Goal: Task Accomplishment & Management: Use online tool/utility

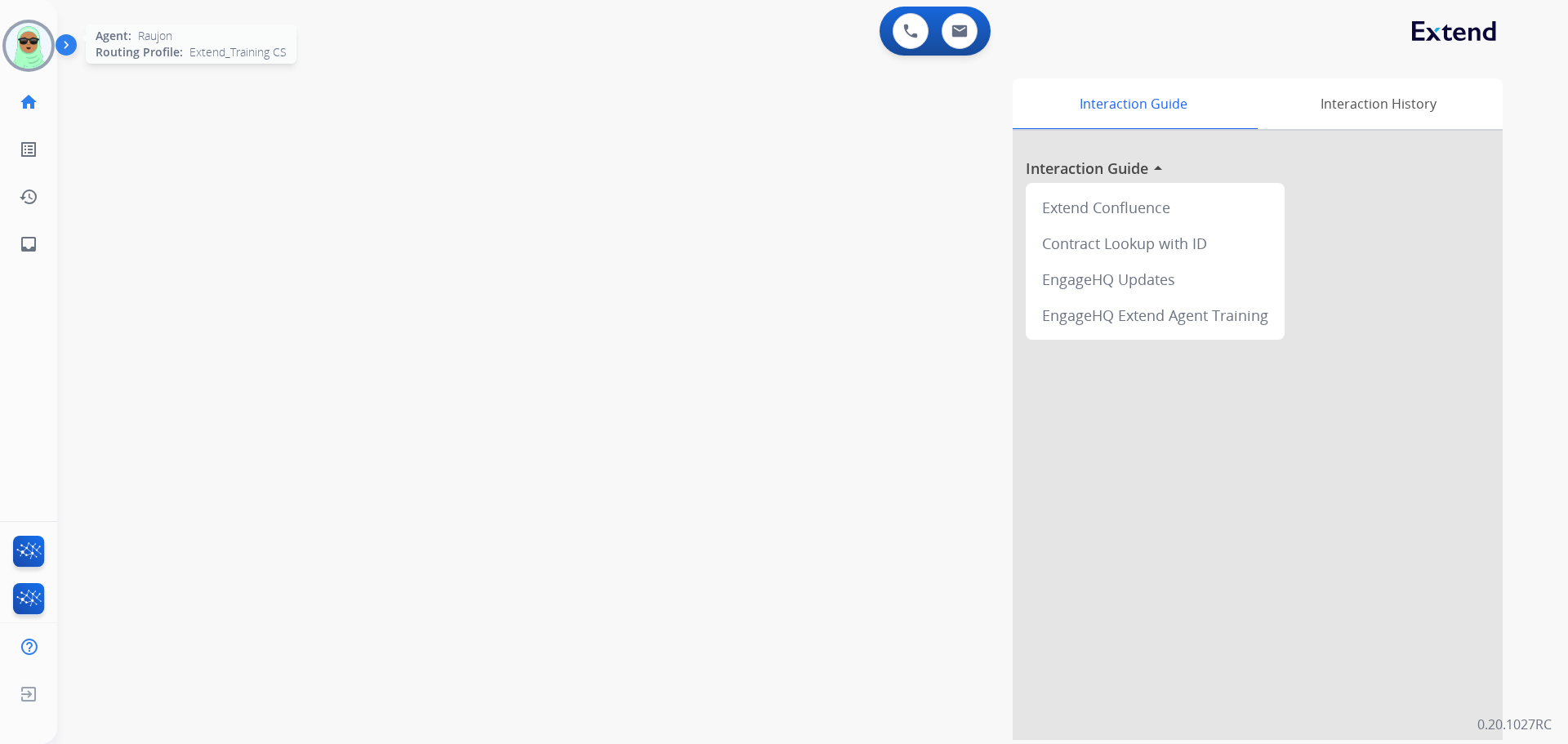
click at [27, 42] on img at bounding box center [29, 46] width 46 height 46
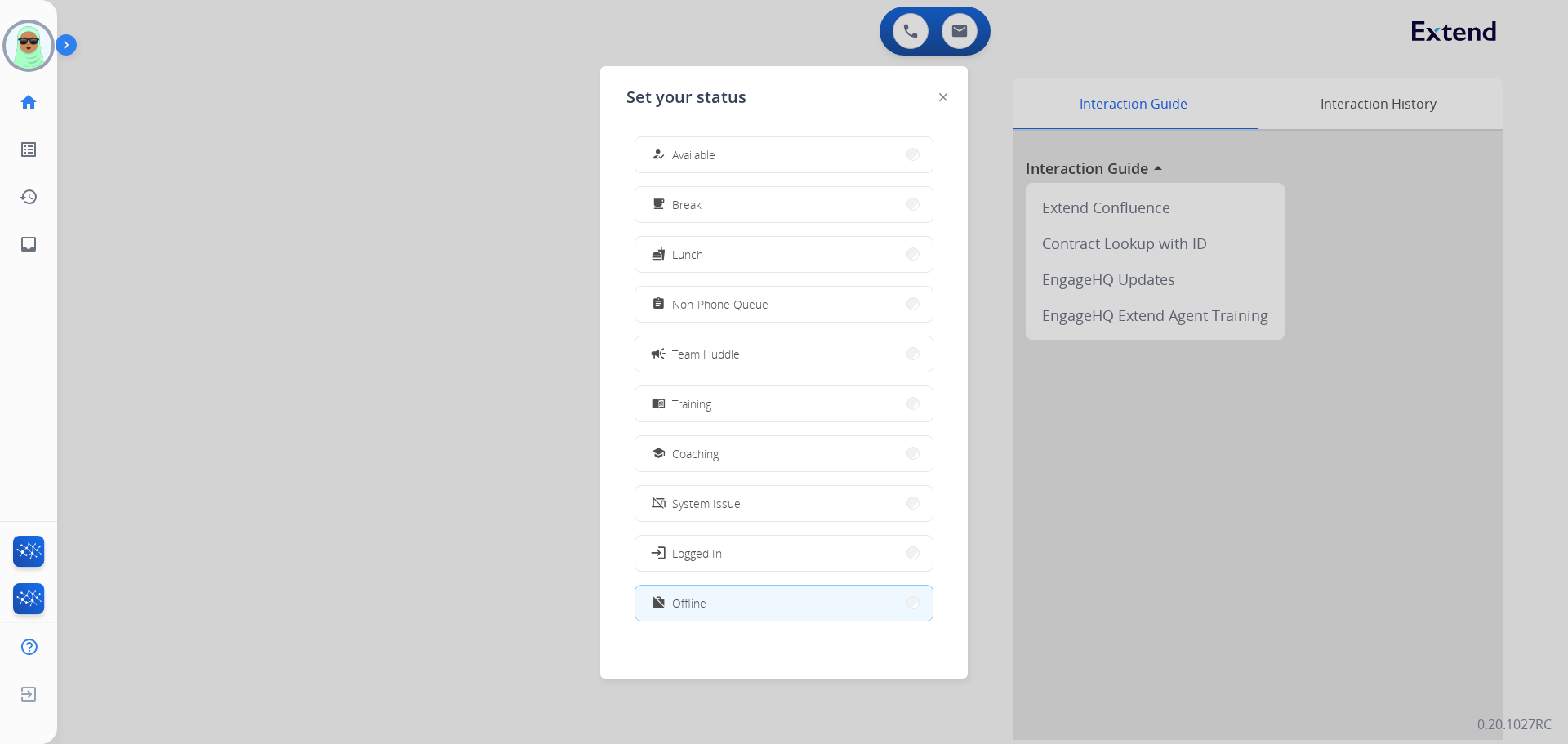
click at [834, 135] on div "how_to_reg Available free_breakfast Break fastfood Lunch assignment Non-Phone Q…" at bounding box center [784, 381] width 315 height 515
click at [832, 138] on button "how_to_reg Available" at bounding box center [784, 155] width 297 height 35
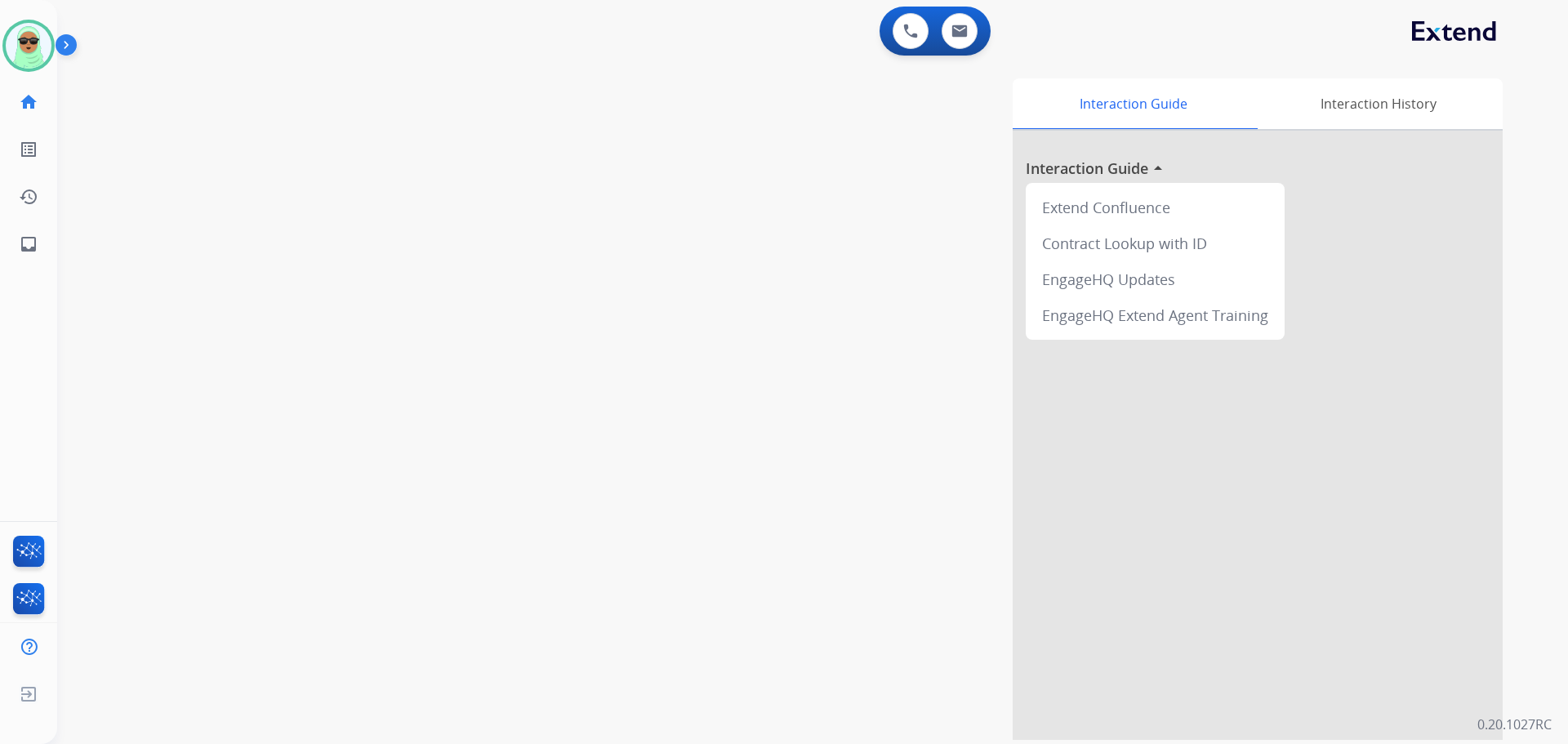
click at [178, 294] on div "swap_horiz Break voice bridge close_fullscreen Connect 3-Way Call merge_type Se…" at bounding box center [792, 399] width 1471 height 681
click at [39, 52] on img at bounding box center [29, 46] width 46 height 46
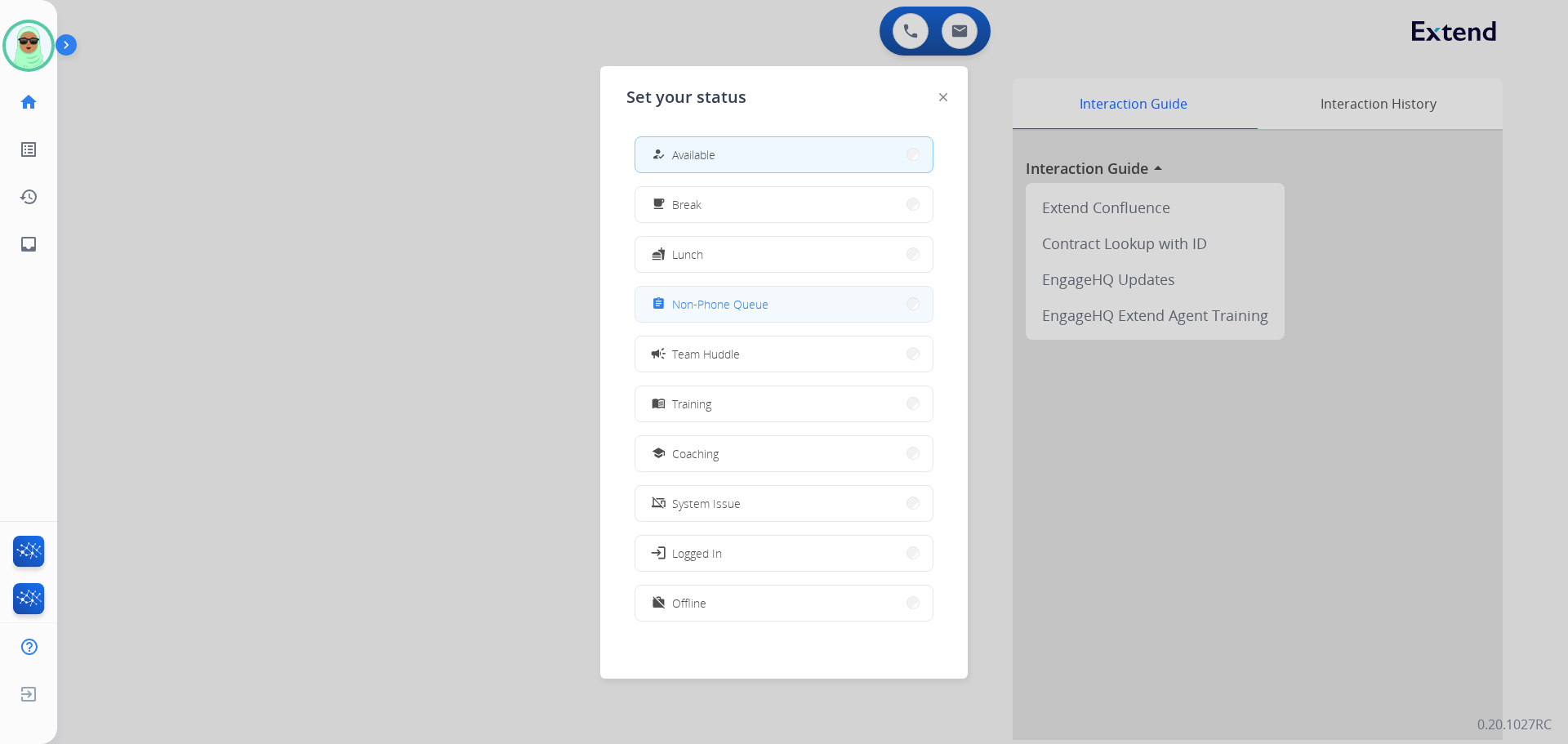
click at [828, 291] on button "assignment Non-Phone Queue" at bounding box center [784, 304] width 297 height 35
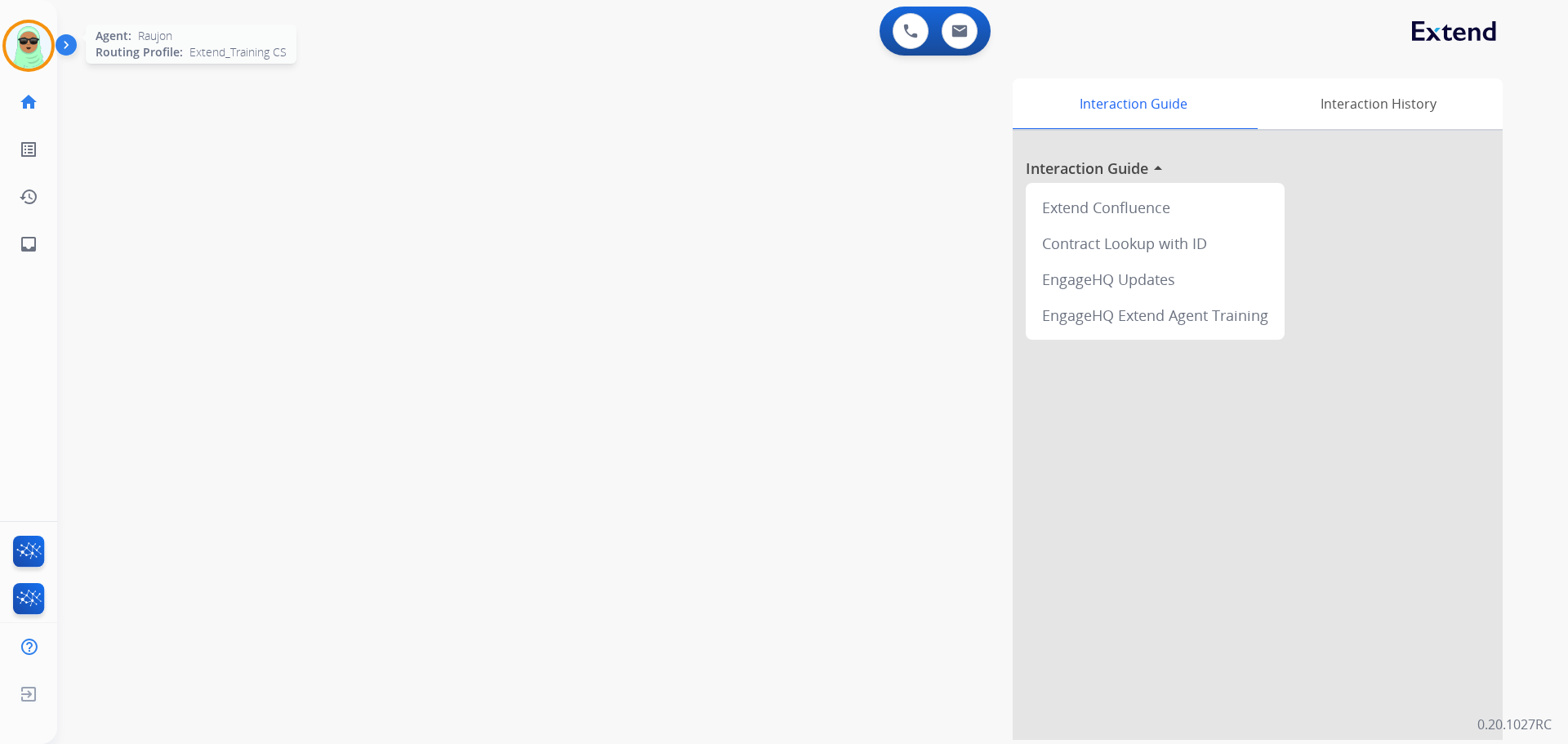
click at [38, 56] on img at bounding box center [29, 46] width 46 height 46
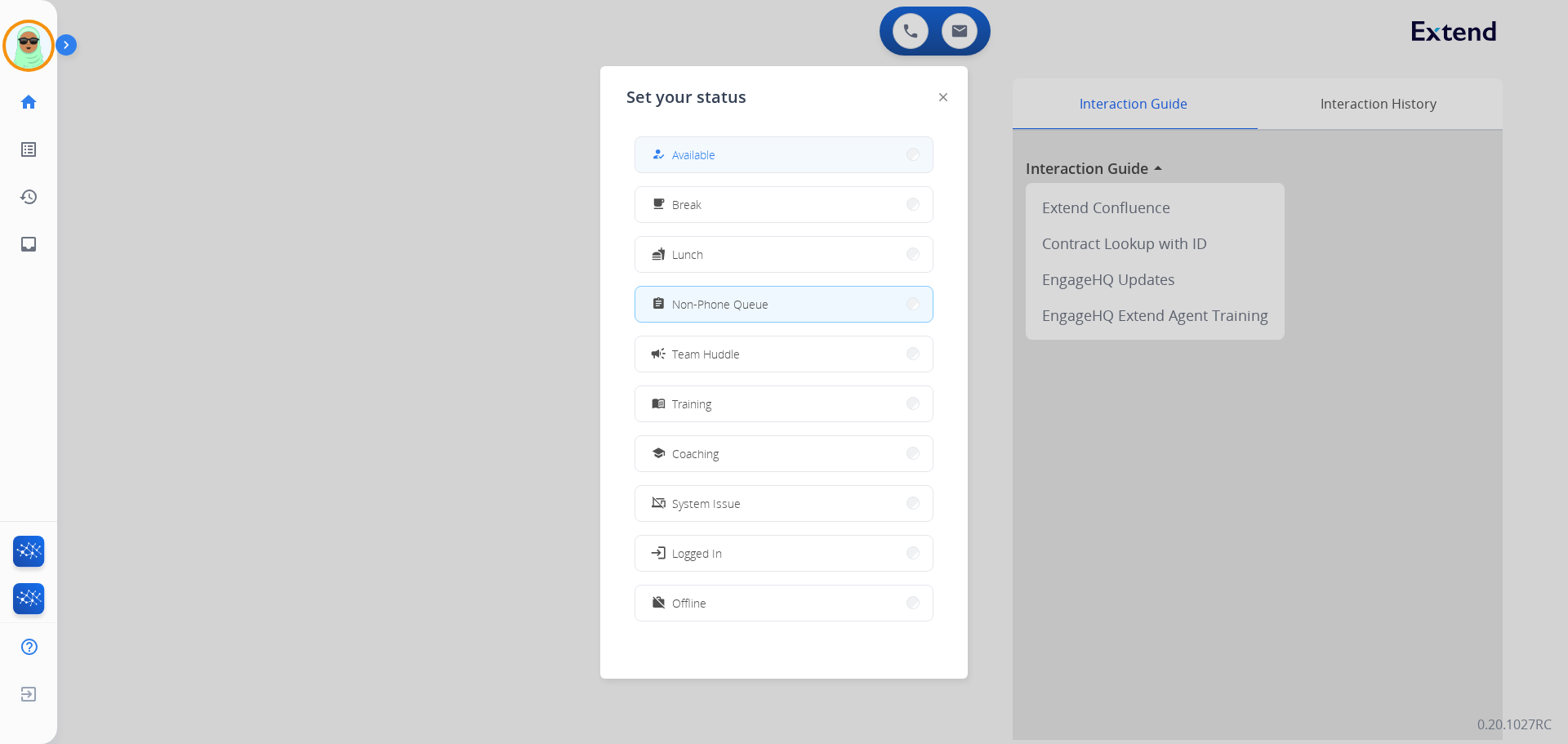
click at [747, 161] on button "how_to_reg Available" at bounding box center [784, 155] width 297 height 35
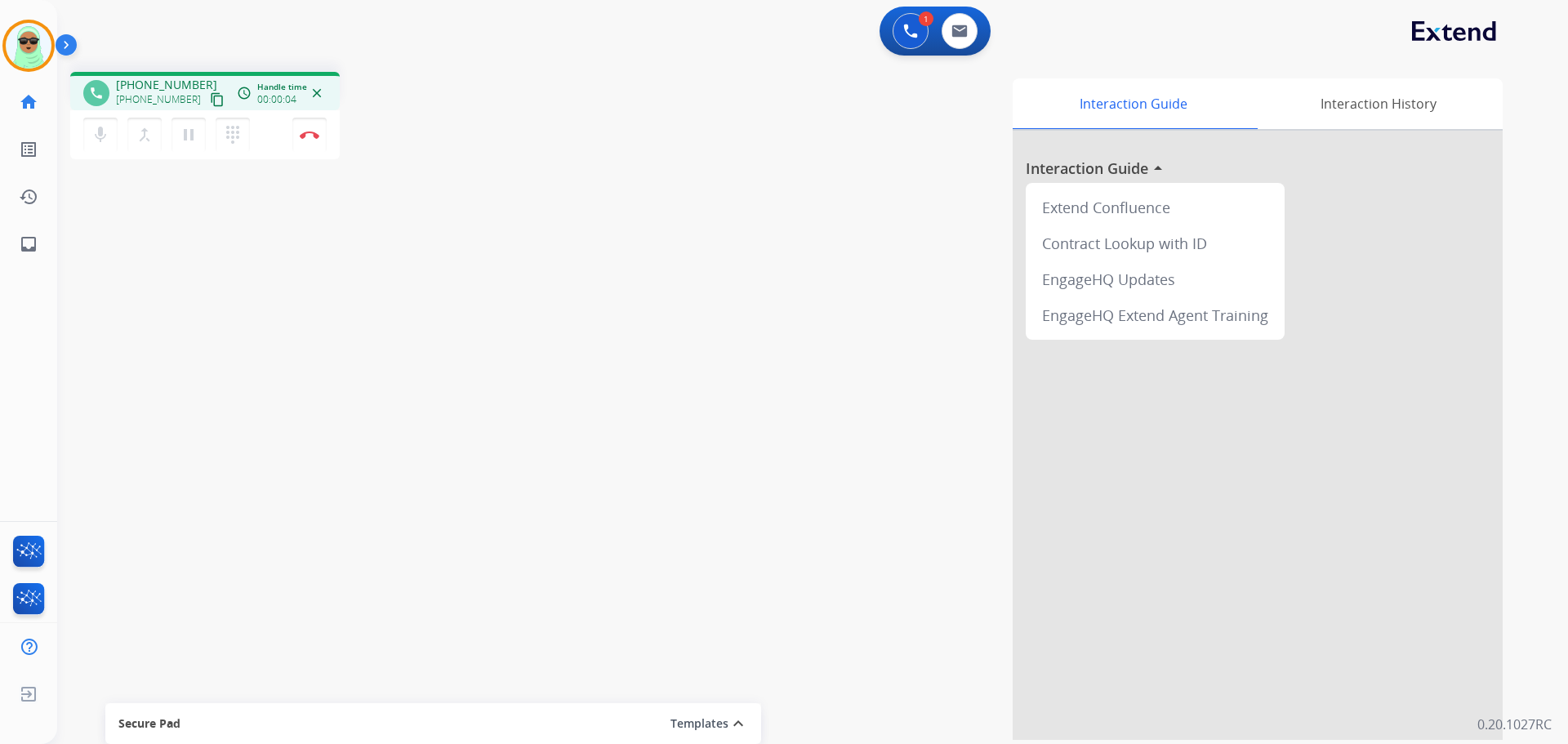
click at [210, 100] on mat-icon "content_copy" at bounding box center [217, 100] width 15 height 15
click at [210, 98] on mat-icon "content_copy" at bounding box center [217, 100] width 15 height 15
click at [207, 109] on button "content_copy" at bounding box center [217, 100] width 20 height 20
click at [911, 41] on button at bounding box center [910, 31] width 36 height 36
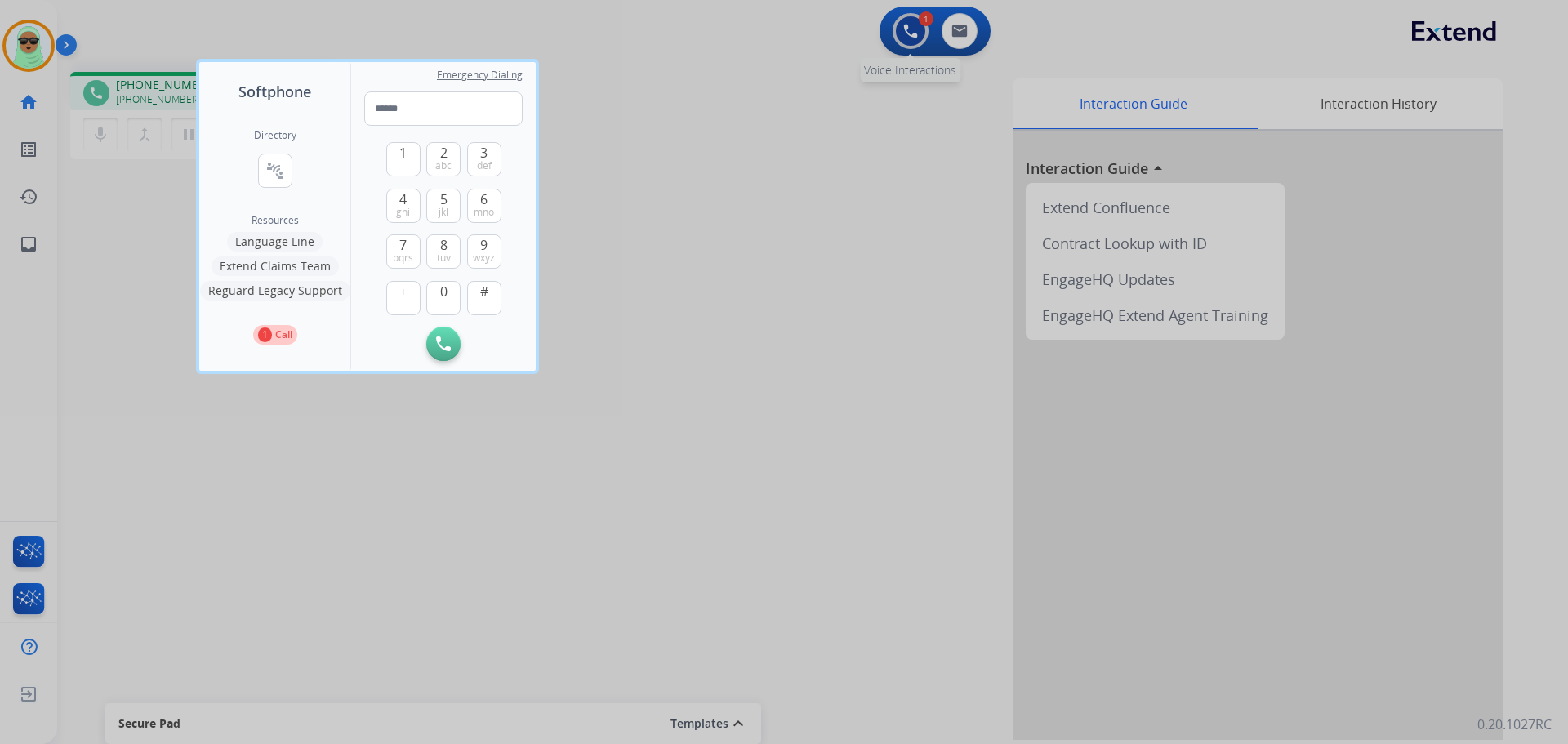
click at [911, 41] on div at bounding box center [784, 372] width 1568 height 744
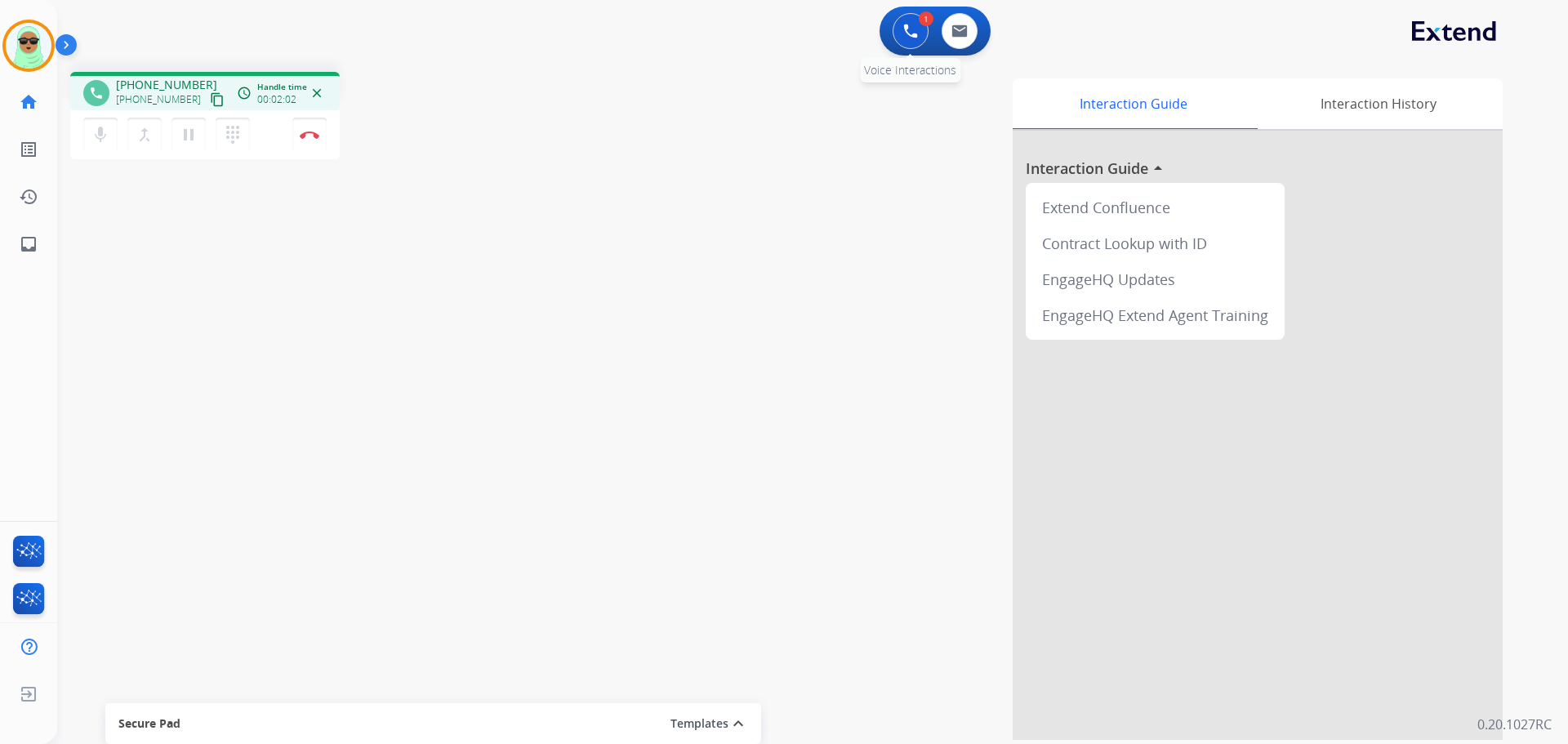
click at [902, 25] on button at bounding box center [910, 31] width 36 height 36
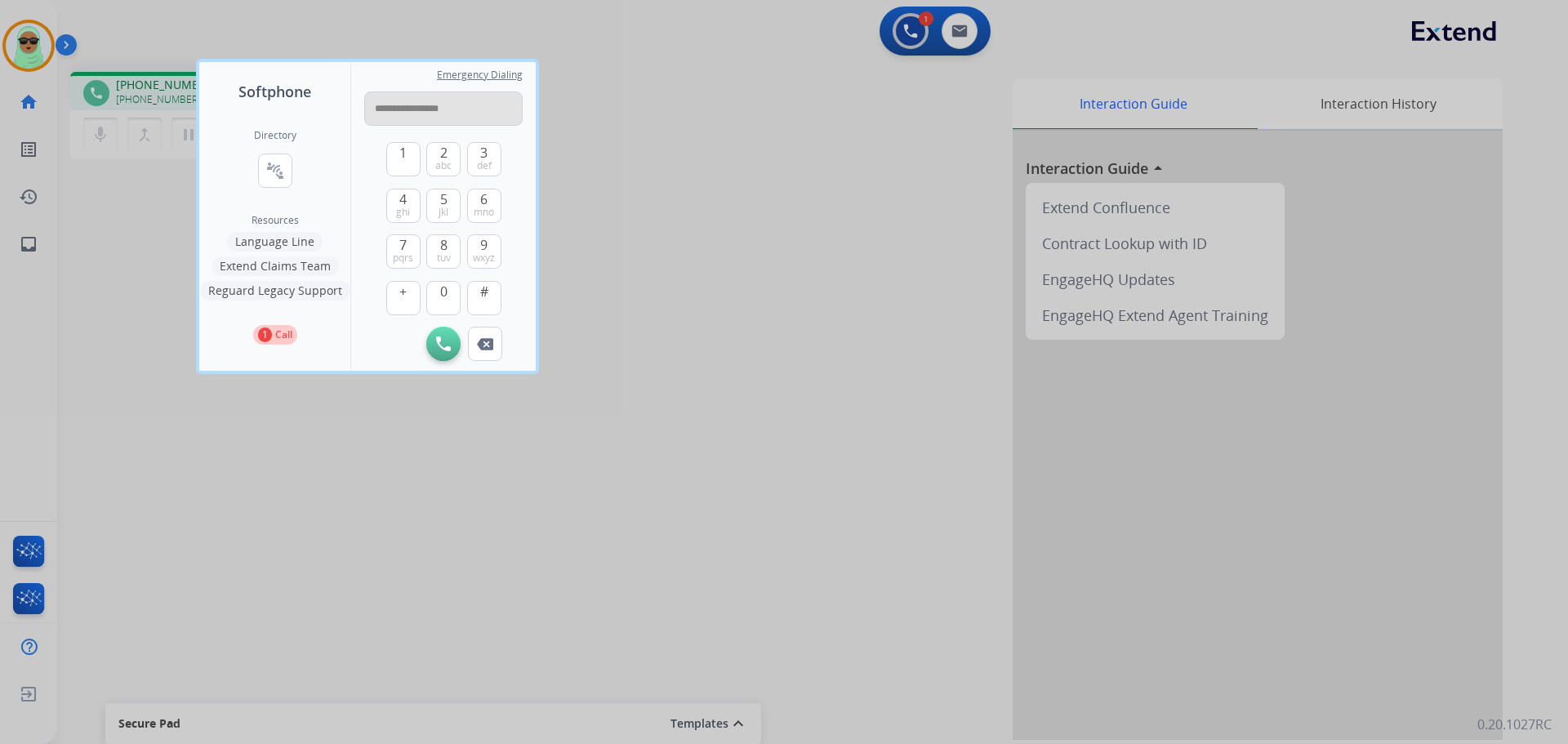
click at [421, 104] on input "**********" at bounding box center [443, 109] width 158 height 34
click at [430, 103] on input "**********" at bounding box center [443, 109] width 158 height 34
type input "**********"
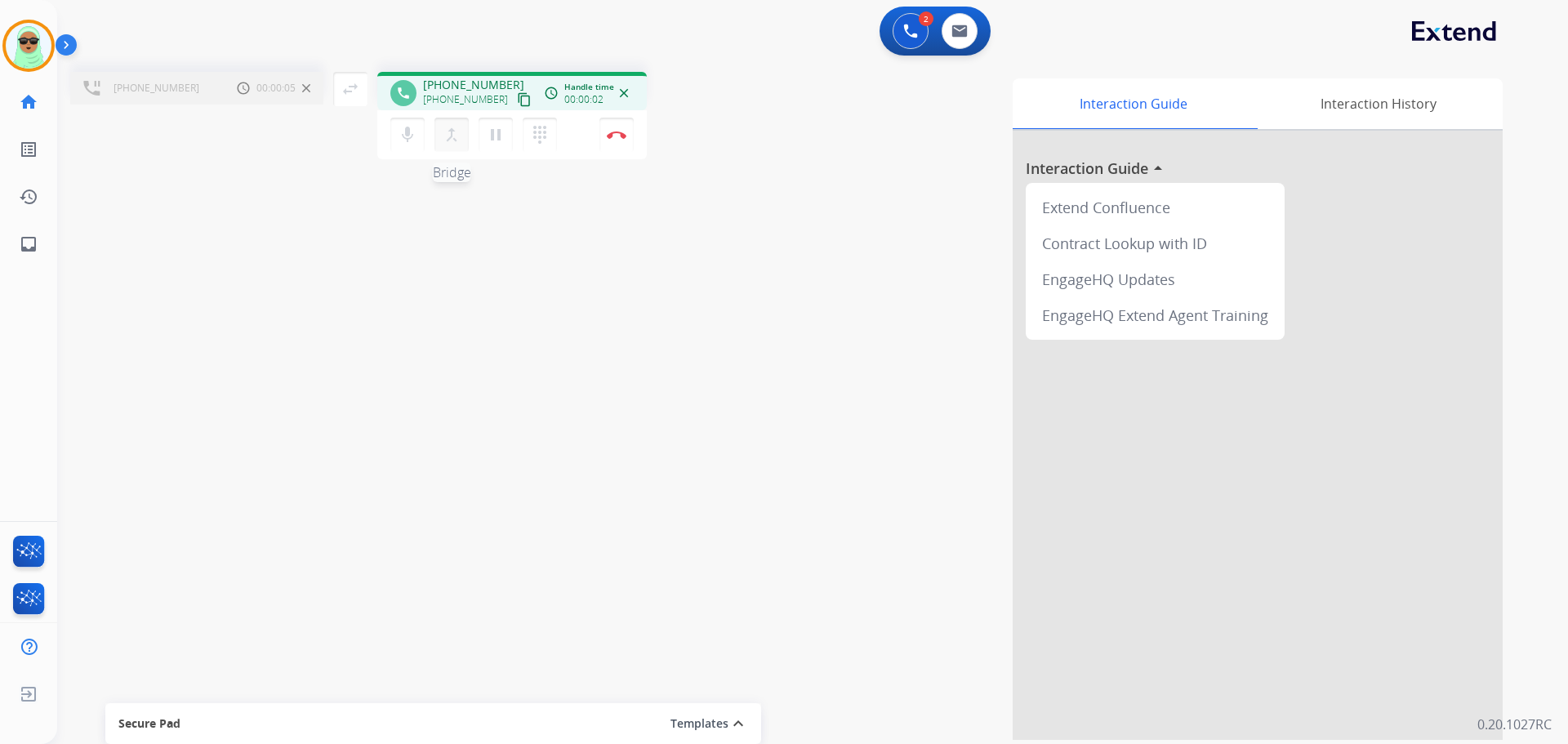
click at [465, 145] on div "merge_type Bridge" at bounding box center [457, 135] width 44 height 34
click at [465, 145] on button "merge_type Bridge" at bounding box center [452, 135] width 34 height 34
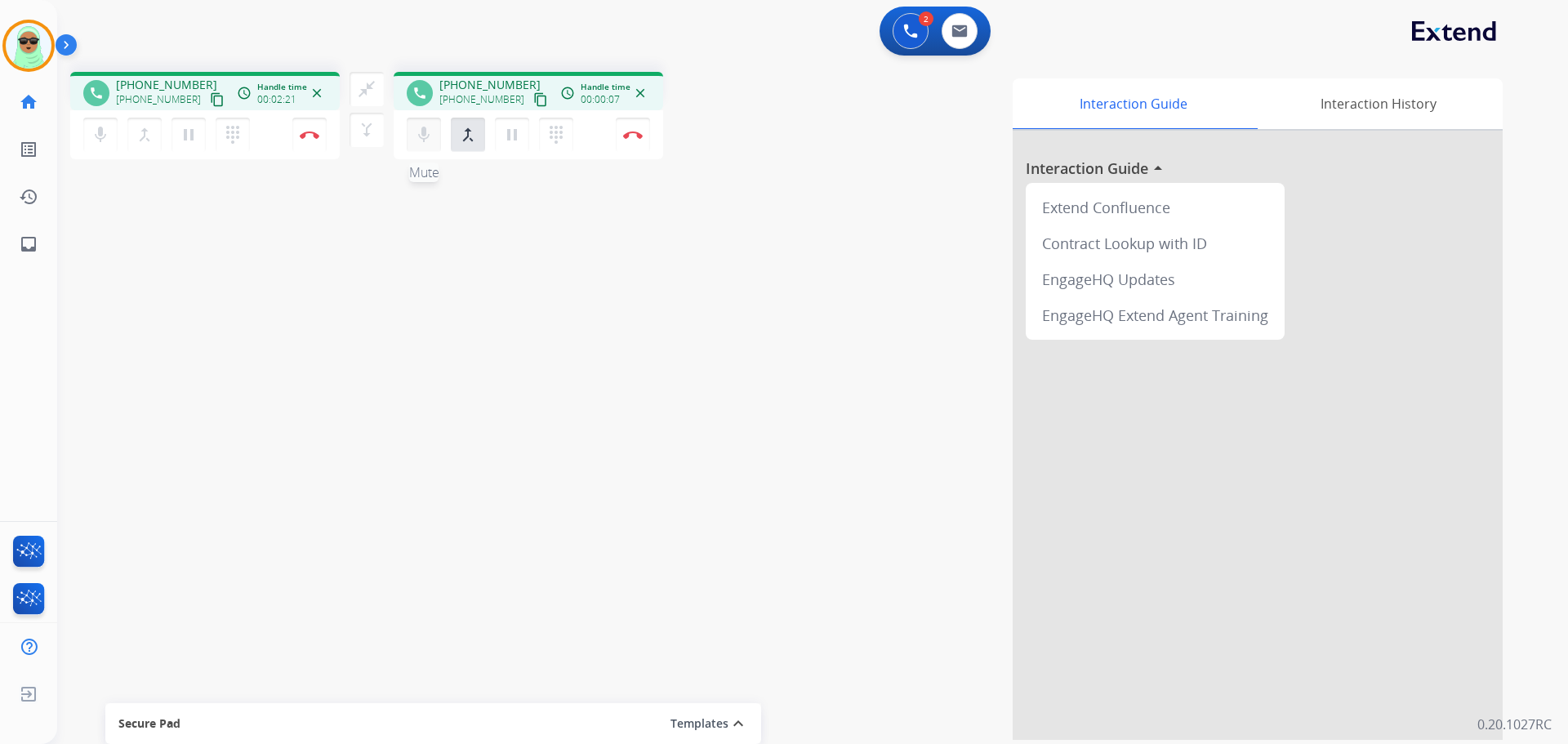
click at [417, 143] on mat-icon "mic" at bounding box center [424, 135] width 20 height 20
click at [419, 116] on div "mic_off Mute merge_type Bridge pause Hold dialpad Dialpad Disconnect" at bounding box center [528, 135] width 269 height 49
click at [419, 120] on button "mic_off Mute" at bounding box center [424, 135] width 34 height 34
click at [419, 120] on button "mic Mute" at bounding box center [424, 135] width 34 height 34
click at [388, 84] on div "close_fullscreen Connect 3-Way Call merge_type Separate 3-Way Call" at bounding box center [367, 109] width 54 height 75
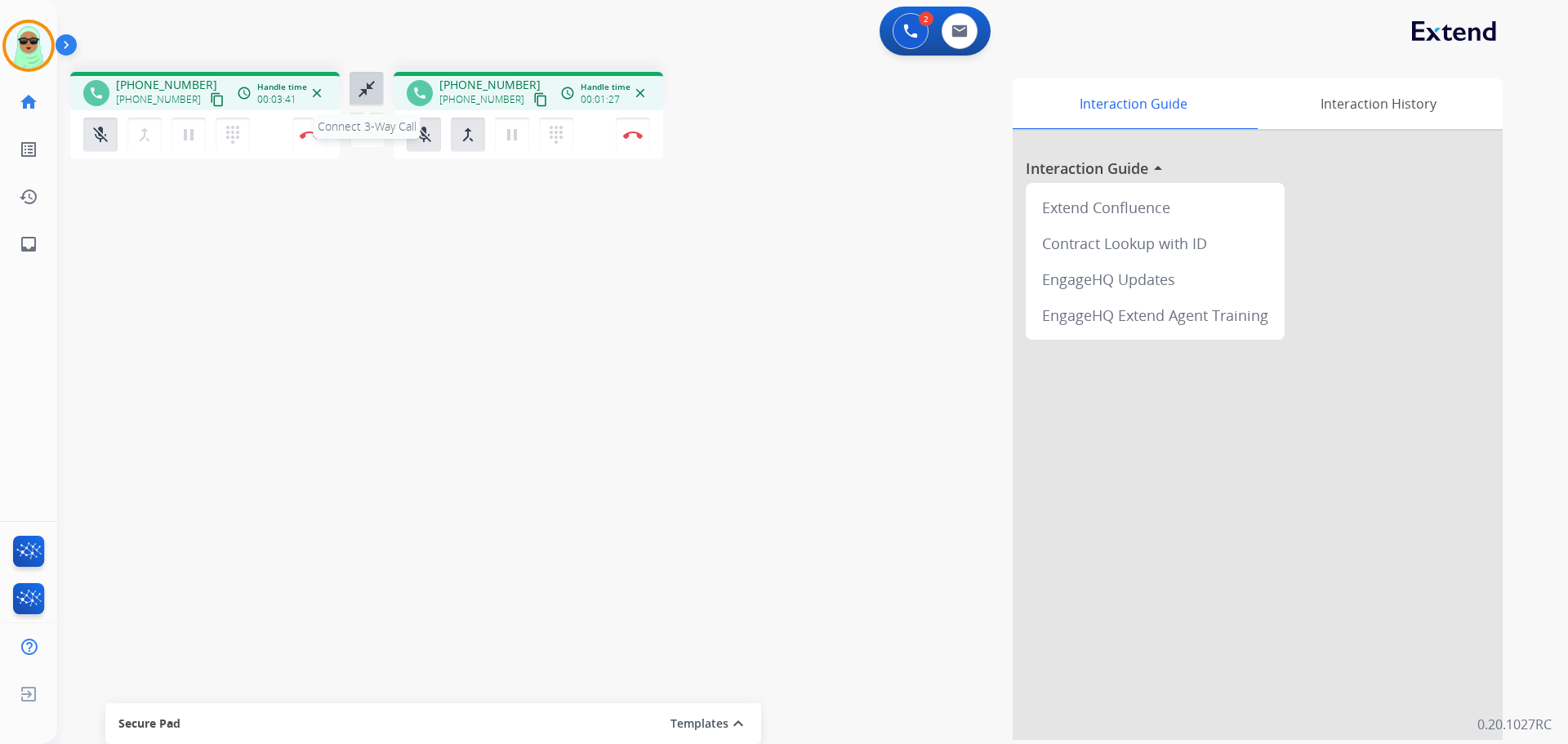
click at [382, 88] on button "close_fullscreen Connect 3-Way Call" at bounding box center [367, 89] width 34 height 34
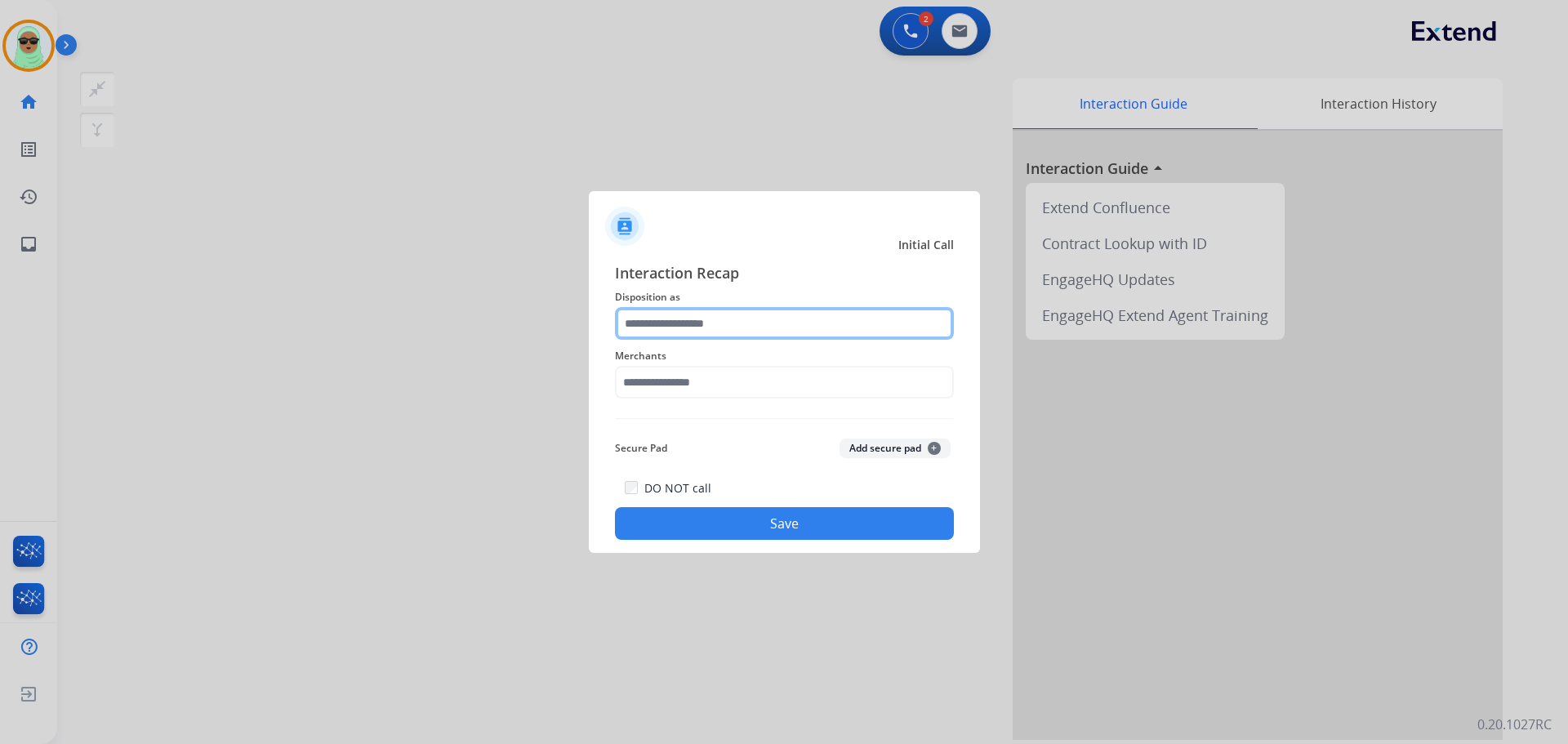
click at [713, 319] on input "text" at bounding box center [784, 323] width 339 height 33
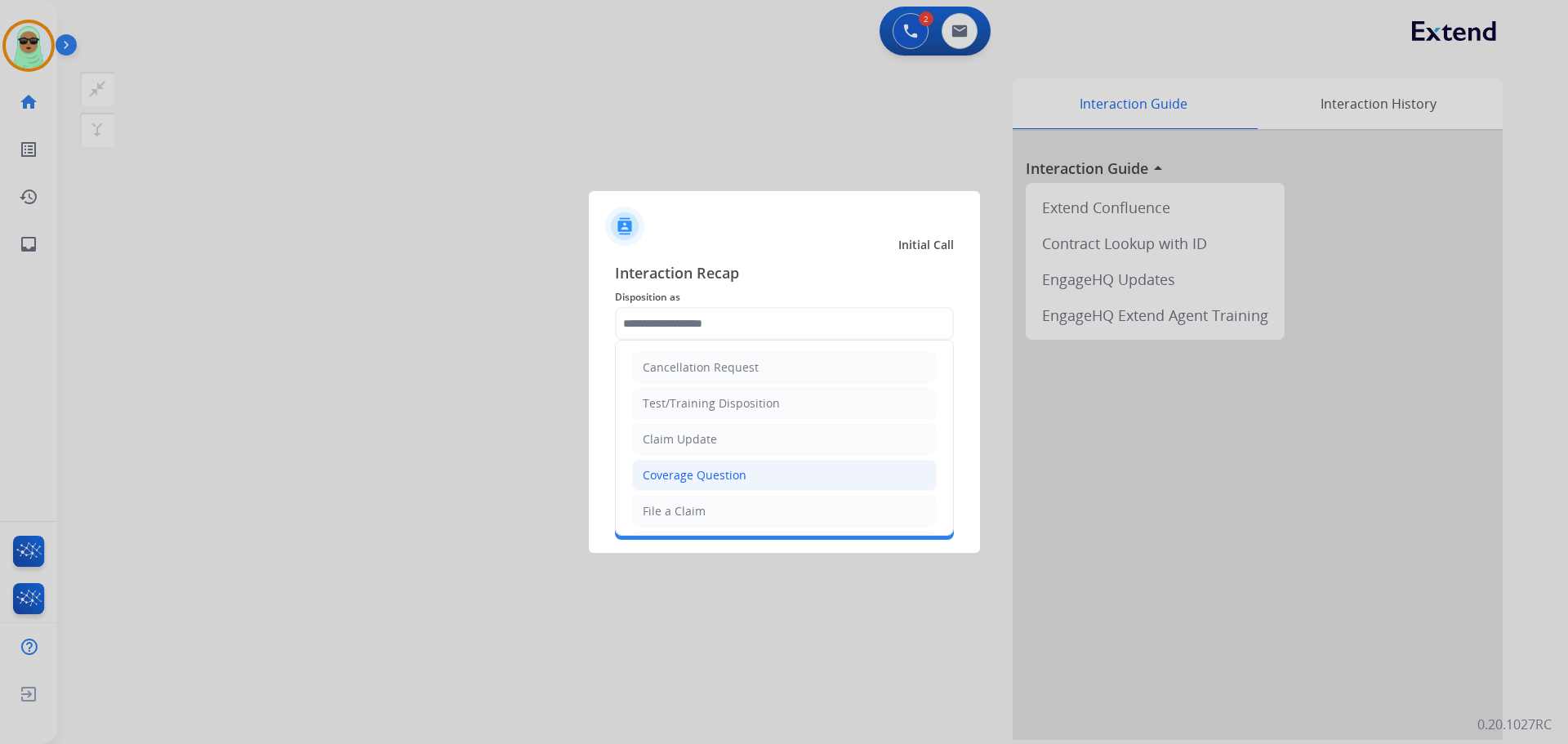
click at [721, 480] on div "Coverage Question" at bounding box center [695, 476] width 104 height 16
type input "**********"
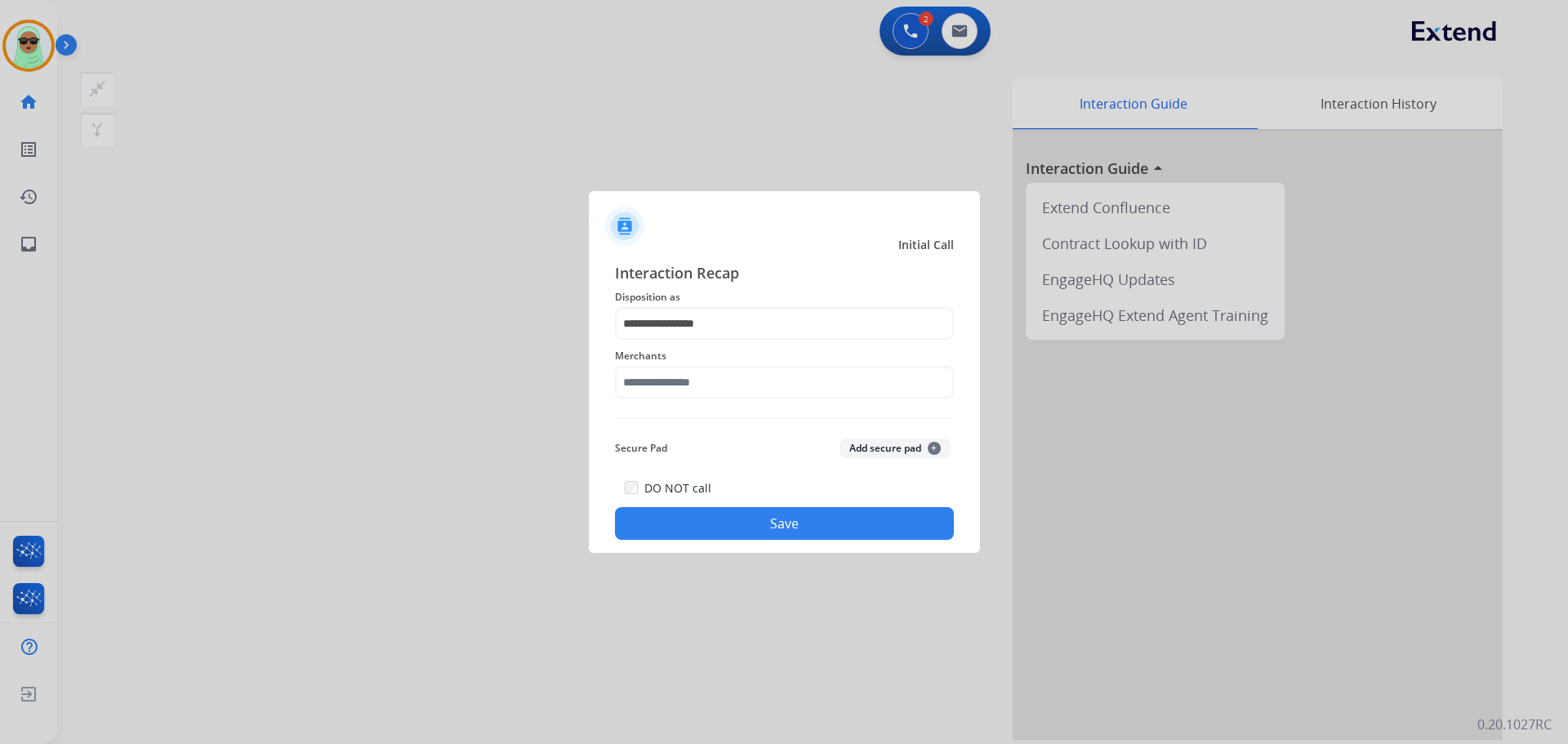
click at [744, 401] on div "Merchants" at bounding box center [784, 373] width 339 height 66
click at [749, 370] on input "text" at bounding box center [784, 382] width 339 height 33
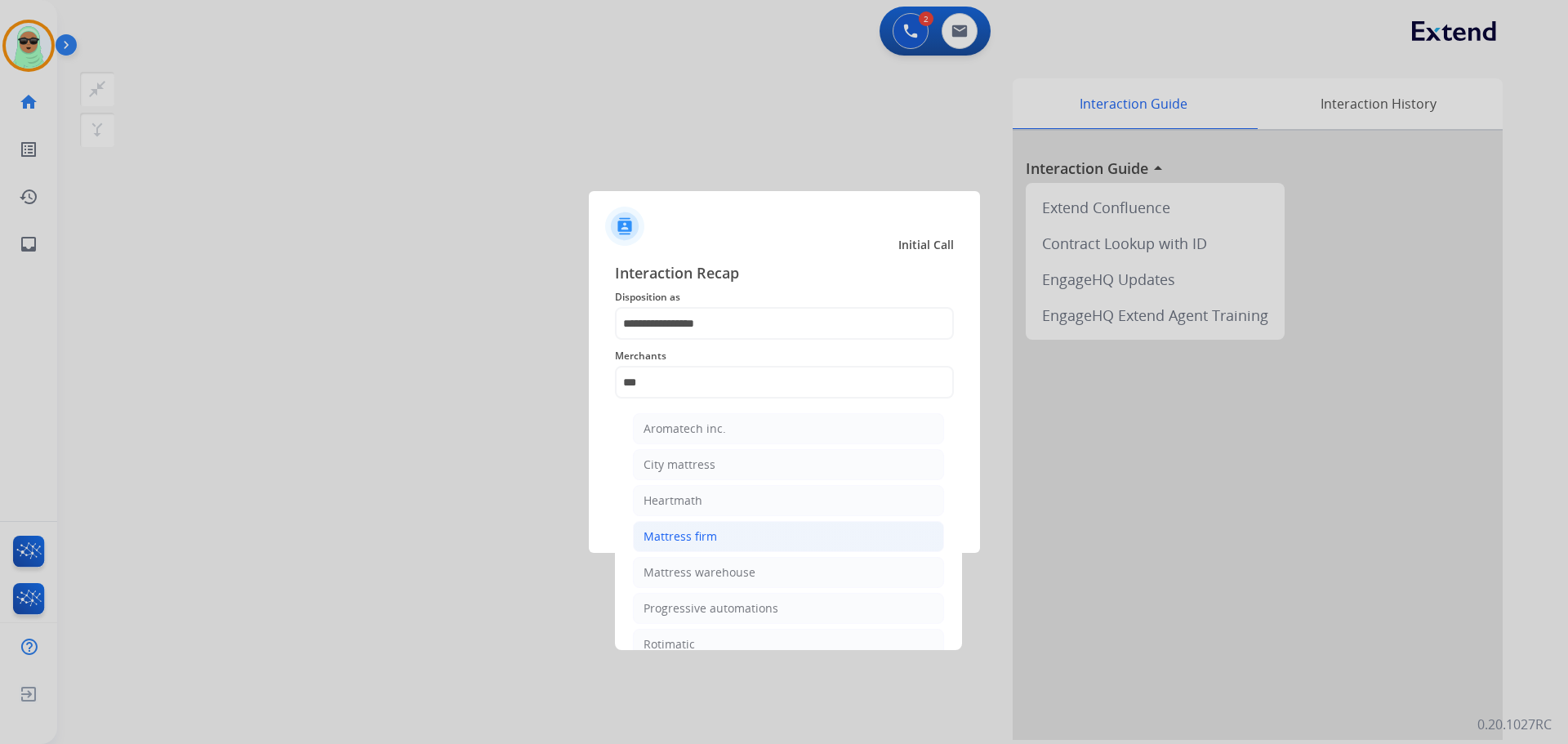
click at [715, 532] on div "Mattress firm" at bounding box center [681, 537] width 74 height 16
type input "**********"
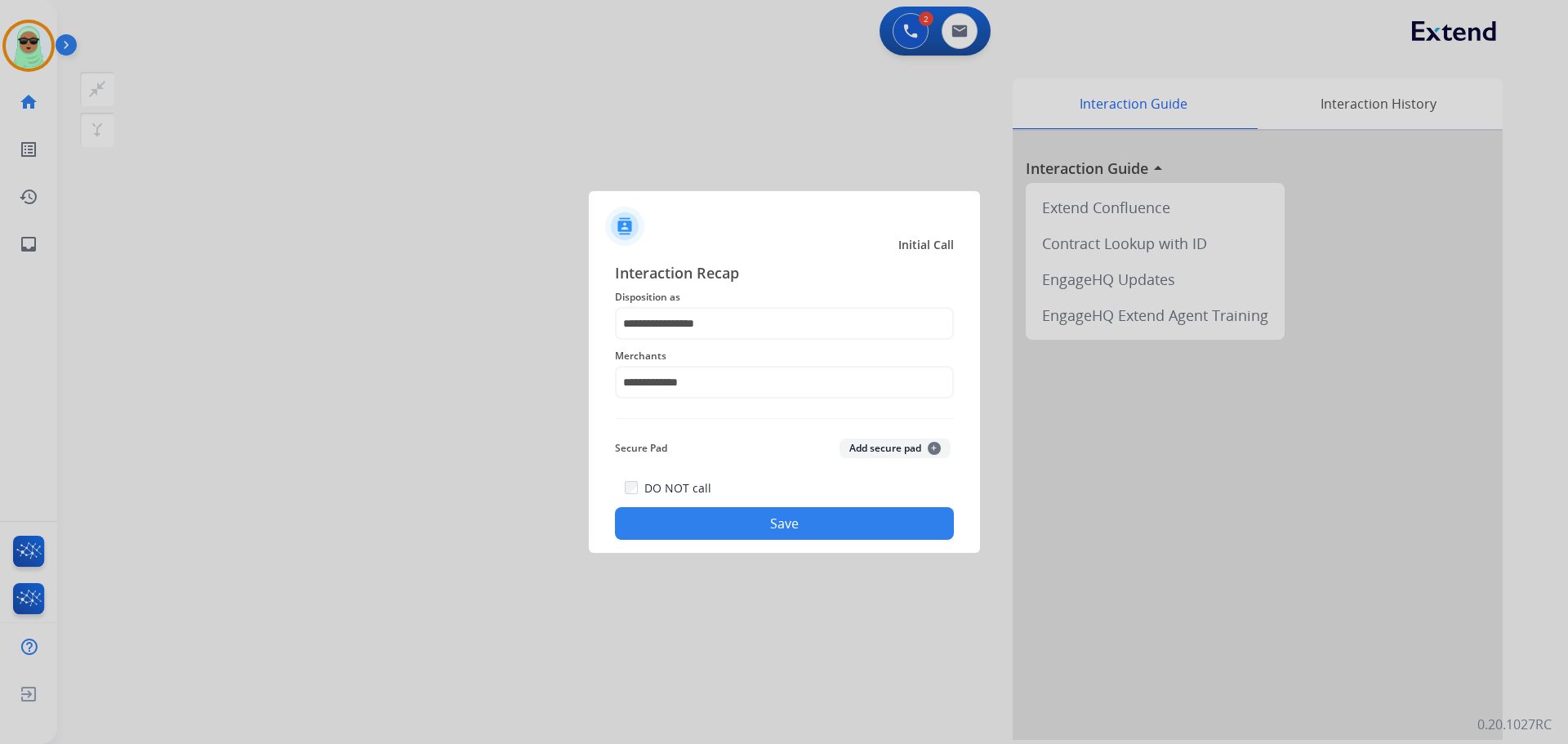
drag, startPoint x: 775, startPoint y: 500, endPoint x: 796, endPoint y: 571, distance: 74.0
click at [777, 504] on div "DO NOT call Save" at bounding box center [784, 509] width 339 height 62
click at [796, 571] on div at bounding box center [784, 372] width 1568 height 744
click at [822, 545] on div "**********" at bounding box center [784, 401] width 391 height 305
click at [835, 533] on button "Save" at bounding box center [784, 524] width 339 height 33
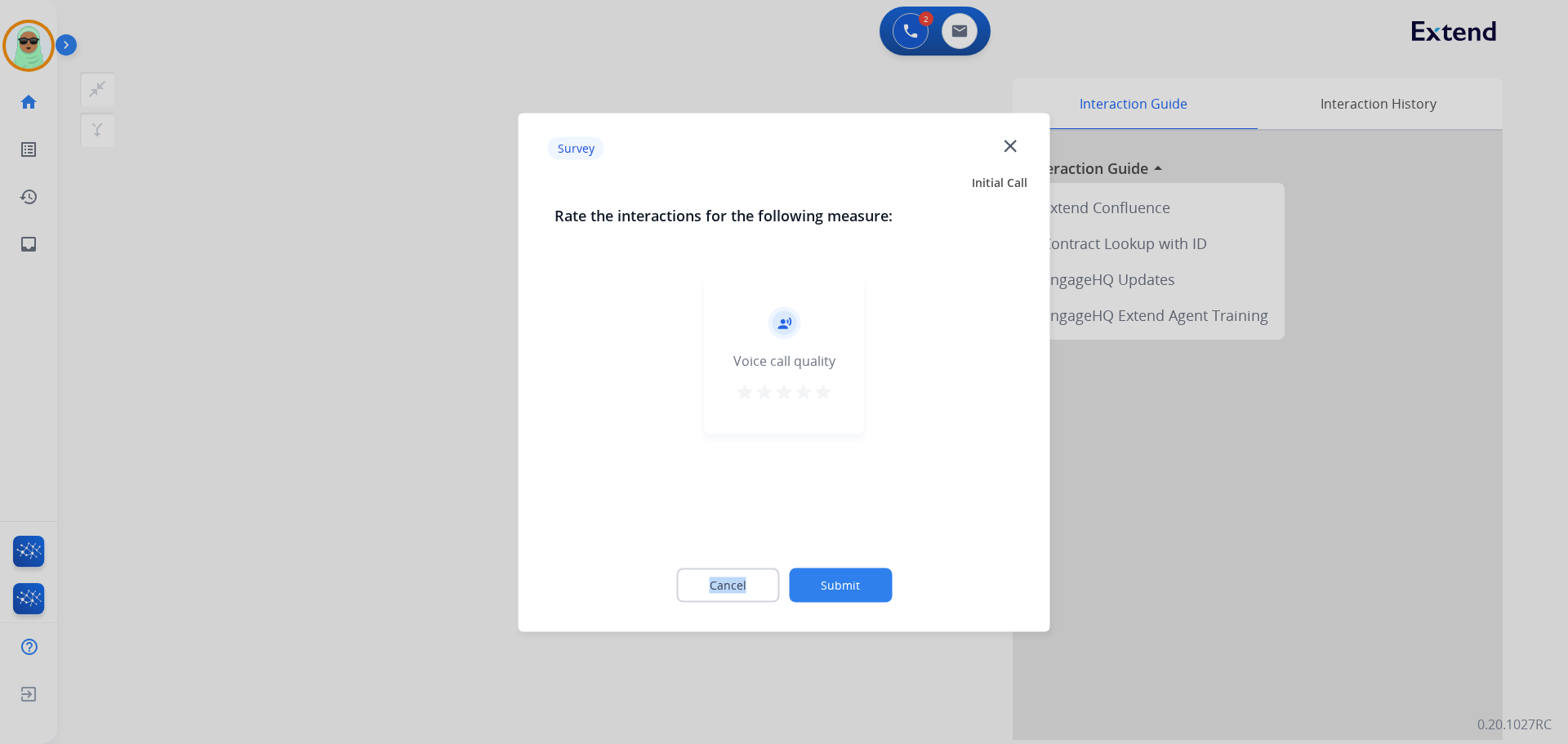
click at [835, 533] on div "record_voice_over Voice call quality star star star star star" at bounding box center [784, 406] width 460 height 282
click at [853, 581] on button "Submit" at bounding box center [839, 584] width 103 height 34
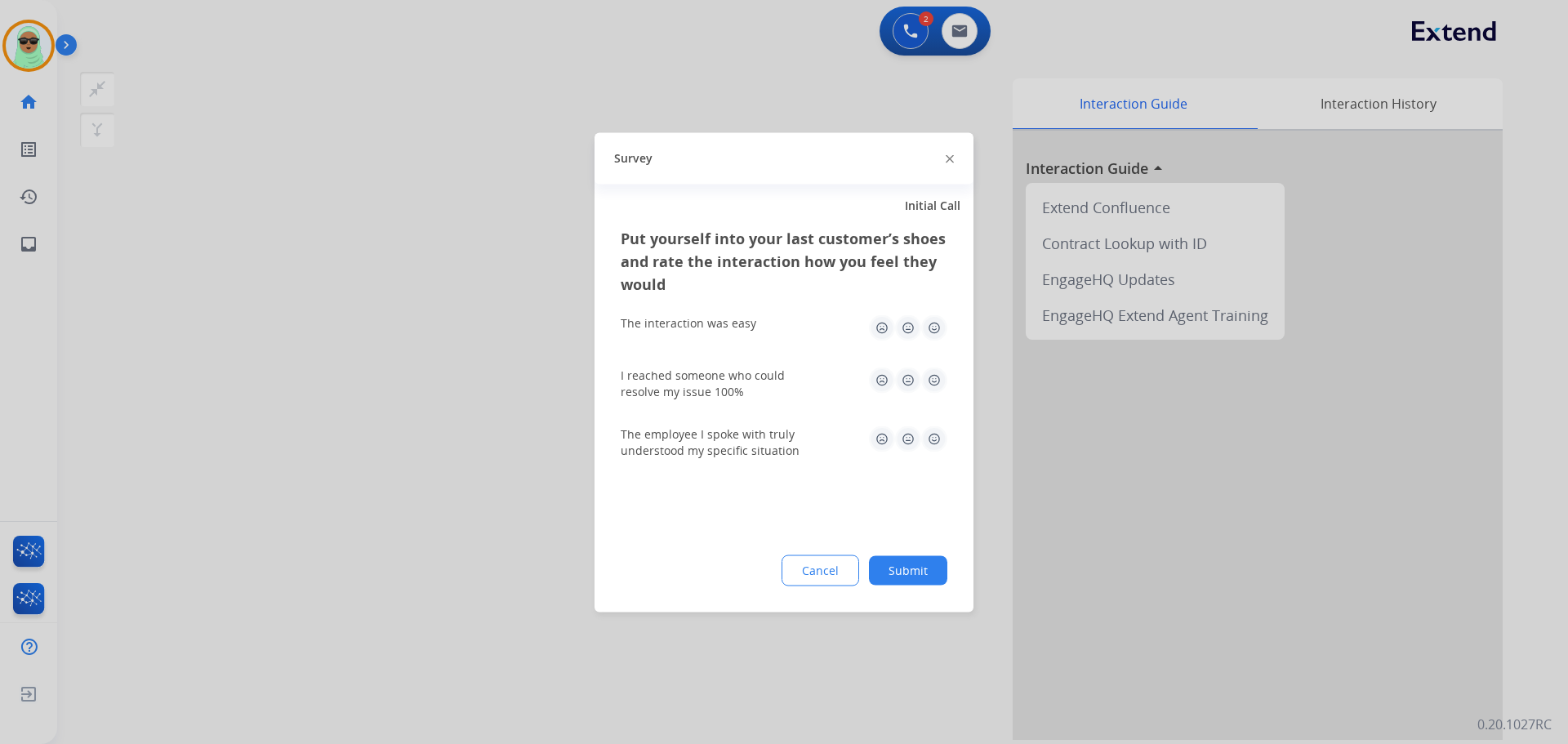
click at [853, 581] on button "Cancel" at bounding box center [820, 569] width 78 height 31
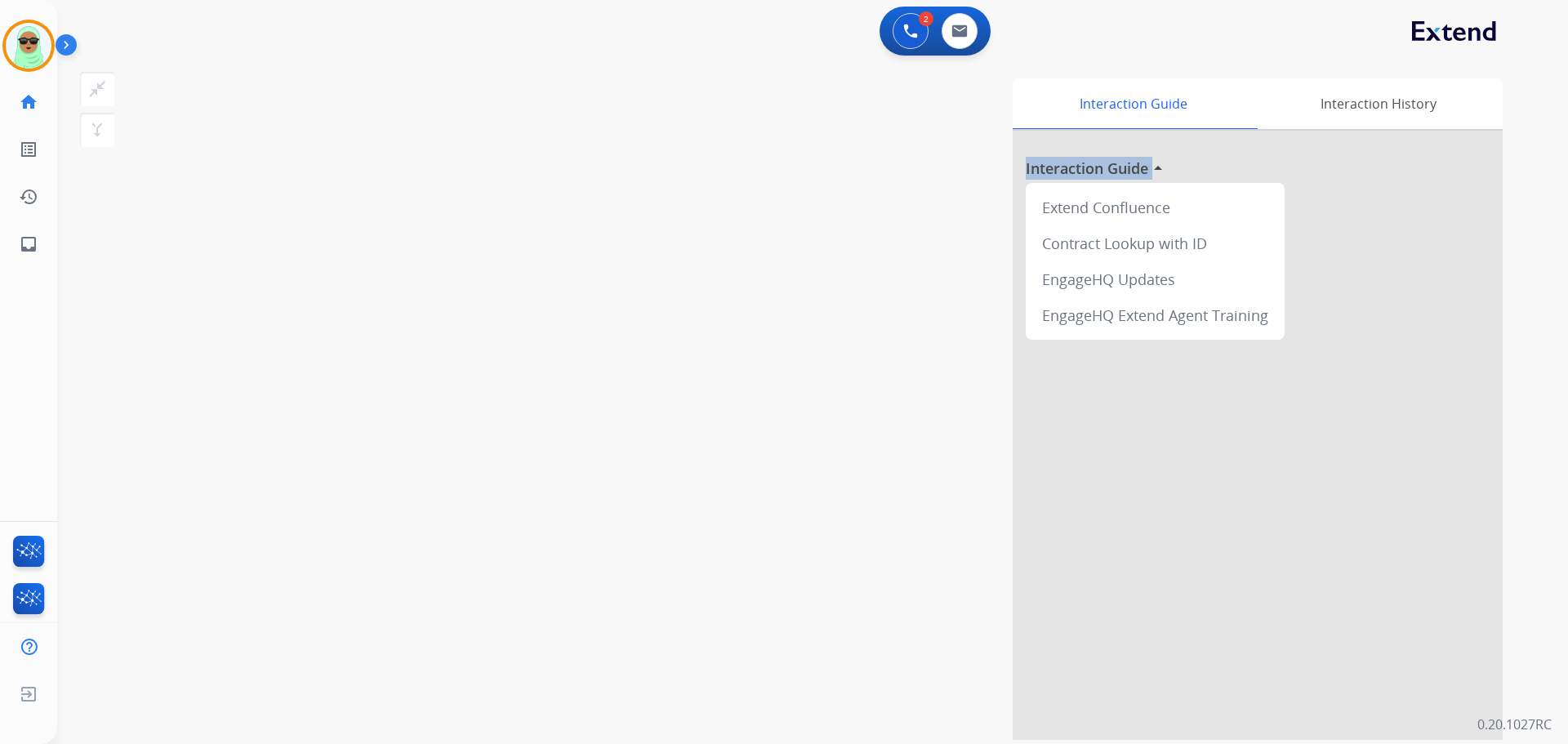
click at [853, 581] on div "Interaction Guide Interaction History Interaction Guide arrow_drop_up Extend Co…" at bounding box center [1021, 410] width 962 height 662
click at [29, 32] on img at bounding box center [29, 46] width 46 height 46
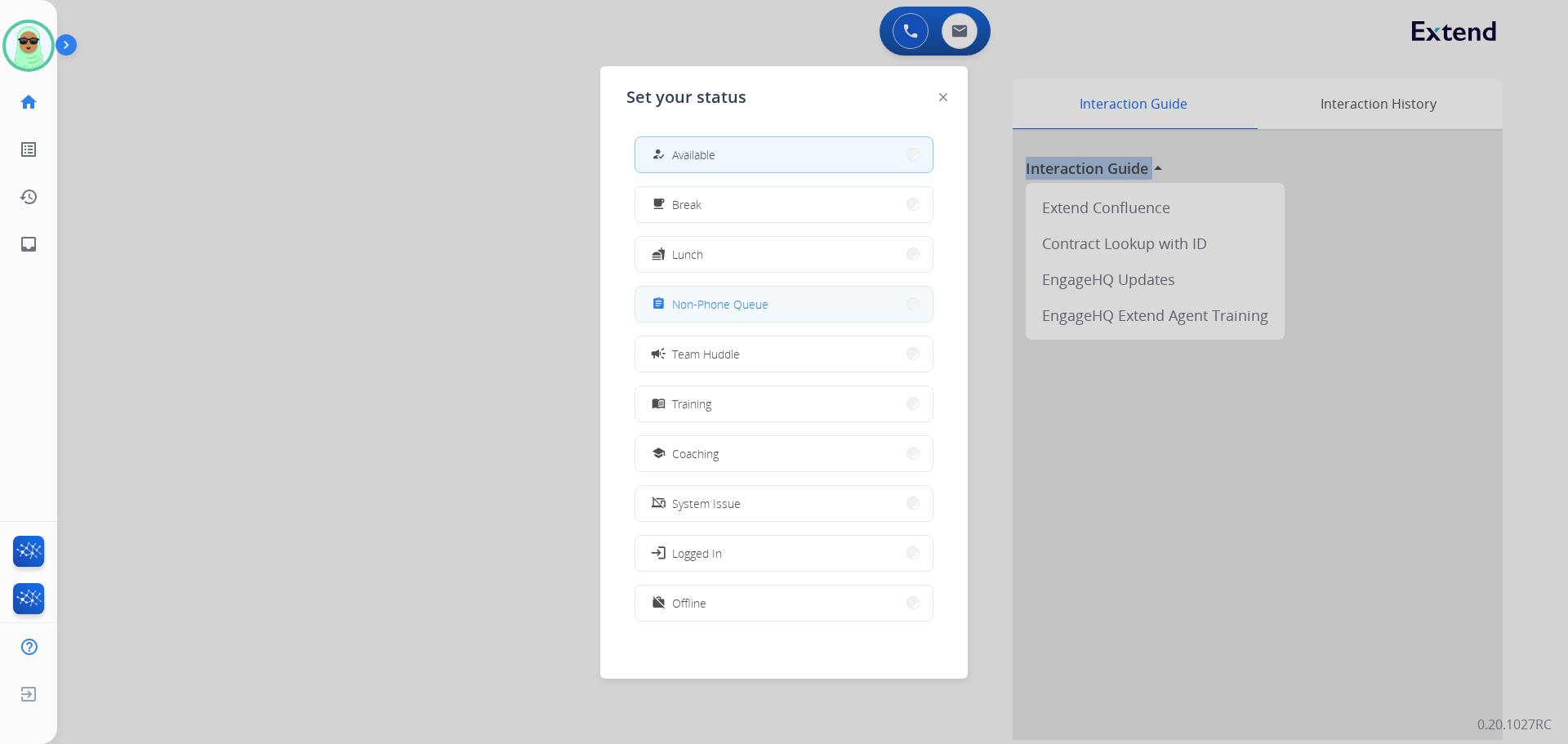
click at [682, 301] on span "Non-Phone Queue" at bounding box center [720, 304] width 97 height 17
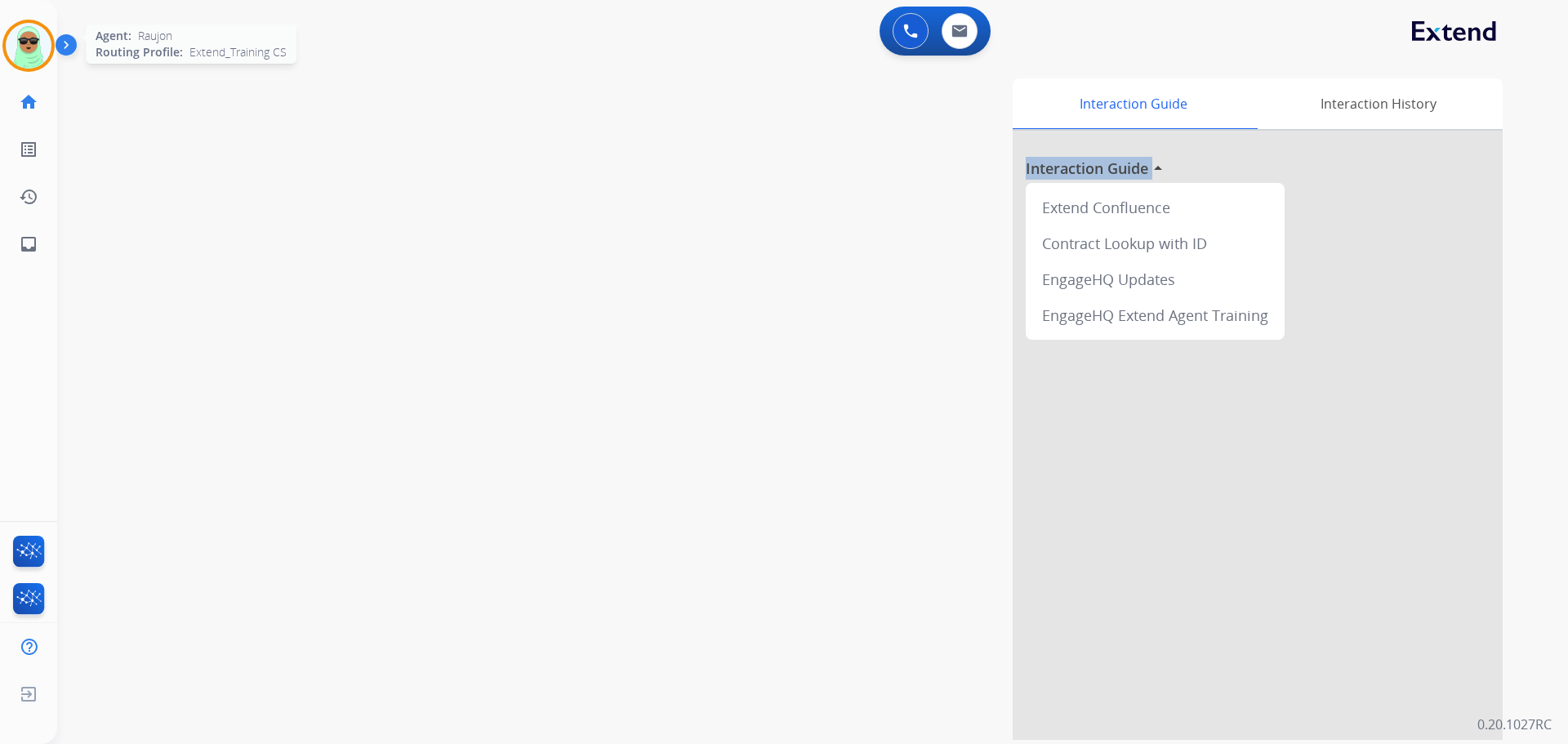
click at [27, 55] on img at bounding box center [29, 46] width 46 height 46
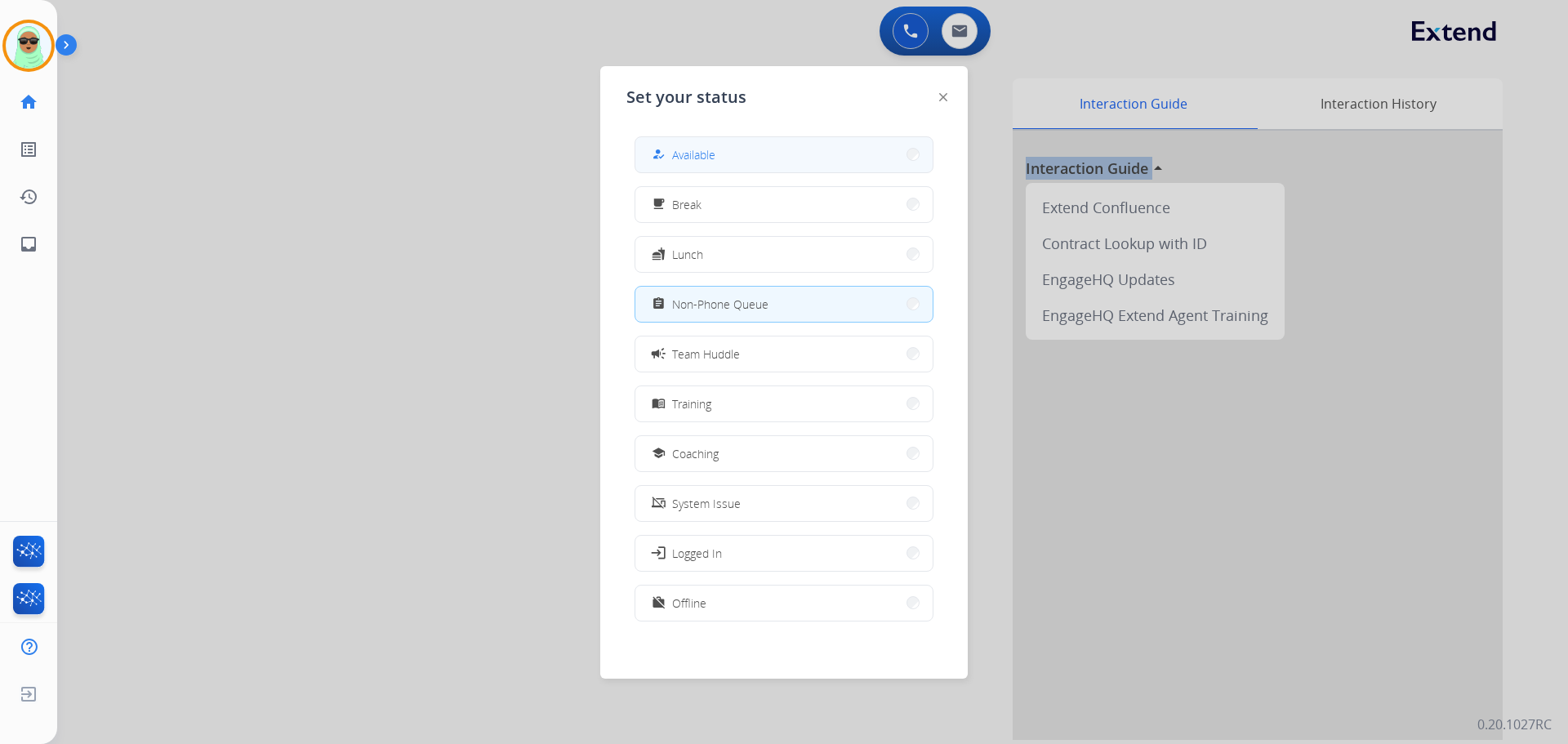
click at [883, 138] on div "how_to_reg Available" at bounding box center [784, 155] width 299 height 37
click at [854, 161] on button "how_to_reg Available" at bounding box center [784, 155] width 297 height 35
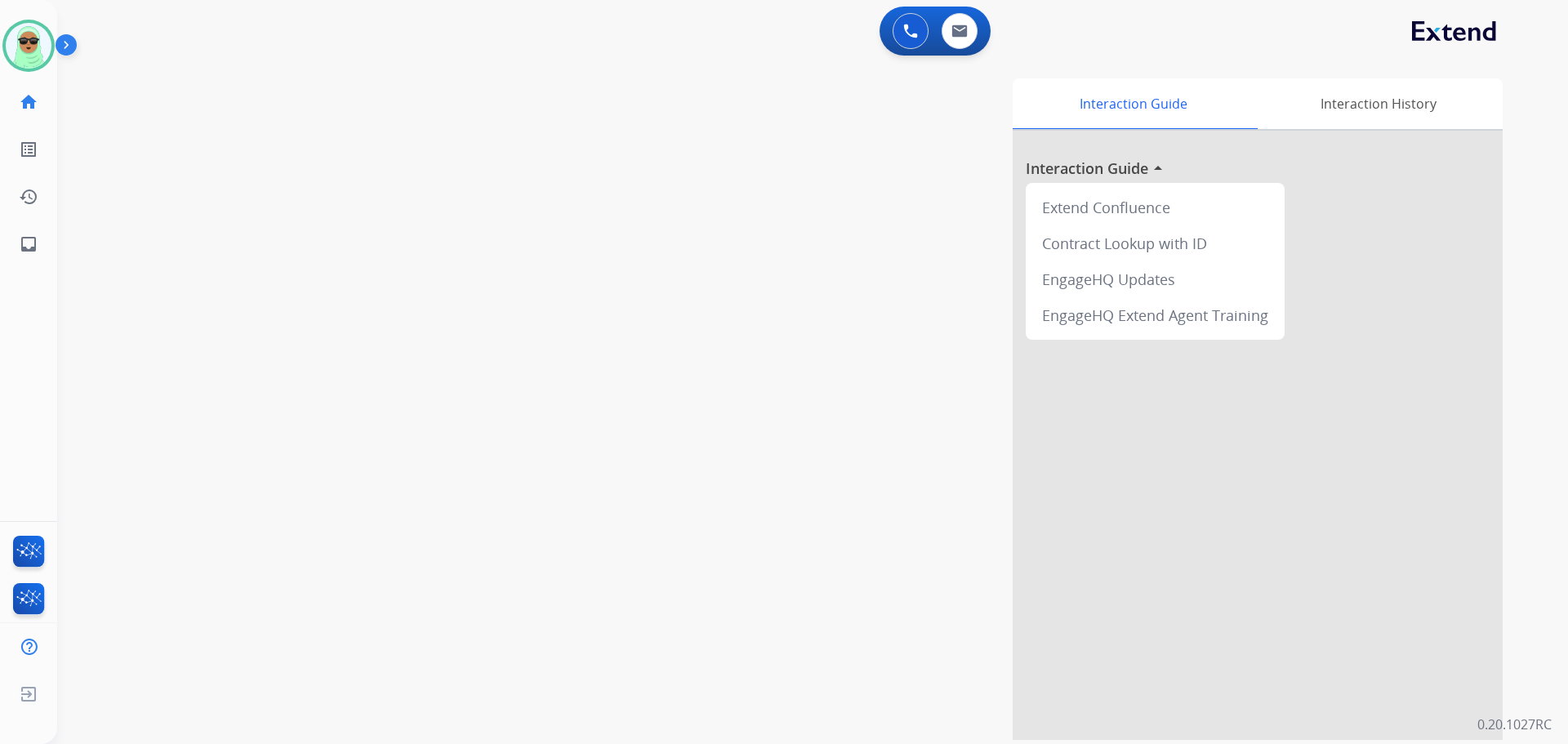
click at [223, 84] on div "swap_horiz Break voice bridge close_fullscreen Connect 3-Way Call merge_type Se…" at bounding box center [792, 399] width 1471 height 681
click at [37, 49] on img at bounding box center [29, 46] width 46 height 46
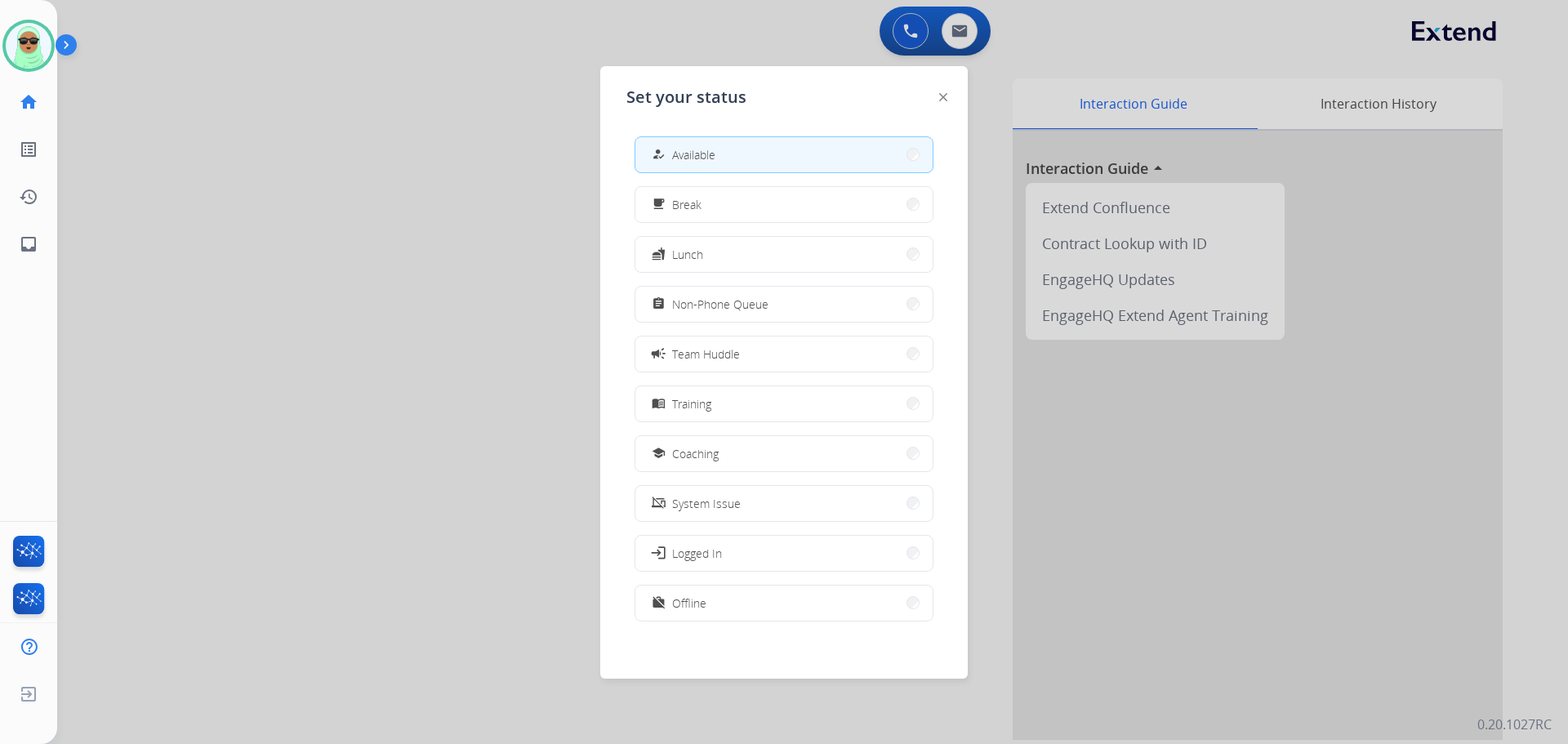
click at [850, 170] on button "how_to_reg Available" at bounding box center [784, 155] width 297 height 35
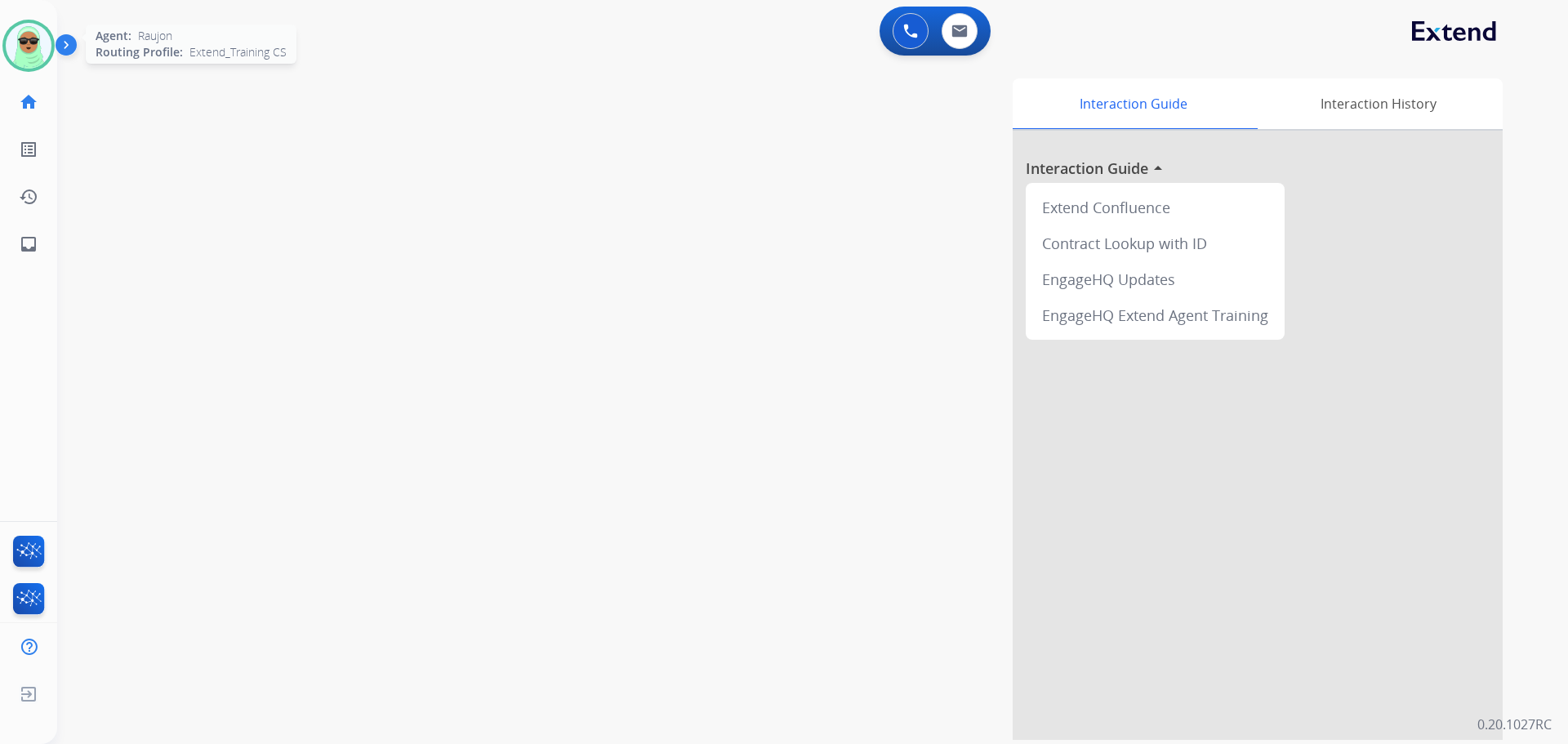
click at [35, 52] on img at bounding box center [29, 46] width 46 height 46
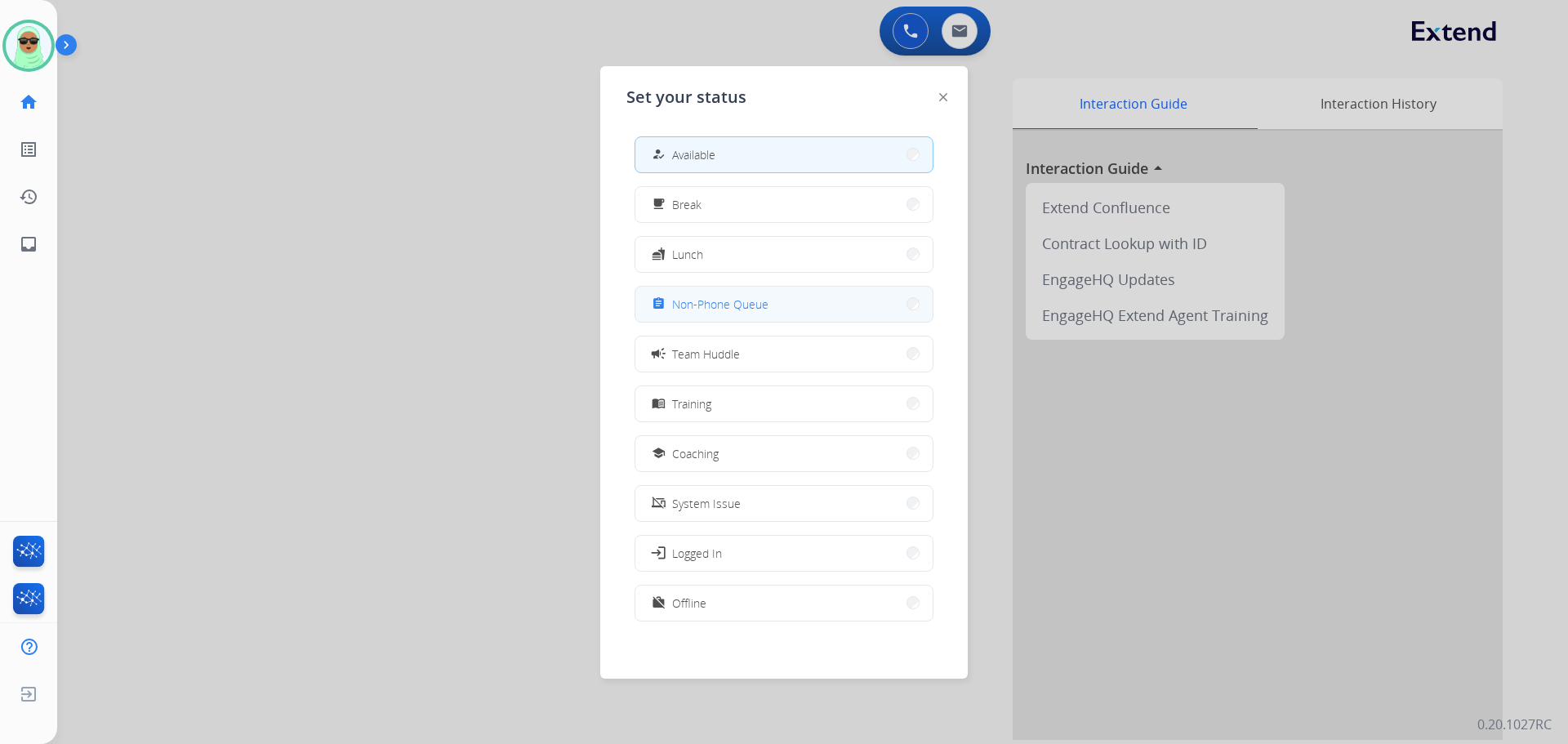
click at [806, 300] on button "assignment Non-Phone Queue" at bounding box center [784, 304] width 297 height 35
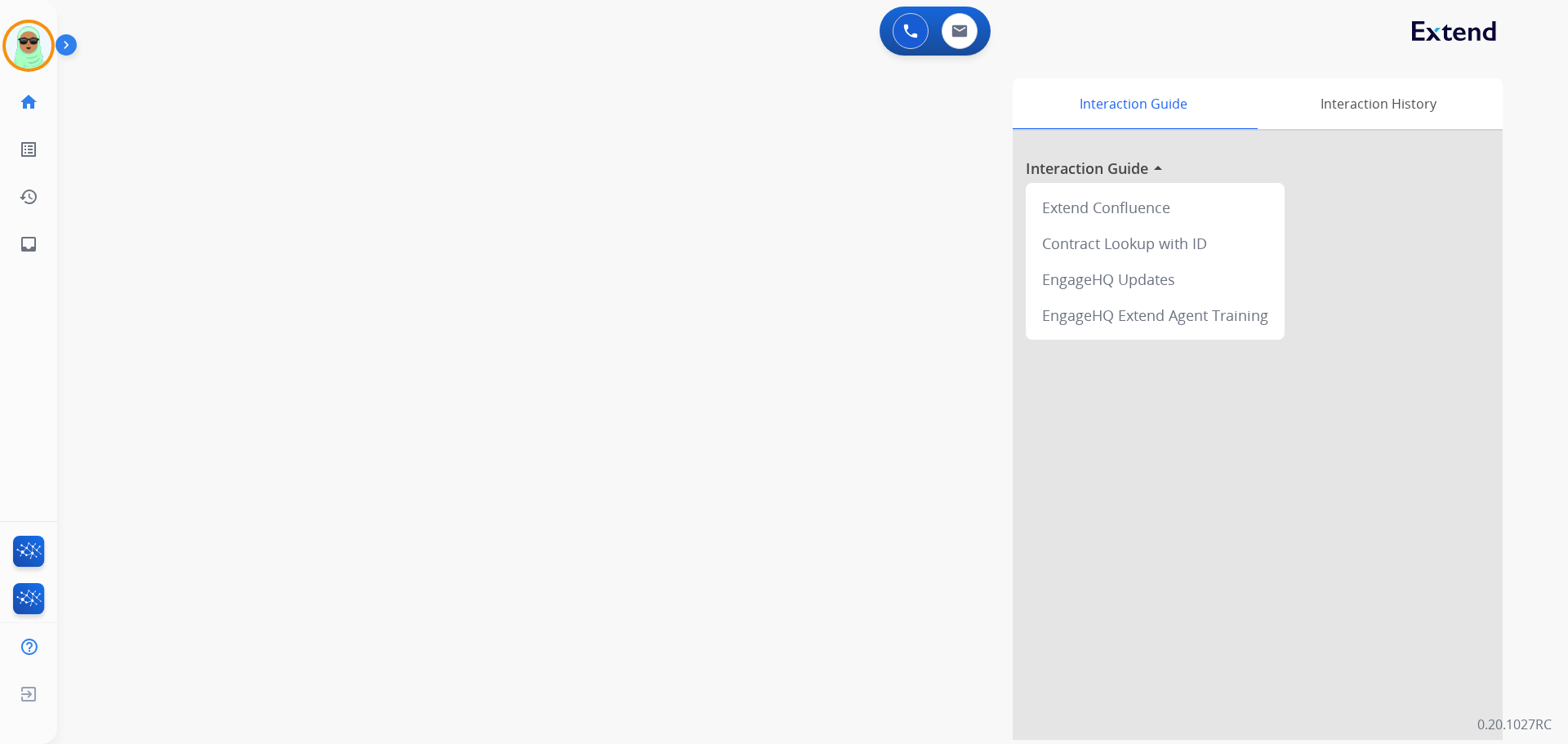
drag, startPoint x: 26, startPoint y: 38, endPoint x: 63, endPoint y: 43, distance: 37.3
click at [26, 38] on img at bounding box center [29, 46] width 46 height 46
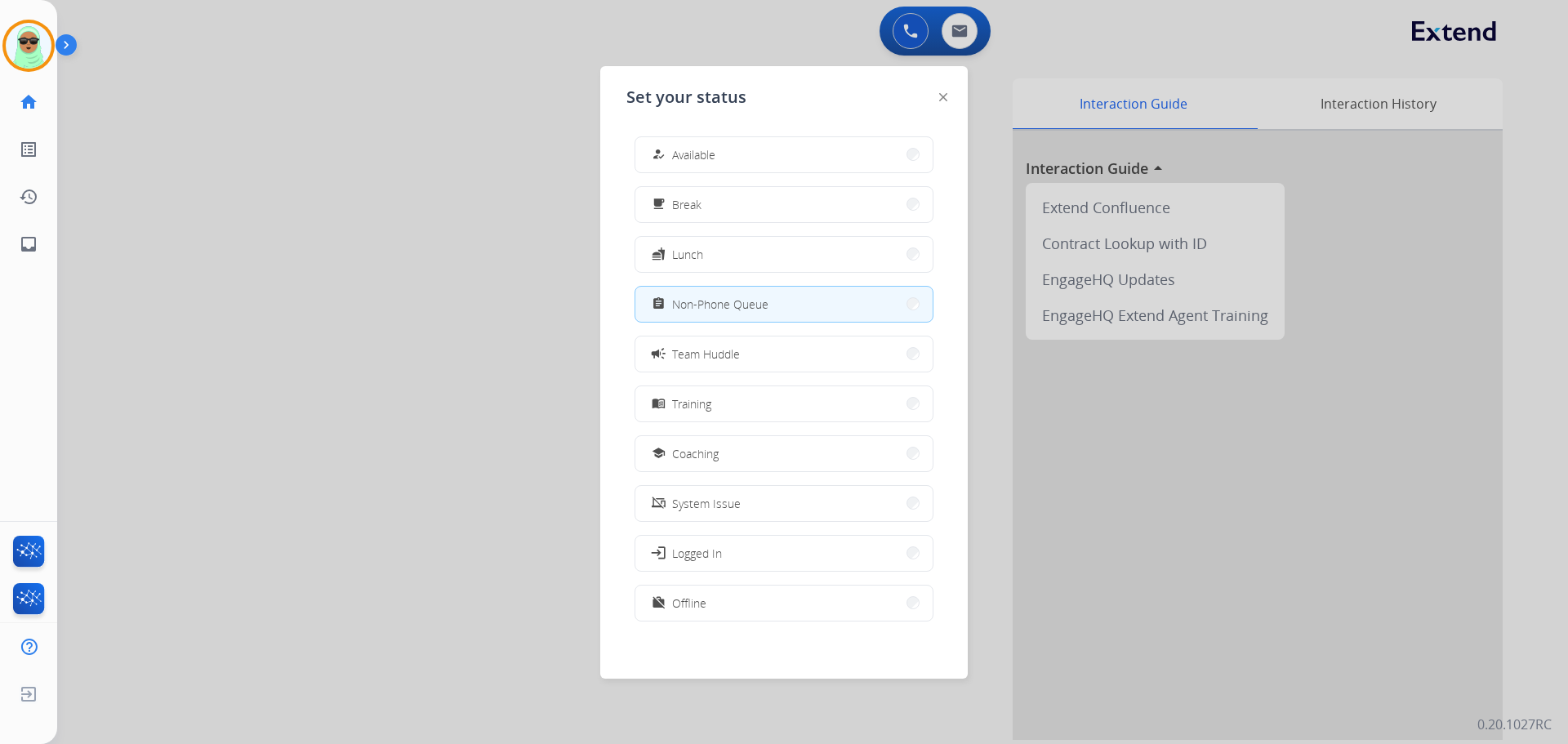
click at [755, 185] on div "how_to_reg Available free_breakfast Break fastfood Lunch assignment Non-Phone Q…" at bounding box center [784, 381] width 315 height 515
click at [755, 171] on button "how_to_reg Available" at bounding box center [784, 155] width 297 height 35
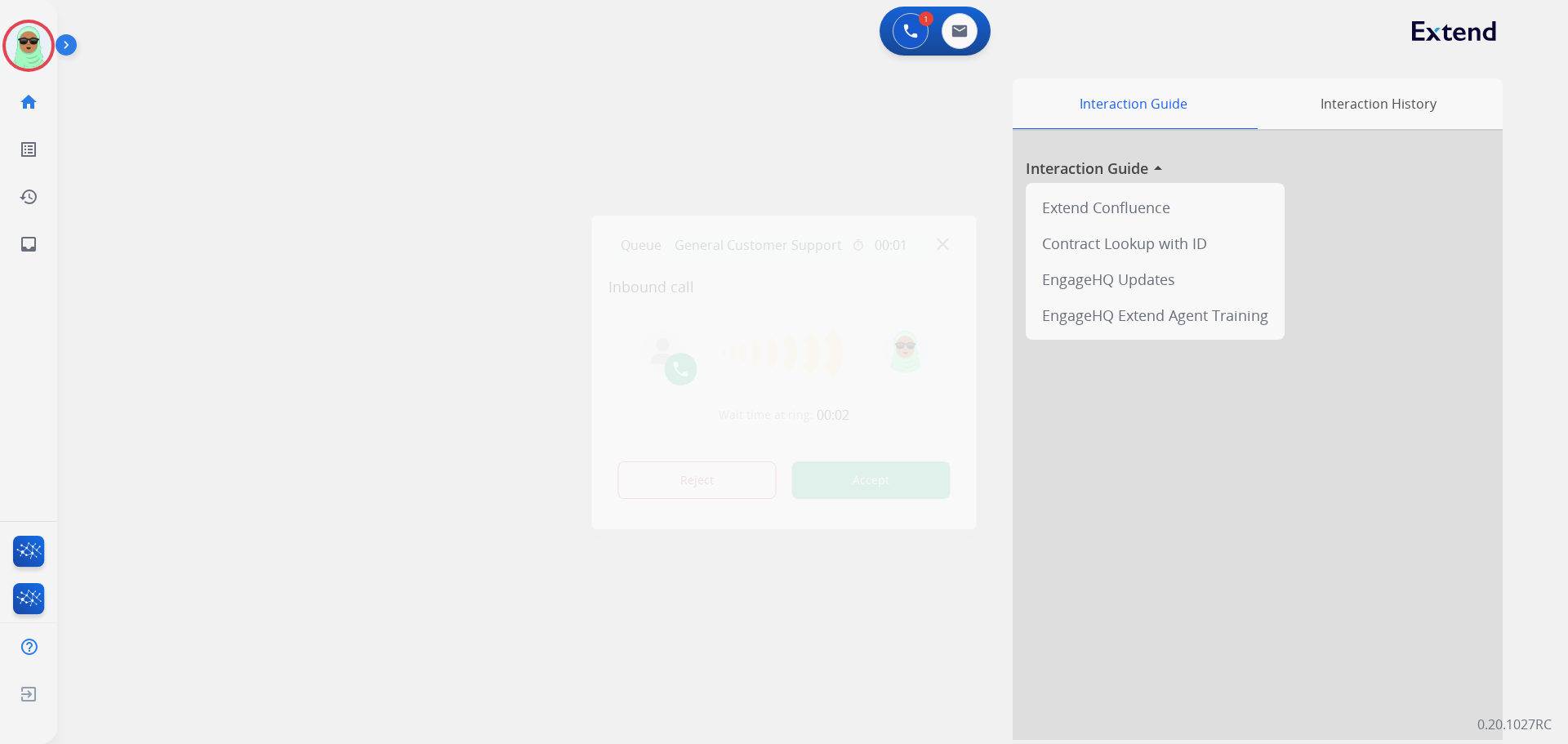
click at [931, 240] on div "Queue General Customer Support timer 00:01" at bounding box center [784, 245] width 352 height 34
drag, startPoint x: 936, startPoint y: 239, endPoint x: 946, endPoint y: 241, distance: 10.2
click at [937, 239] on div "Queue General Customer Support timer 00:01" at bounding box center [784, 245] width 352 height 34
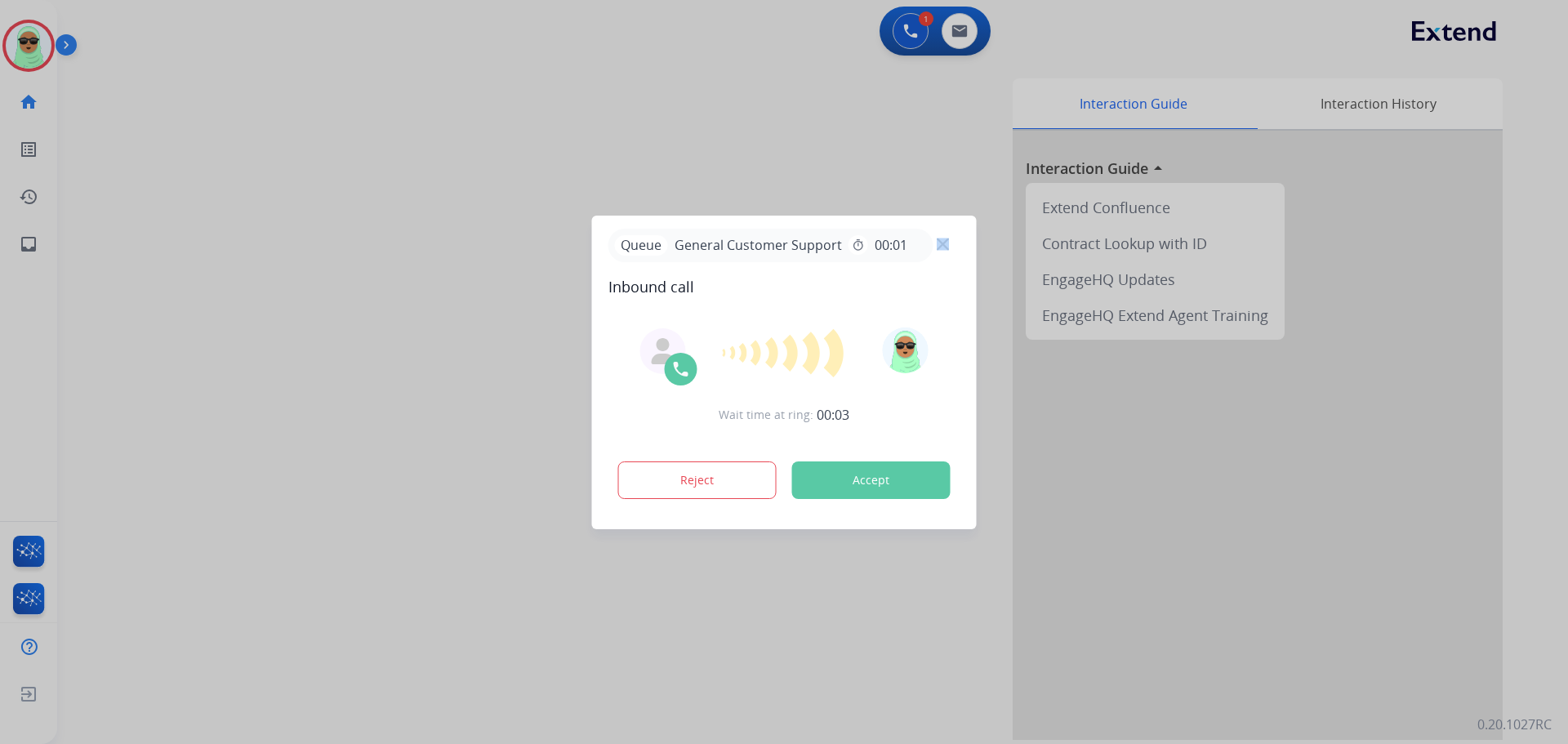
click at [946, 241] on img at bounding box center [943, 243] width 12 height 12
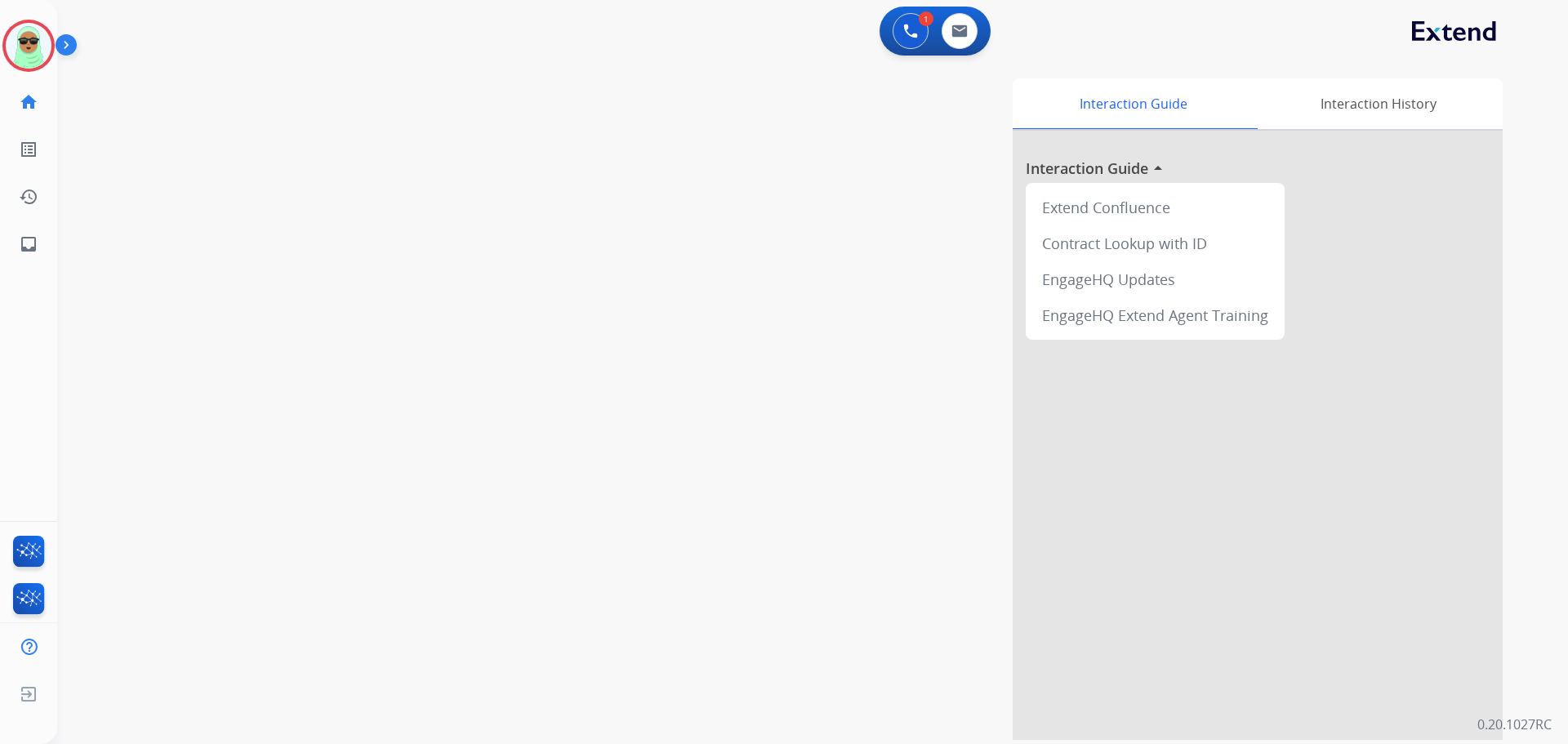
click at [606, 52] on div "1 Voice Interactions 0 Email Interactions" at bounding box center [802, 33] width 1452 height 52
click at [102, 198] on div "swap_horiz Break voice bridge close_fullscreen Connect 3-Way Call merge_type Se…" at bounding box center [792, 399] width 1471 height 681
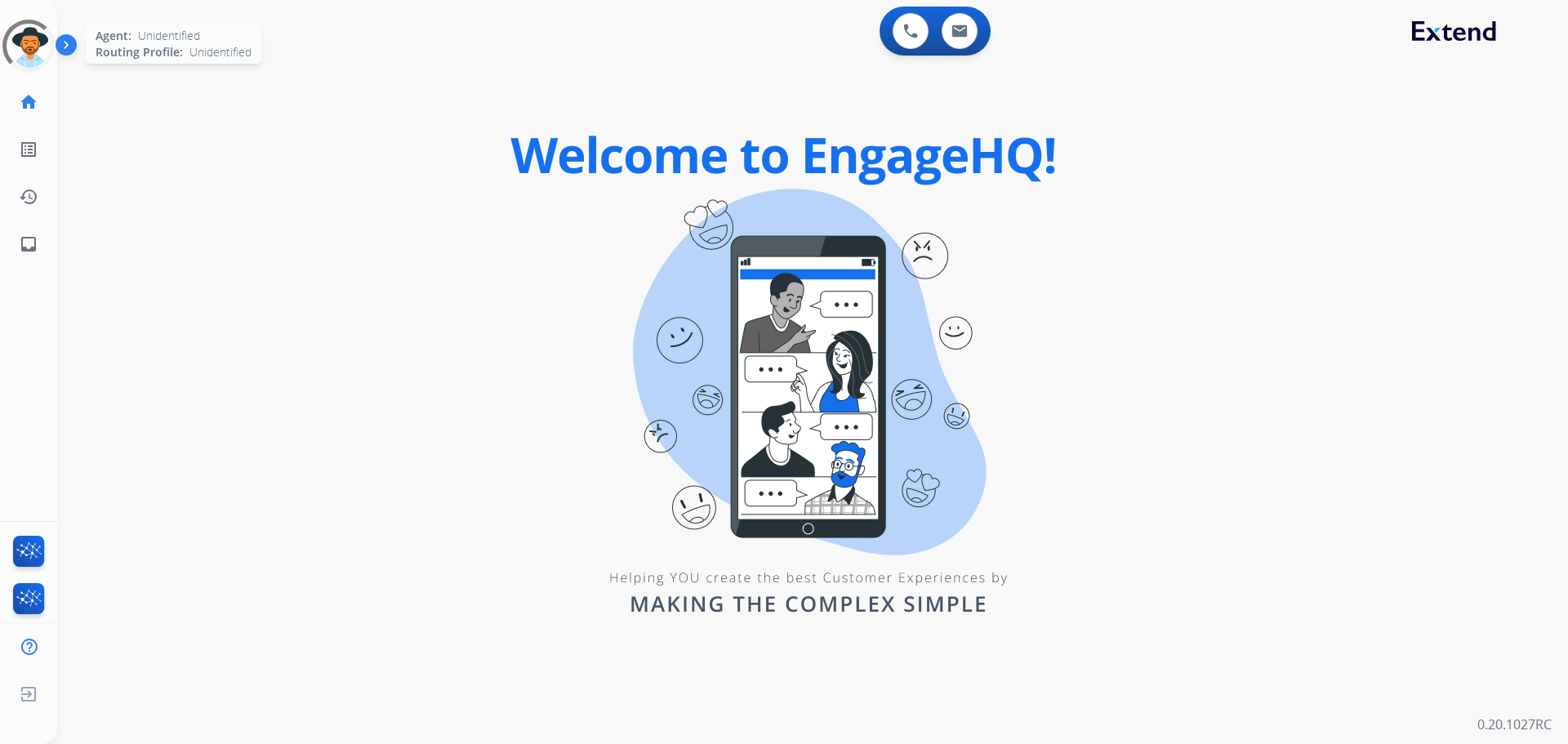
click at [31, 50] on div at bounding box center [29, 46] width 74 height 74
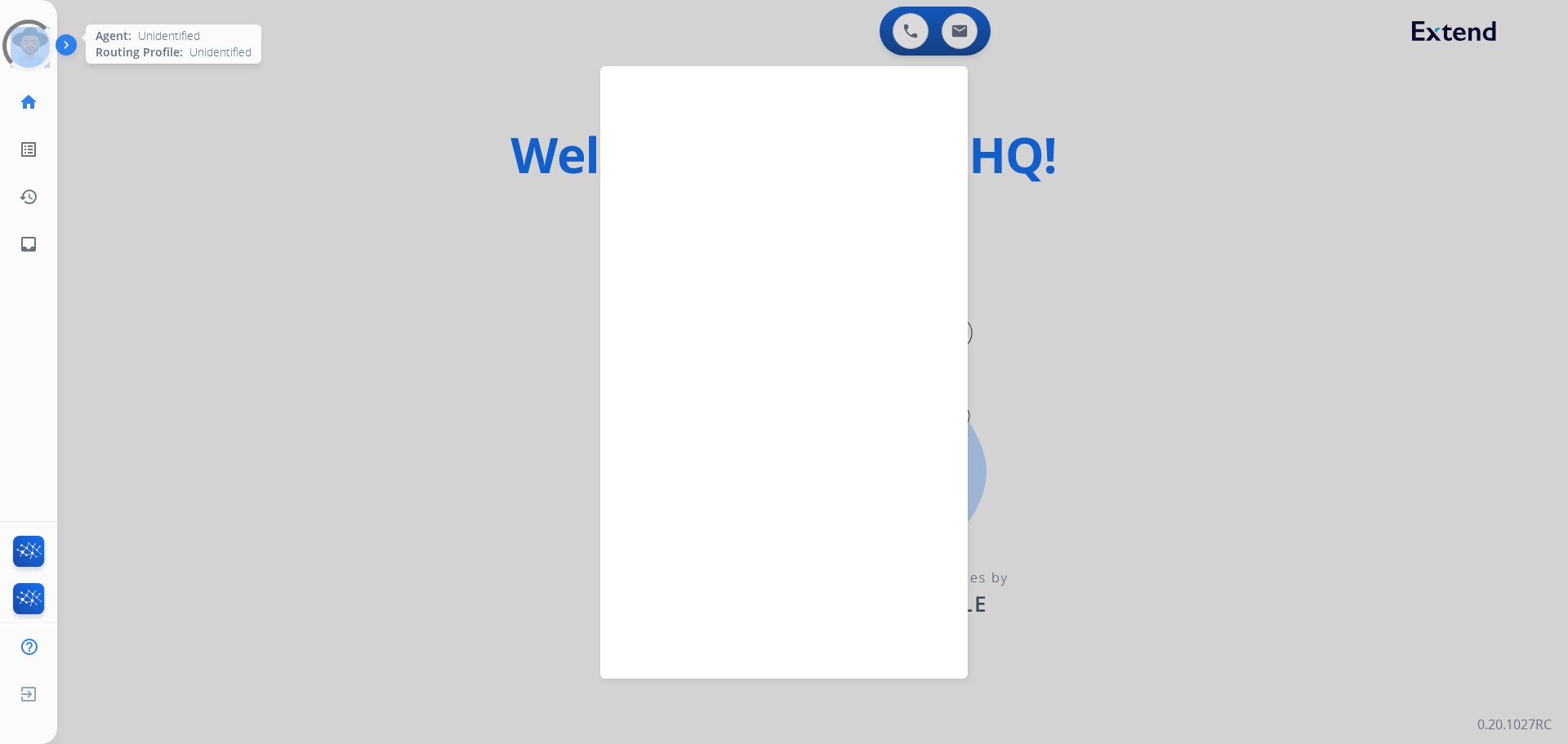
click at [31, 50] on div at bounding box center [29, 46] width 70 height 70
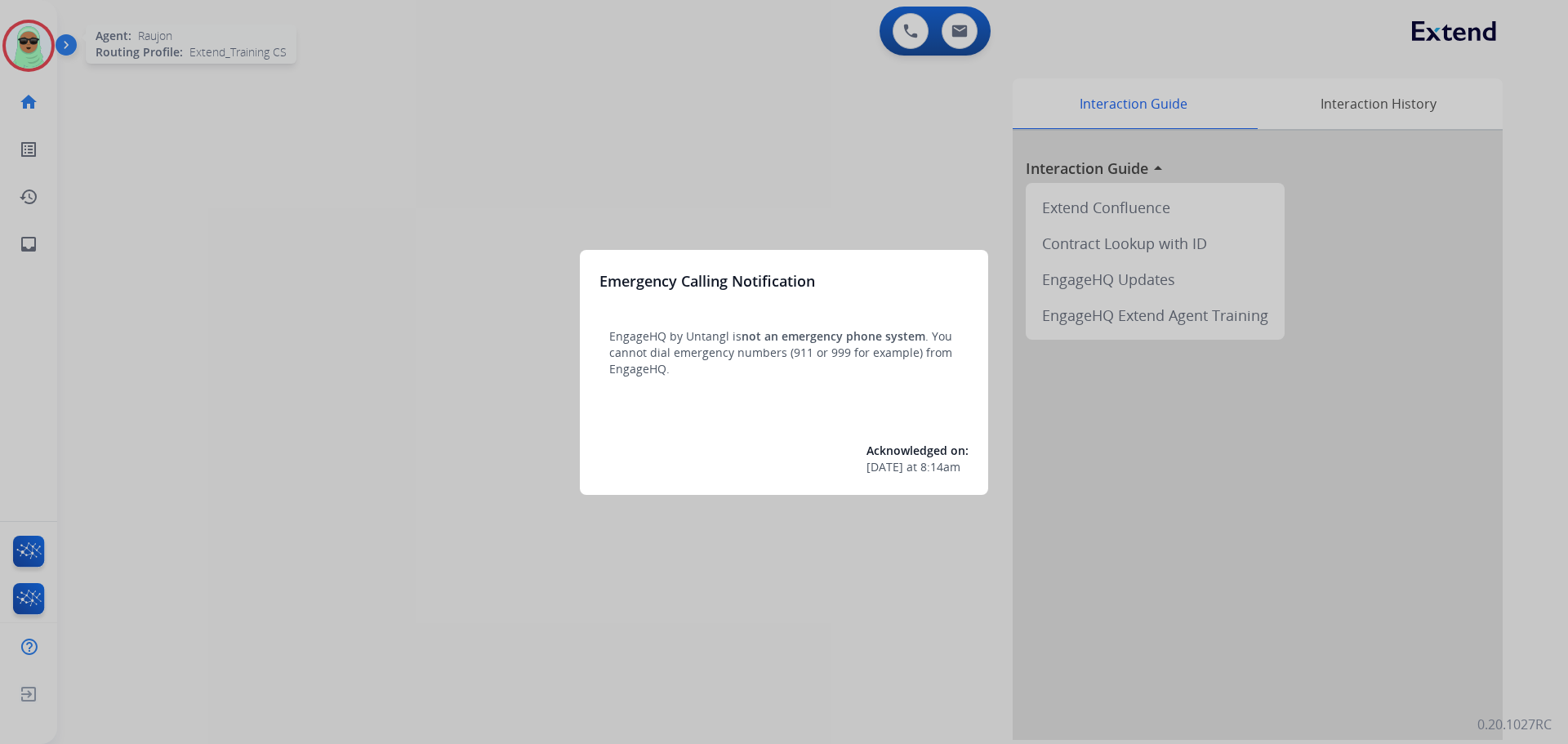
click at [31, 50] on div at bounding box center [784, 372] width 1568 height 744
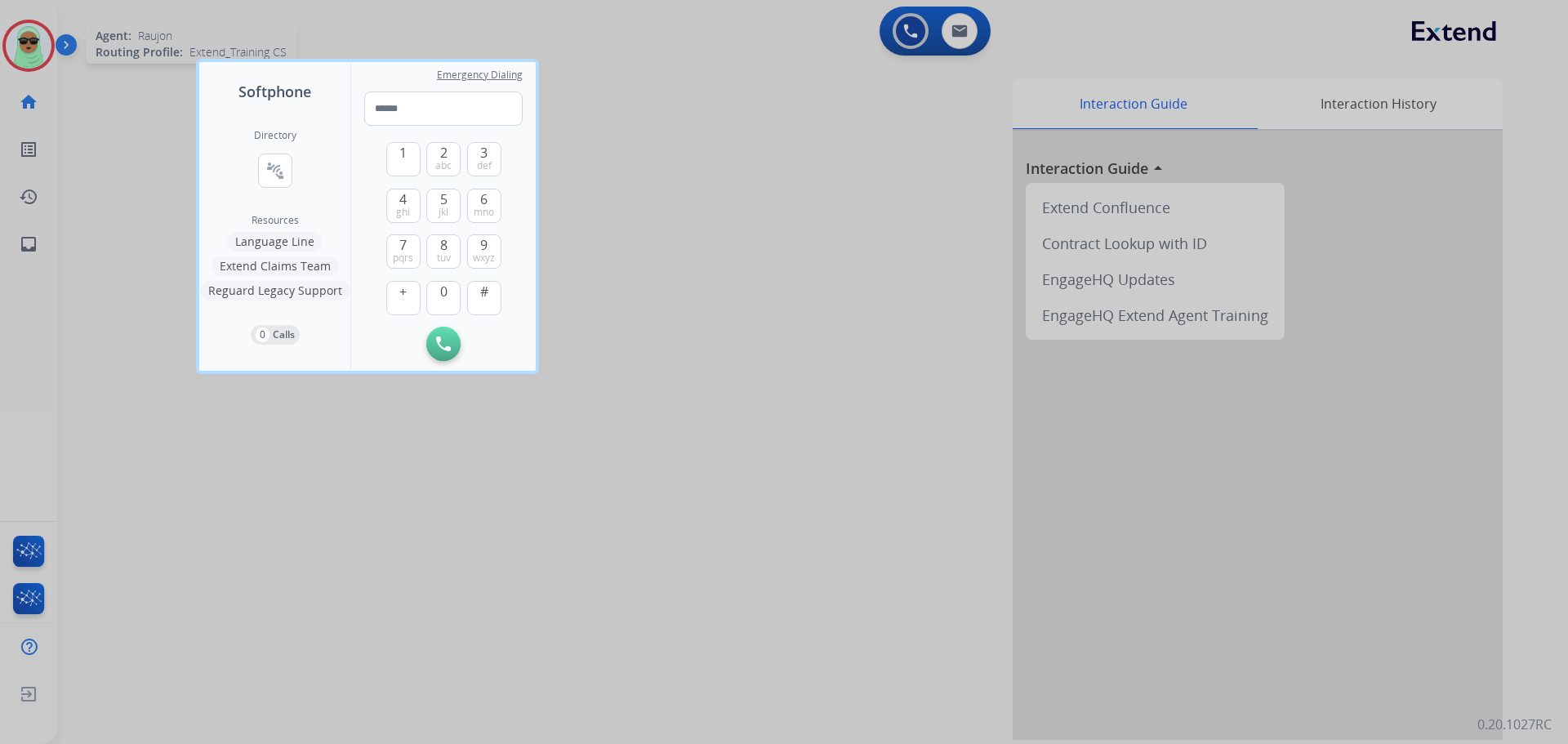
click at [31, 50] on div at bounding box center [784, 372] width 1568 height 744
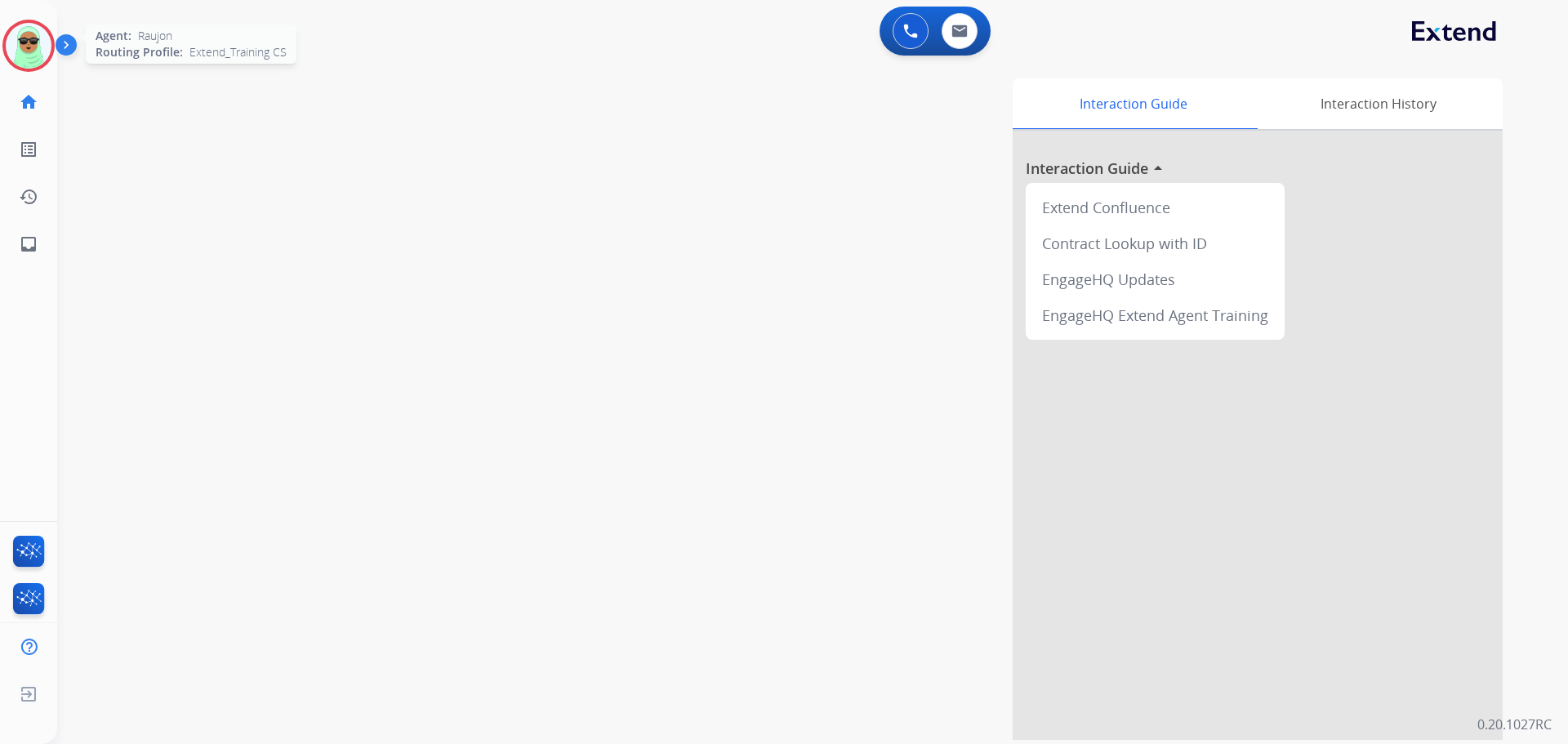
click at [31, 50] on img at bounding box center [29, 46] width 46 height 46
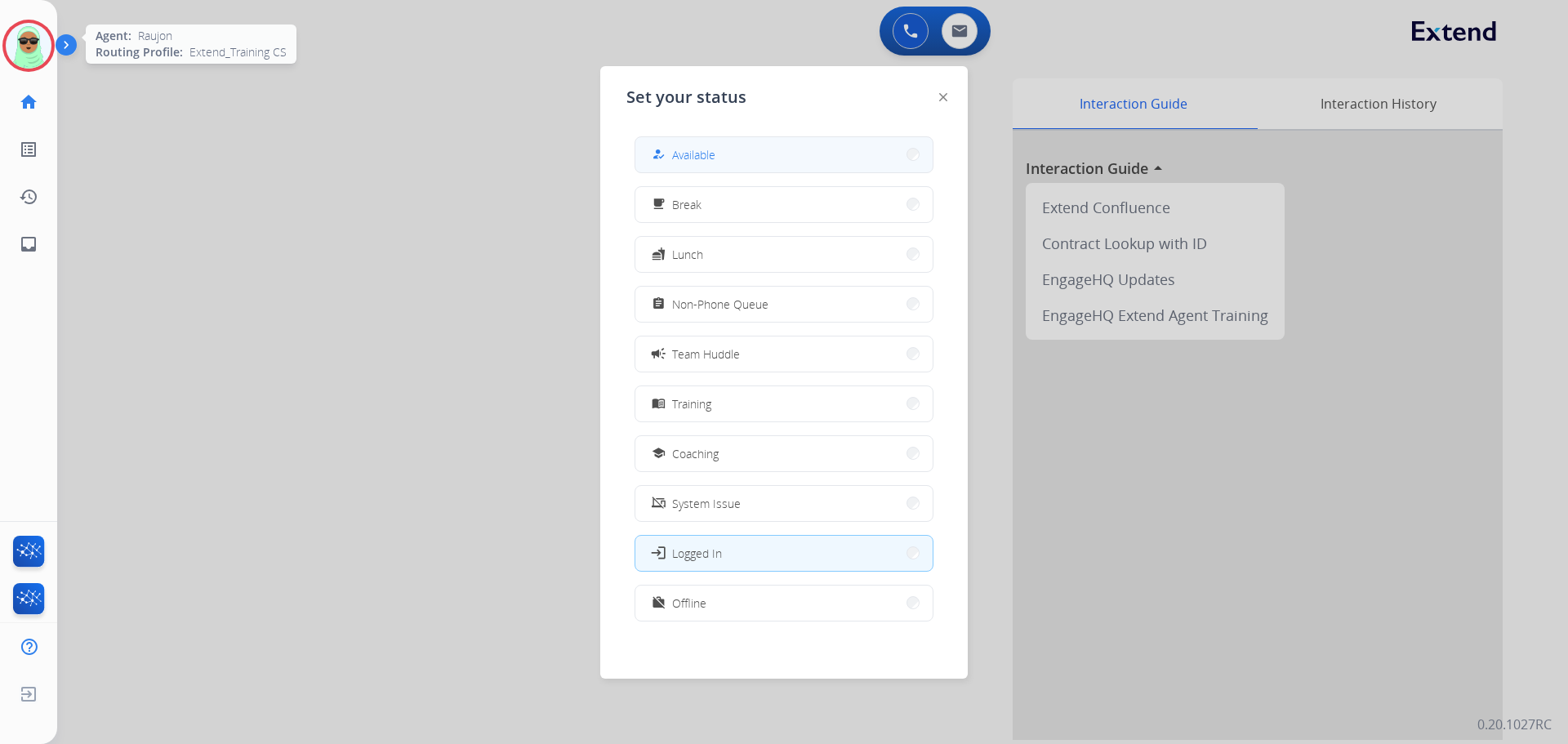
click at [821, 164] on button "how_to_reg Available" at bounding box center [784, 155] width 297 height 35
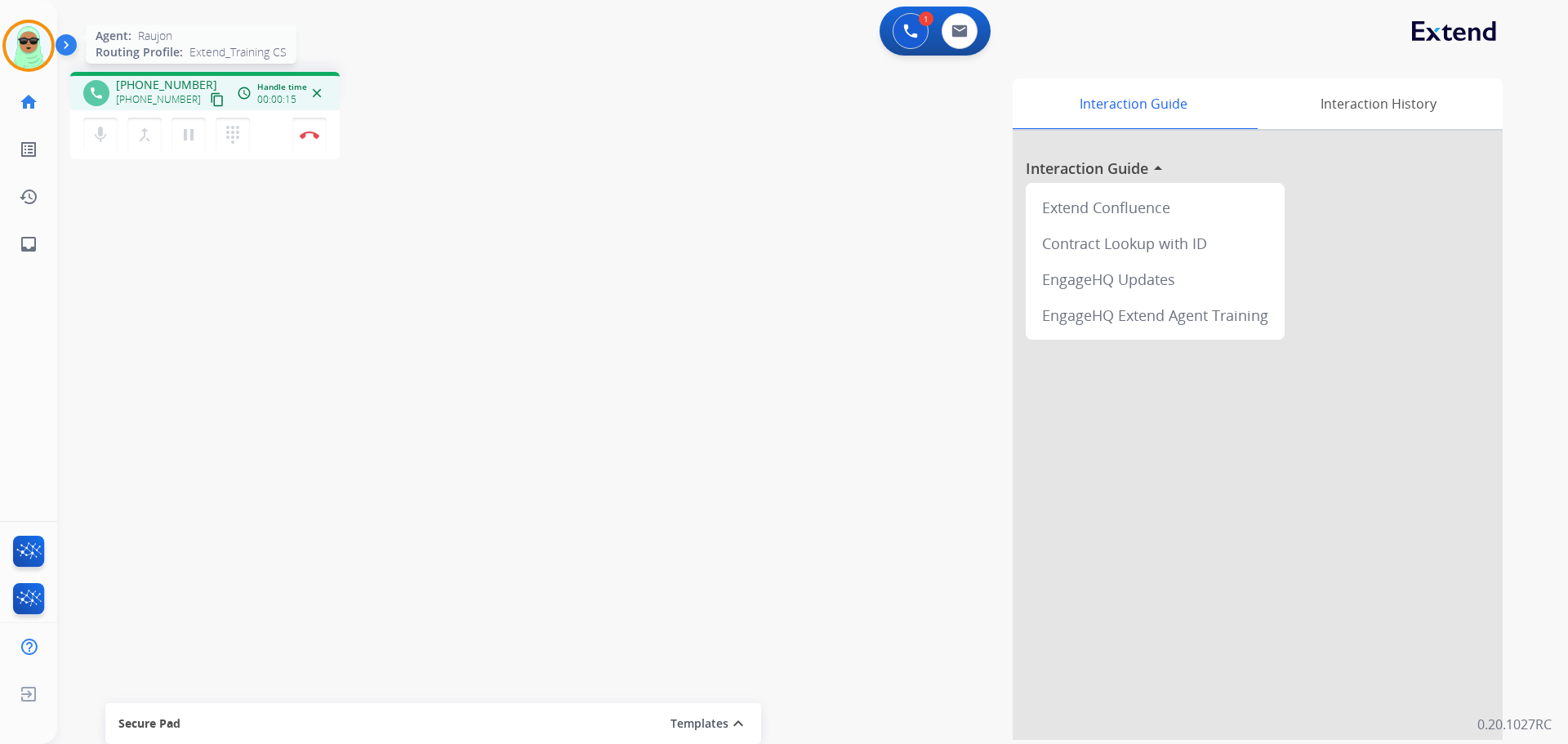
click at [210, 102] on mat-icon "content_copy" at bounding box center [217, 100] width 15 height 15
click at [879, 29] on div "1 Voice Interactions 0 Email Interactions" at bounding box center [934, 31] width 111 height 49
click at [941, 28] on div "0 Email Interactions" at bounding box center [959, 31] width 49 height 36
click at [924, 34] on button at bounding box center [910, 31] width 36 height 36
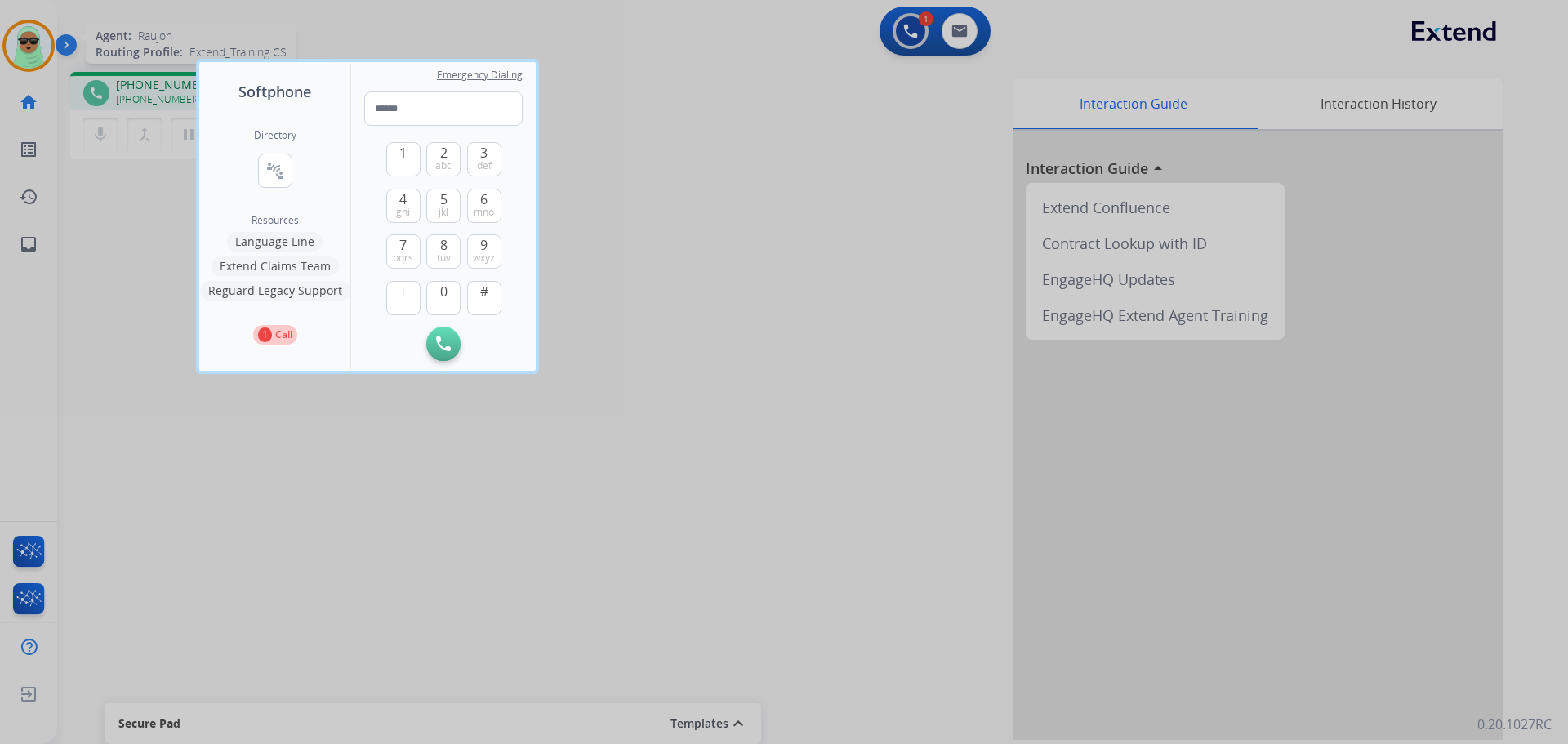
click at [915, 38] on div at bounding box center [784, 372] width 1568 height 744
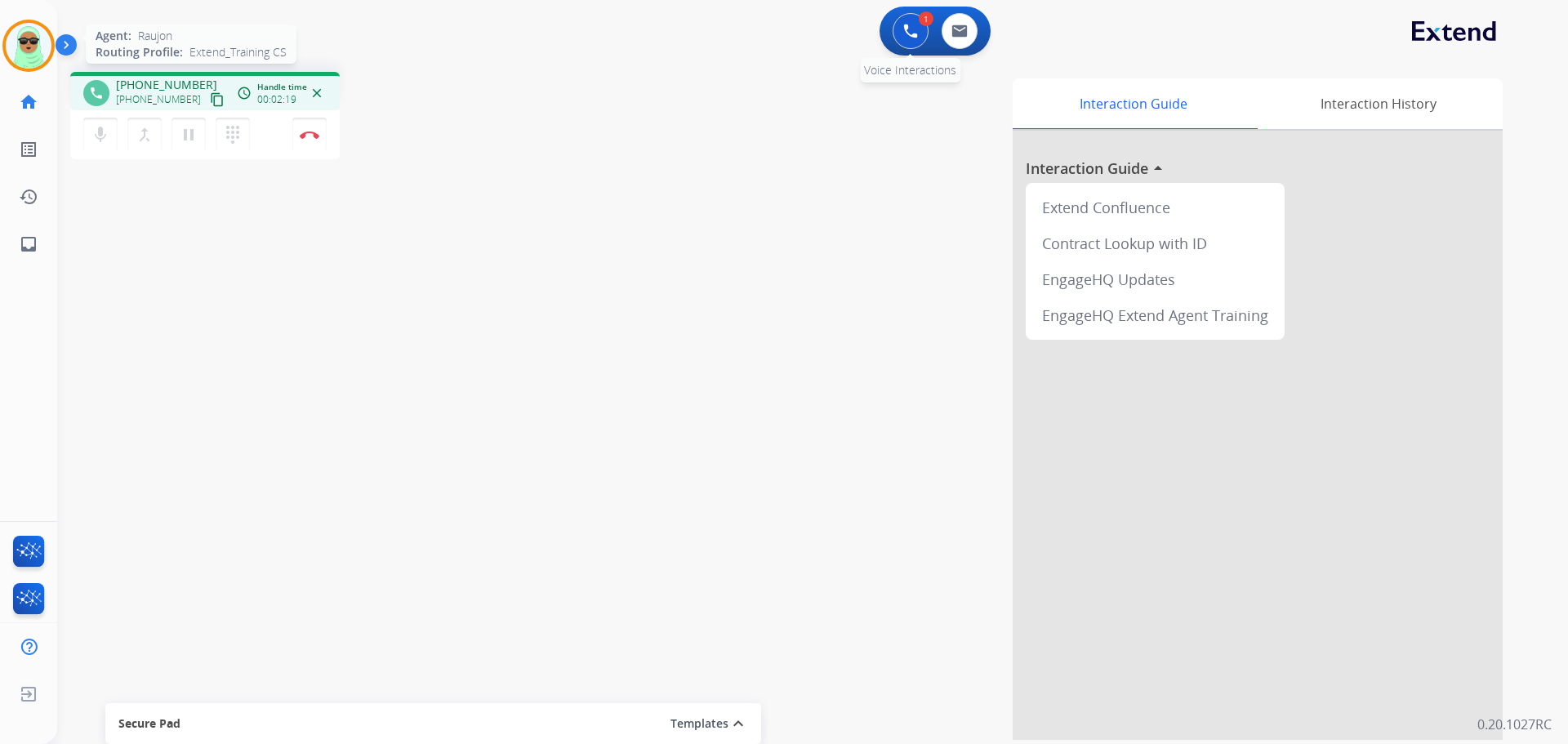
click at [909, 13] on button at bounding box center [910, 31] width 36 height 36
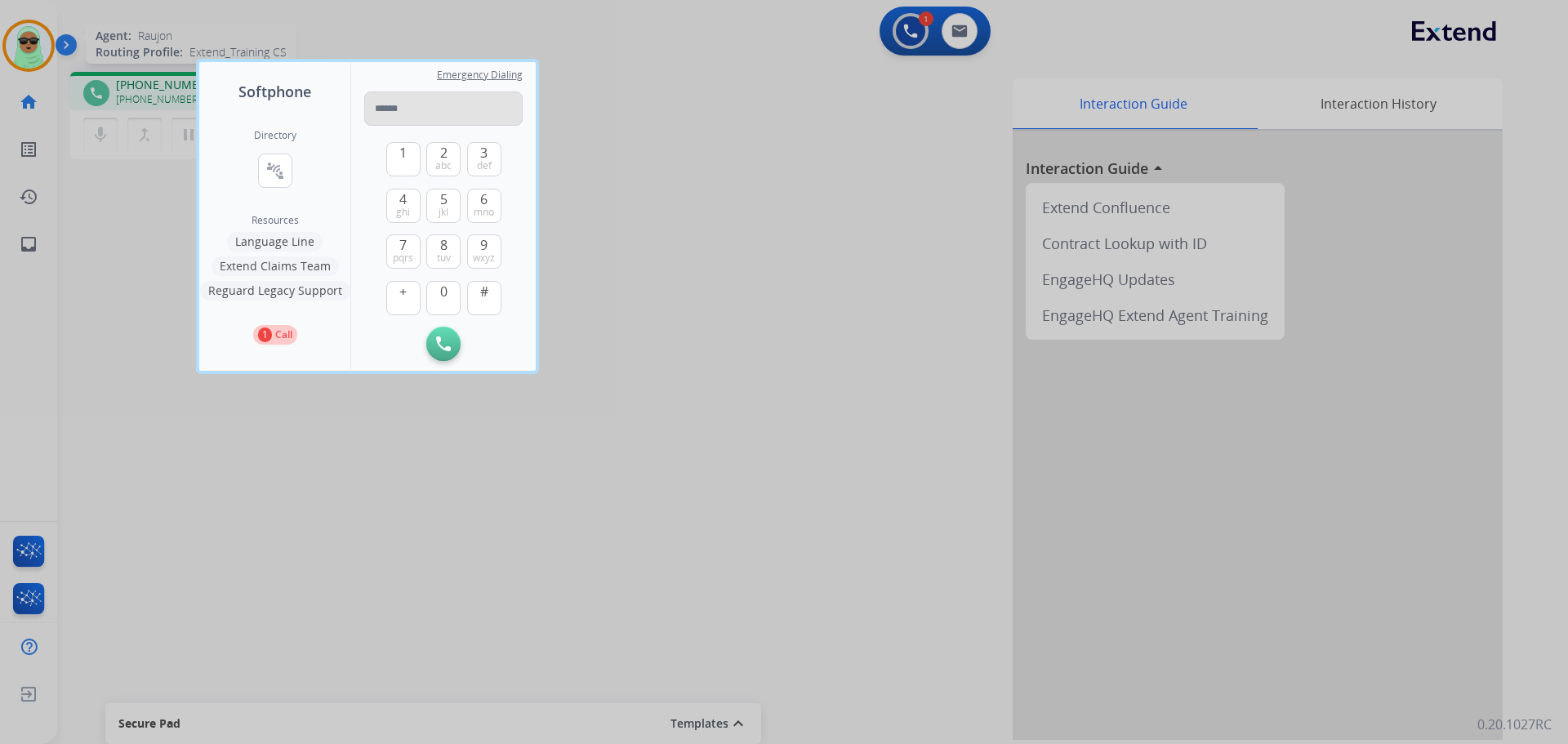
click at [424, 115] on input "tel" at bounding box center [443, 109] width 158 height 34
click at [424, 107] on input "**********" at bounding box center [443, 109] width 158 height 34
type input "**********"
click at [453, 359] on div "Initiate Call Remove Number" at bounding box center [443, 344] width 158 height 34
click at [437, 359] on button "Initiate Call" at bounding box center [444, 344] width 34 height 34
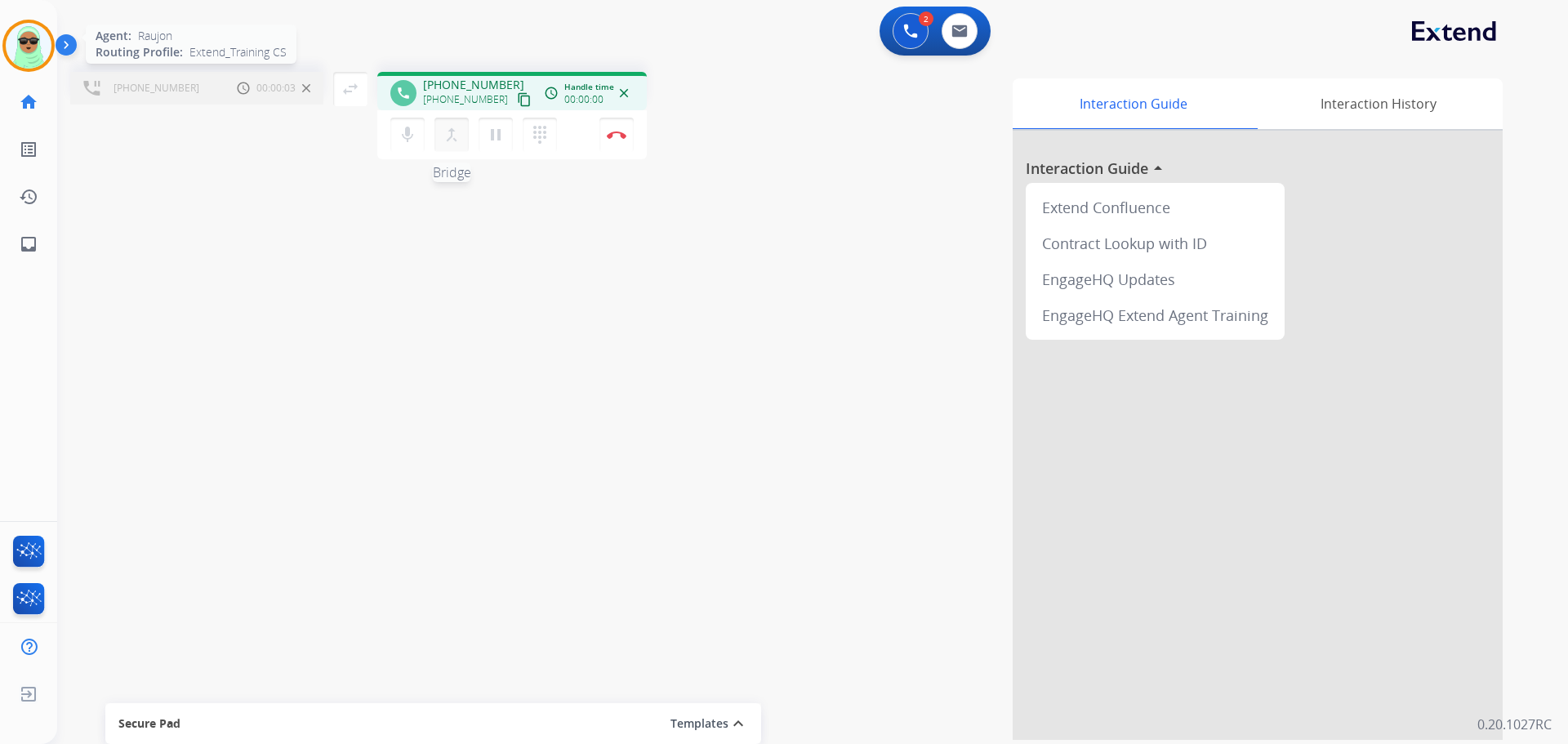
click at [452, 133] on mat-icon "merge_type" at bounding box center [452, 135] width 20 height 20
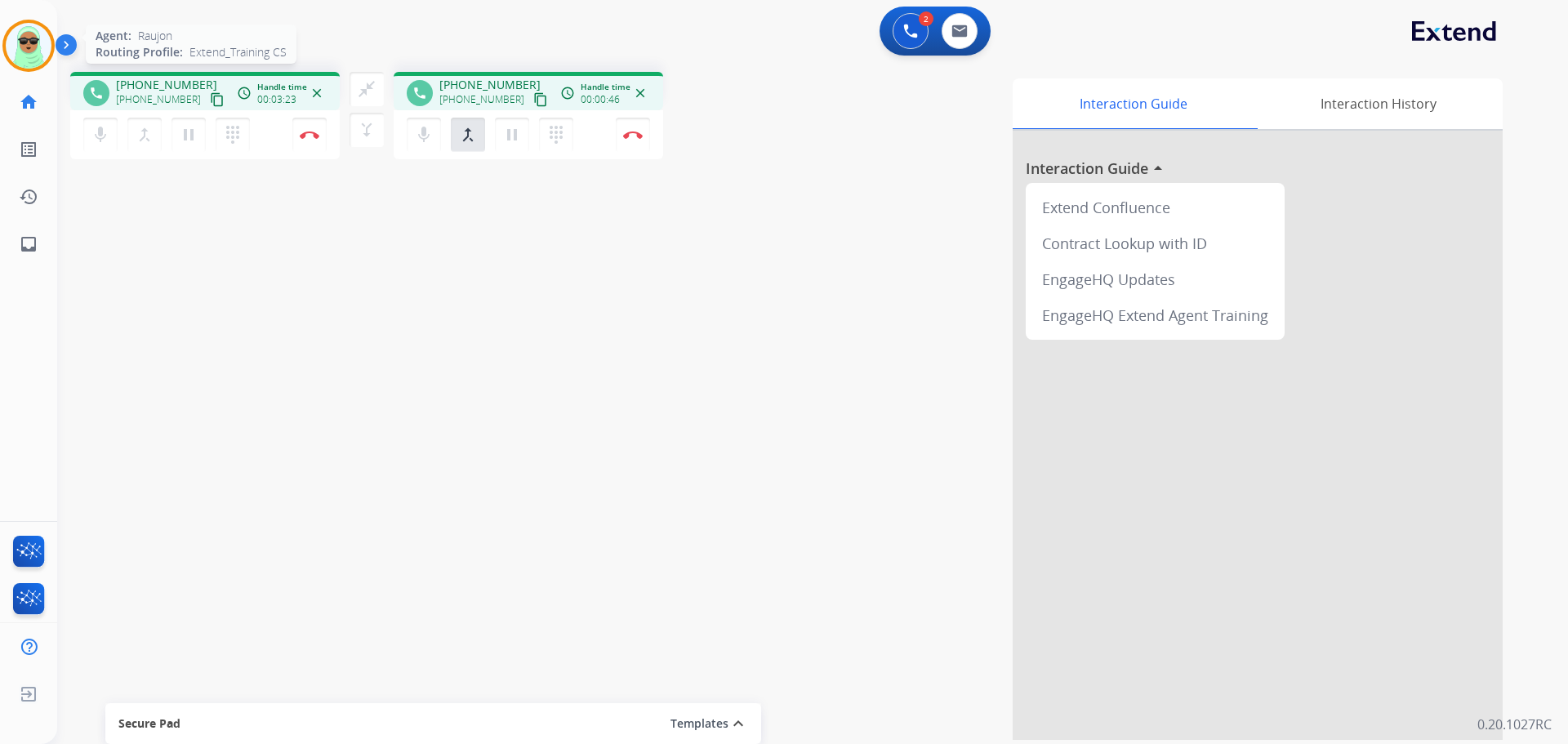
click at [575, 136] on div "dialpad Dialpad" at bounding box center [561, 135] width 44 height 34
click at [539, 143] on div "dialpad Dialpad" at bounding box center [561, 135] width 44 height 34
click at [551, 147] on button "dialpad Dialpad" at bounding box center [556, 135] width 34 height 34
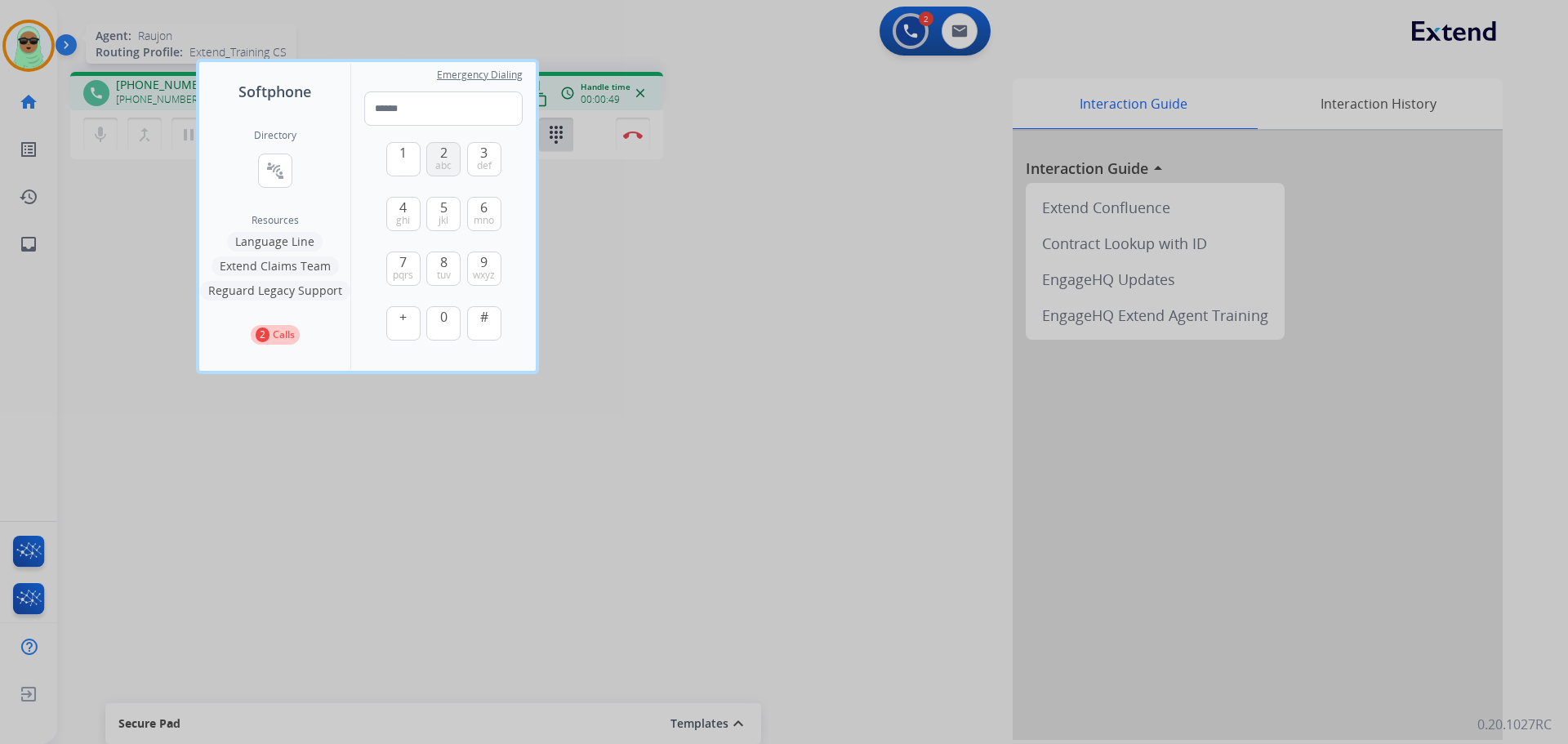
click at [448, 152] on button "2 abc" at bounding box center [444, 160] width 34 height 34
type input "*"
click at [667, 179] on div at bounding box center [784, 372] width 1568 height 744
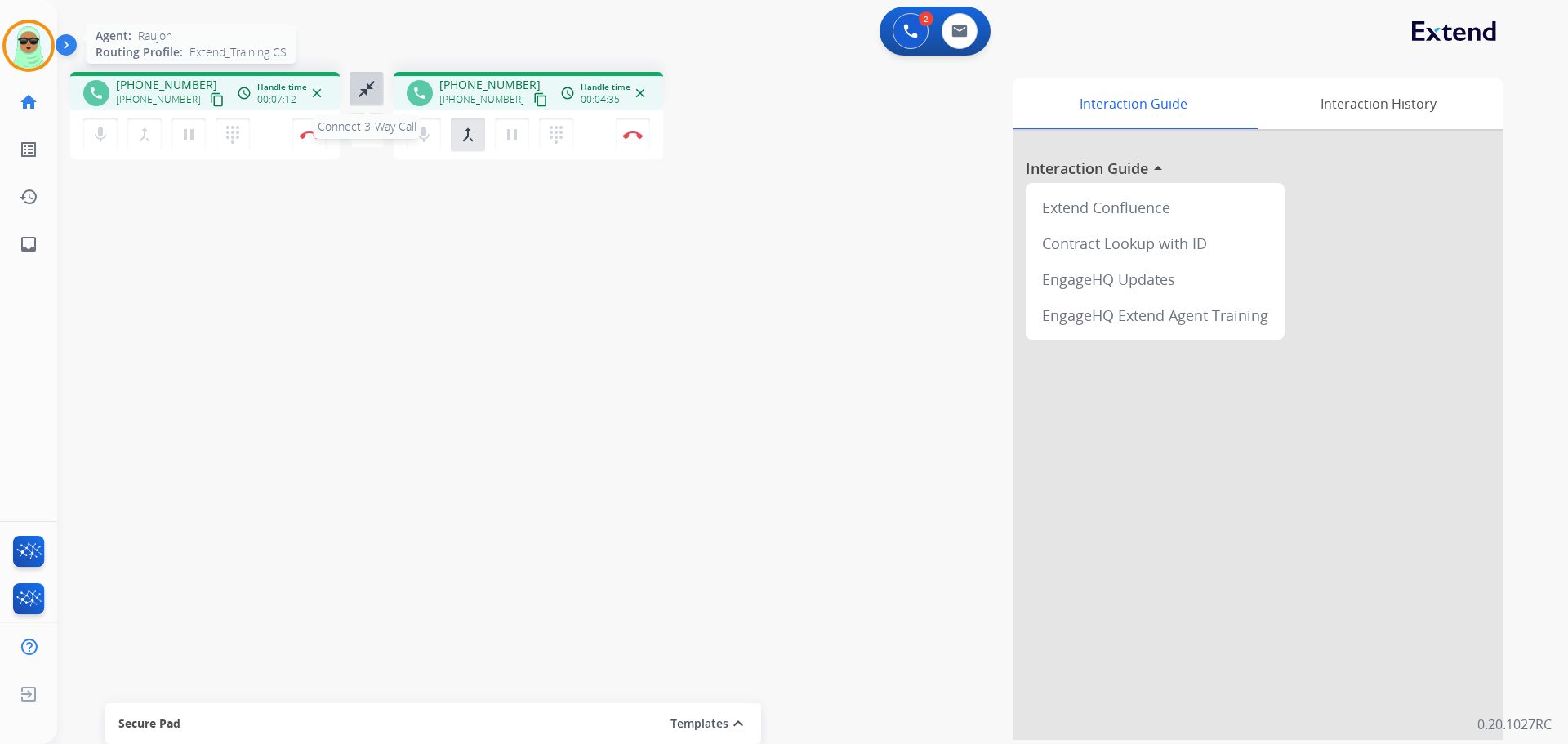
click at [376, 96] on mat-icon "close_fullscreen" at bounding box center [367, 89] width 20 height 20
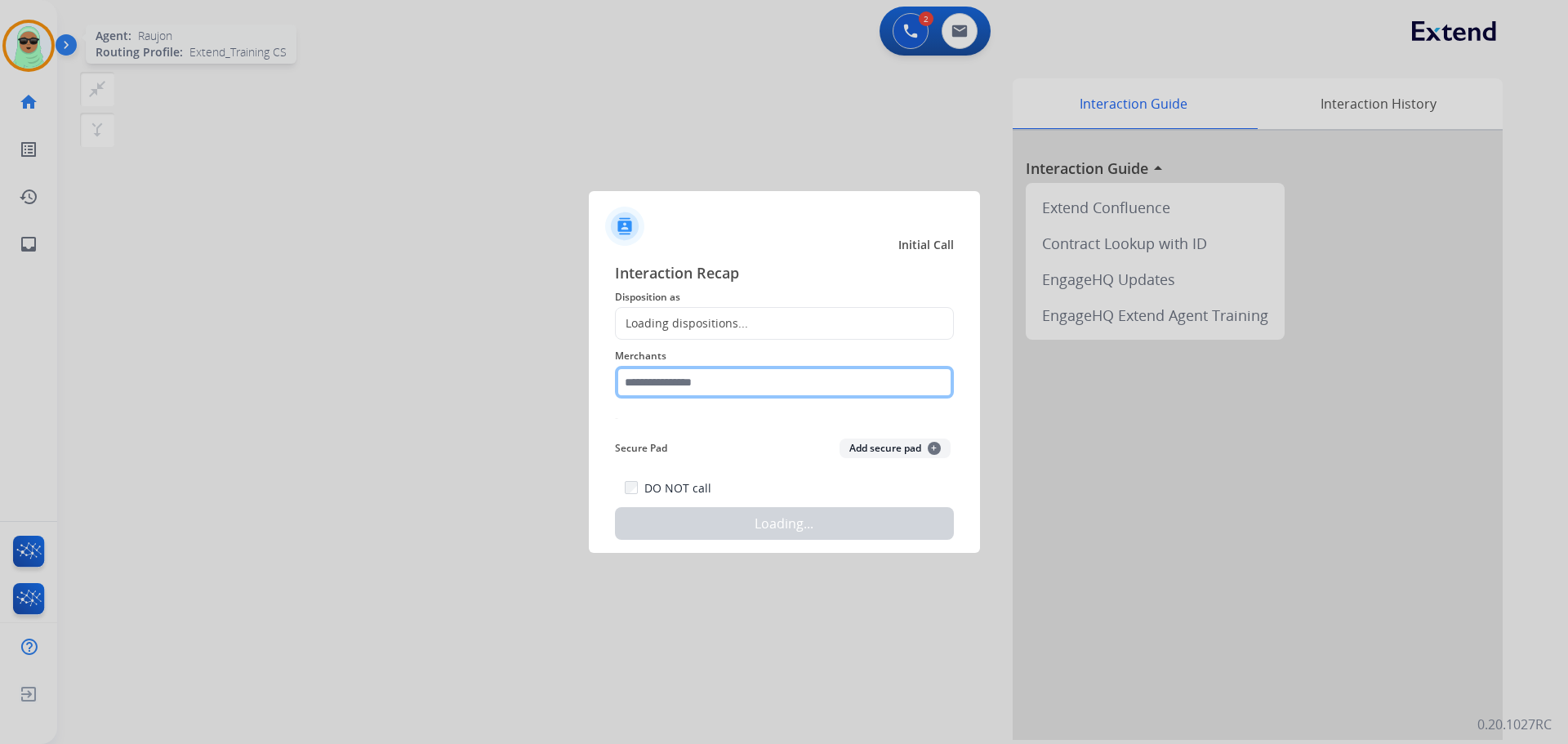
click at [806, 399] on input "text" at bounding box center [784, 382] width 339 height 33
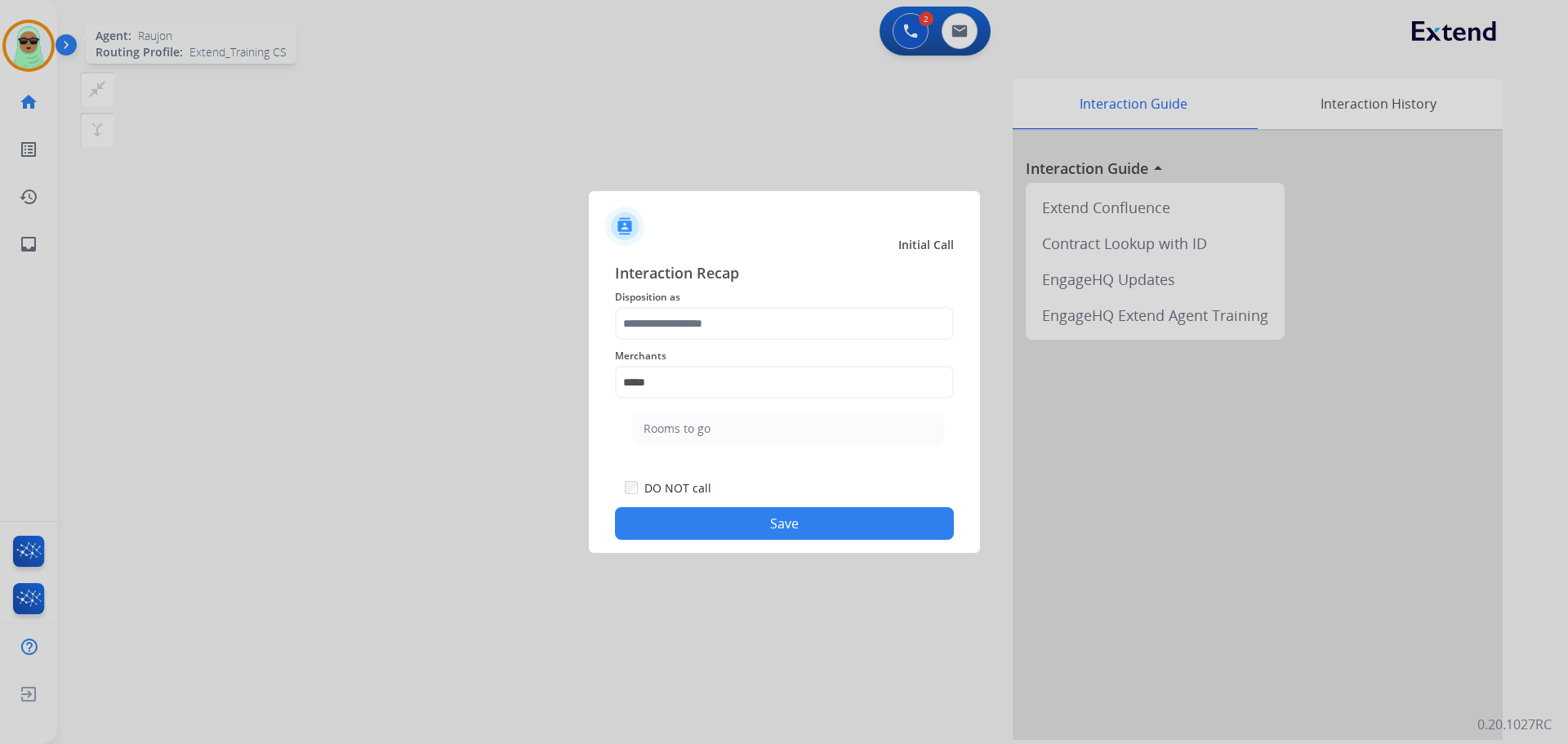
click at [689, 449] on ul "Rooms to go" at bounding box center [788, 433] width 321 height 56
click at [694, 422] on div "Rooms to go" at bounding box center [677, 429] width 67 height 16
type input "**********"
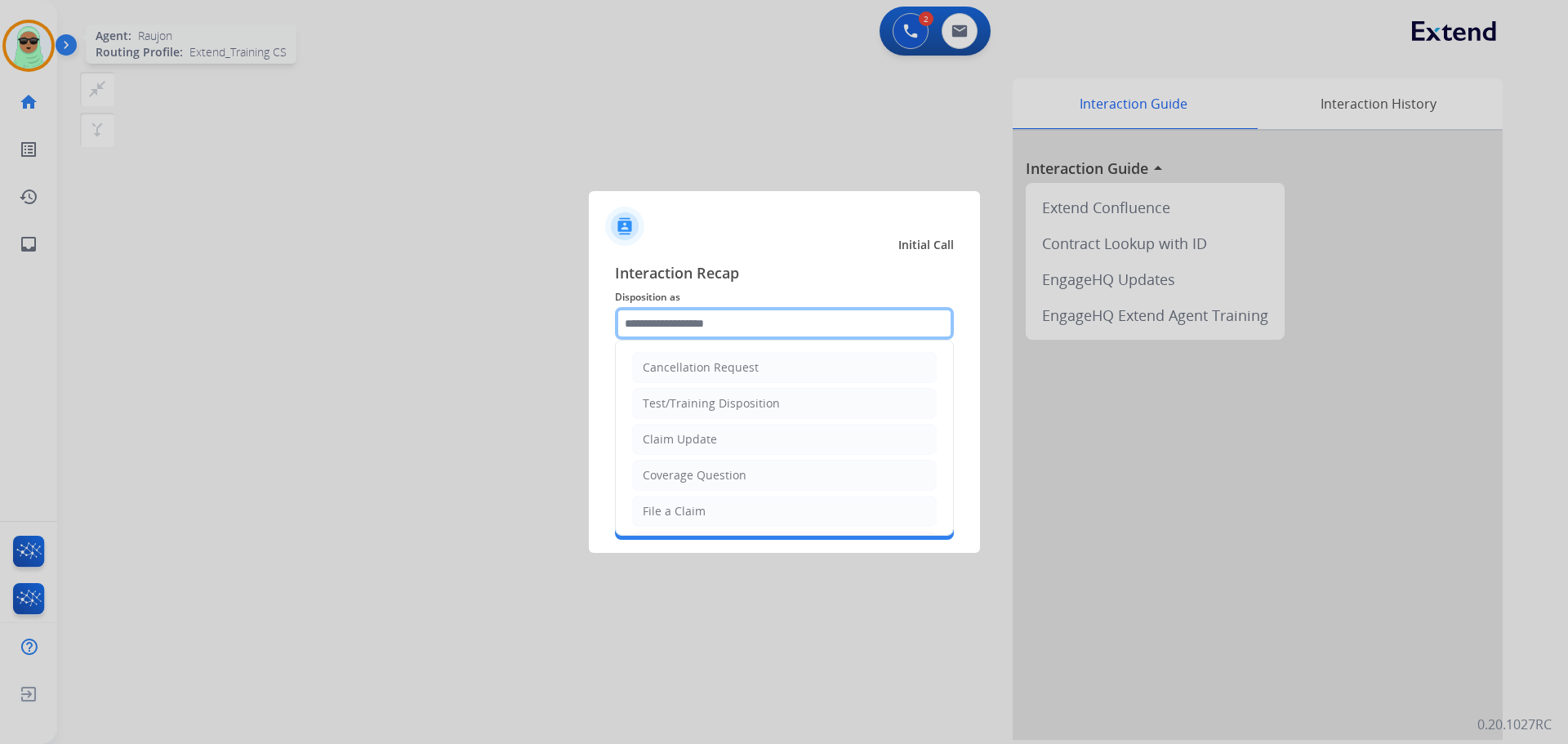
click at [703, 319] on input "text" at bounding box center [784, 323] width 339 height 33
click at [727, 435] on li "Claim Update" at bounding box center [784, 439] width 305 height 31
type input "**********"
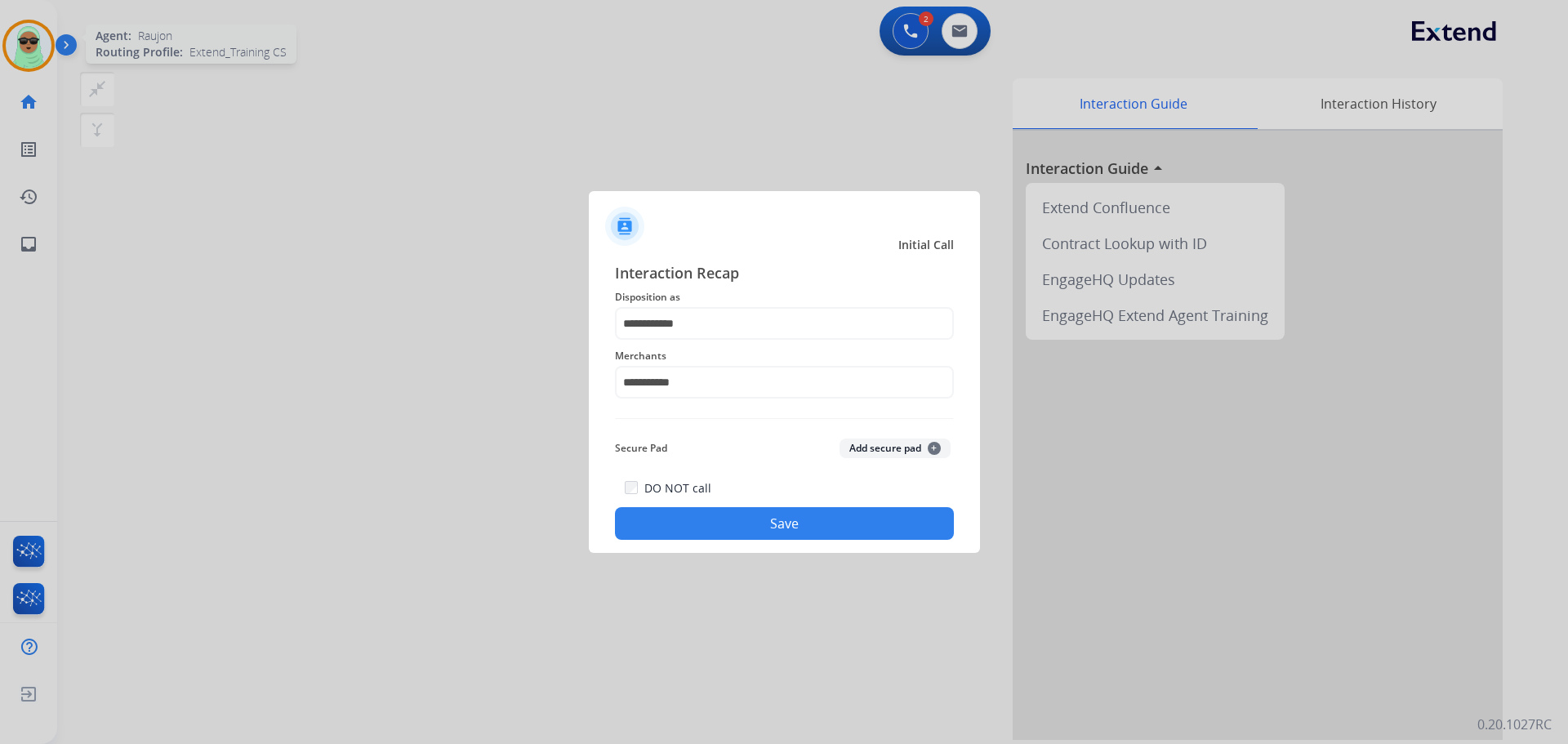
click at [827, 516] on button "Save" at bounding box center [784, 524] width 339 height 33
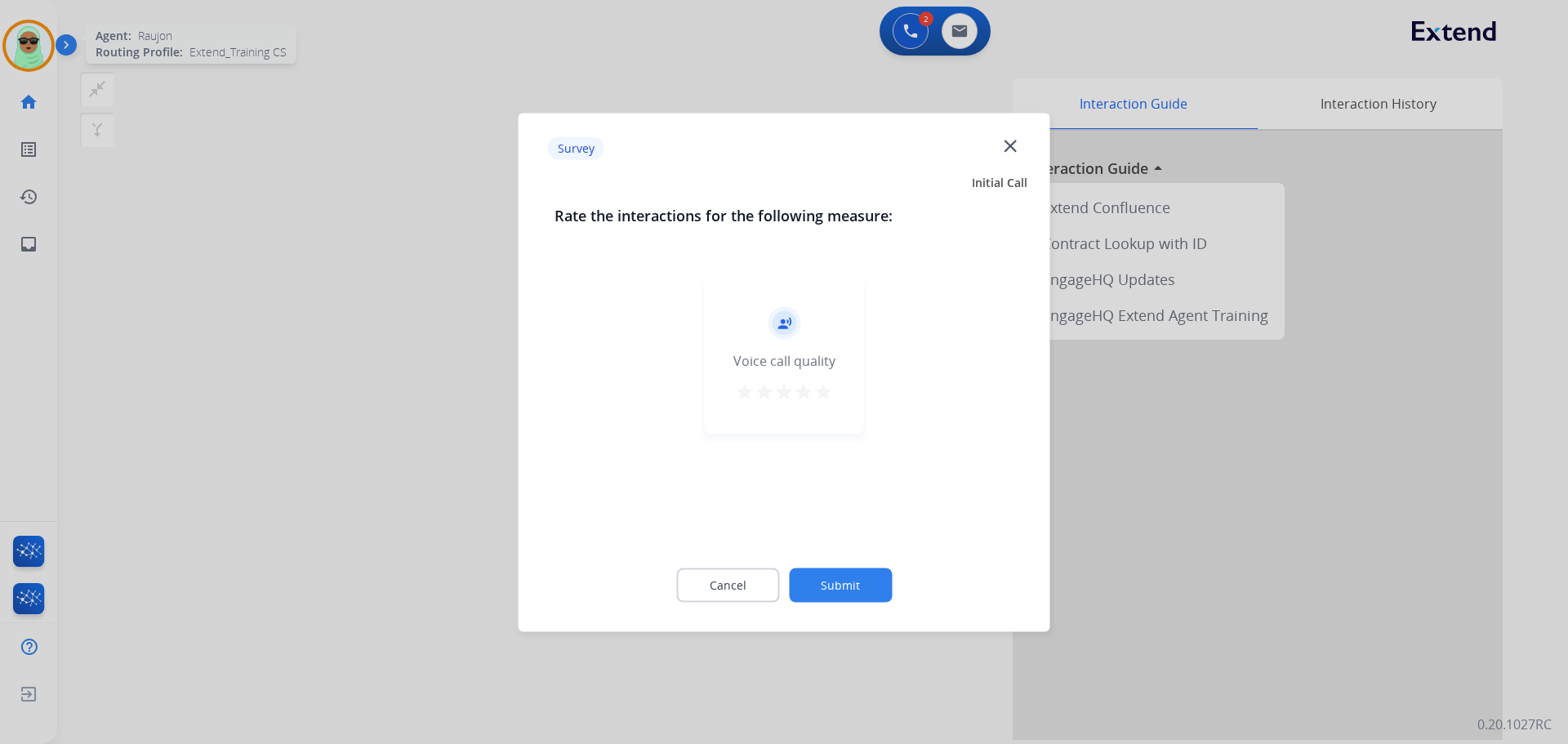
click at [850, 573] on button "Submit" at bounding box center [839, 584] width 103 height 34
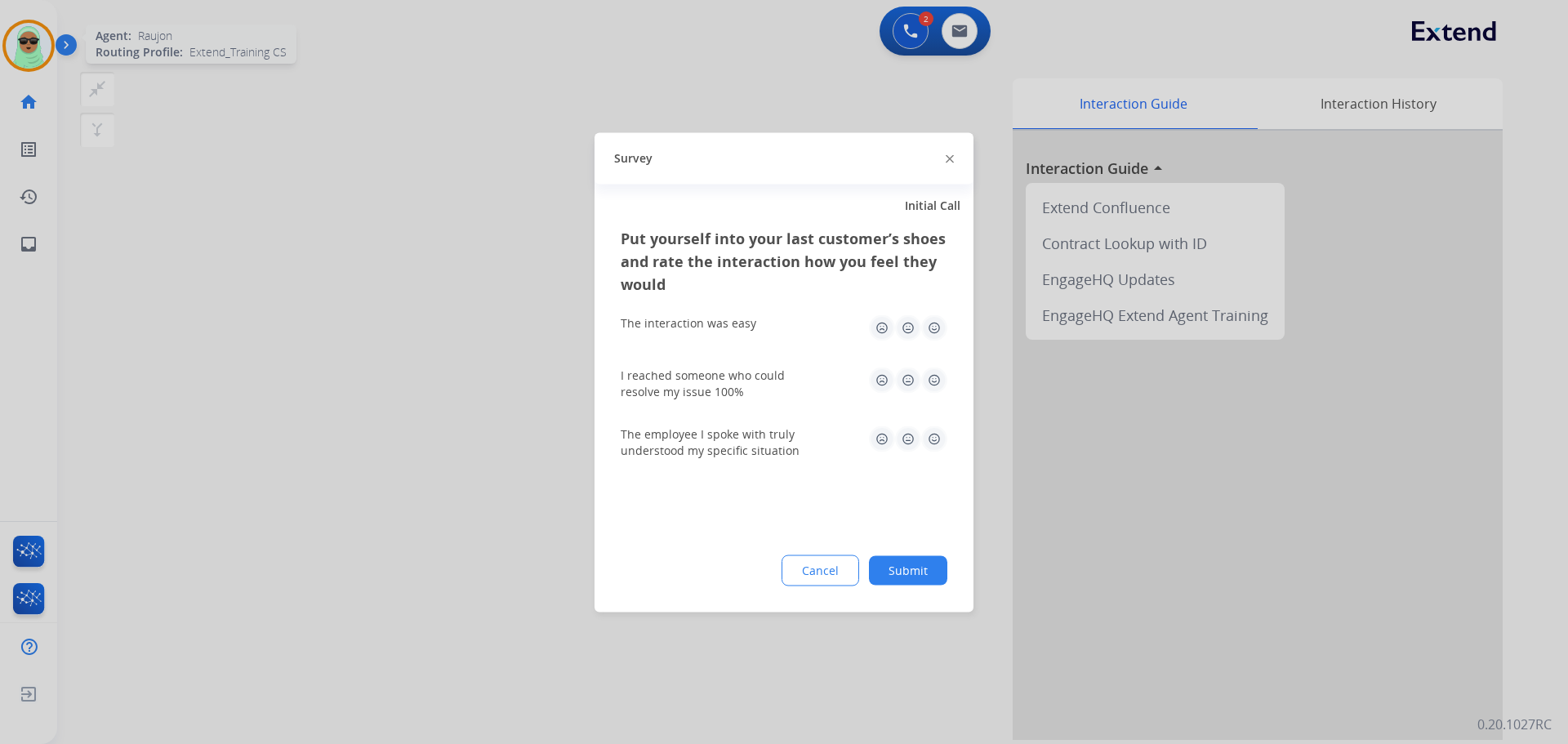
click at [850, 573] on button "Cancel" at bounding box center [820, 569] width 78 height 31
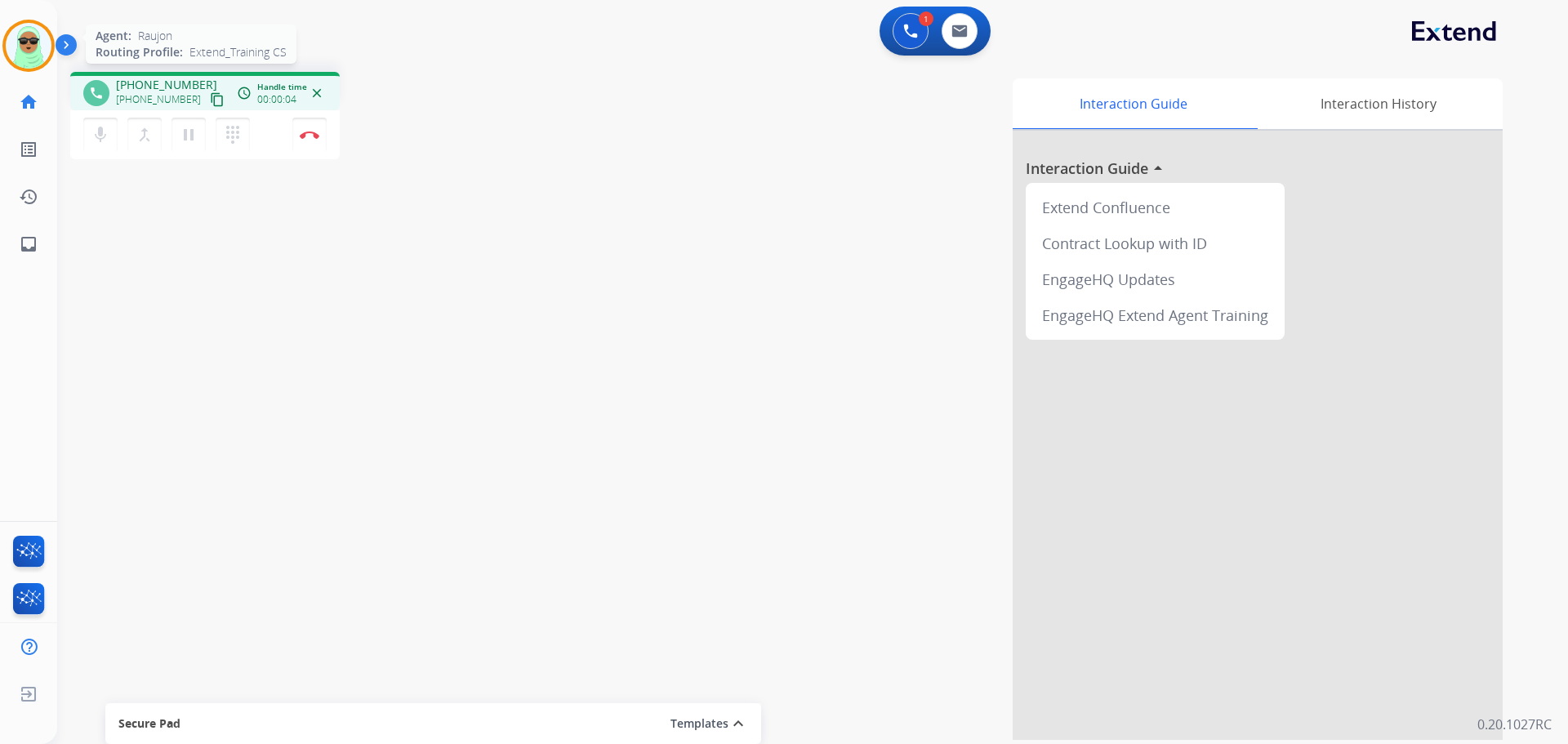
click at [207, 107] on button "content_copy" at bounding box center [217, 100] width 20 height 20
click at [906, 42] on button at bounding box center [910, 31] width 36 height 36
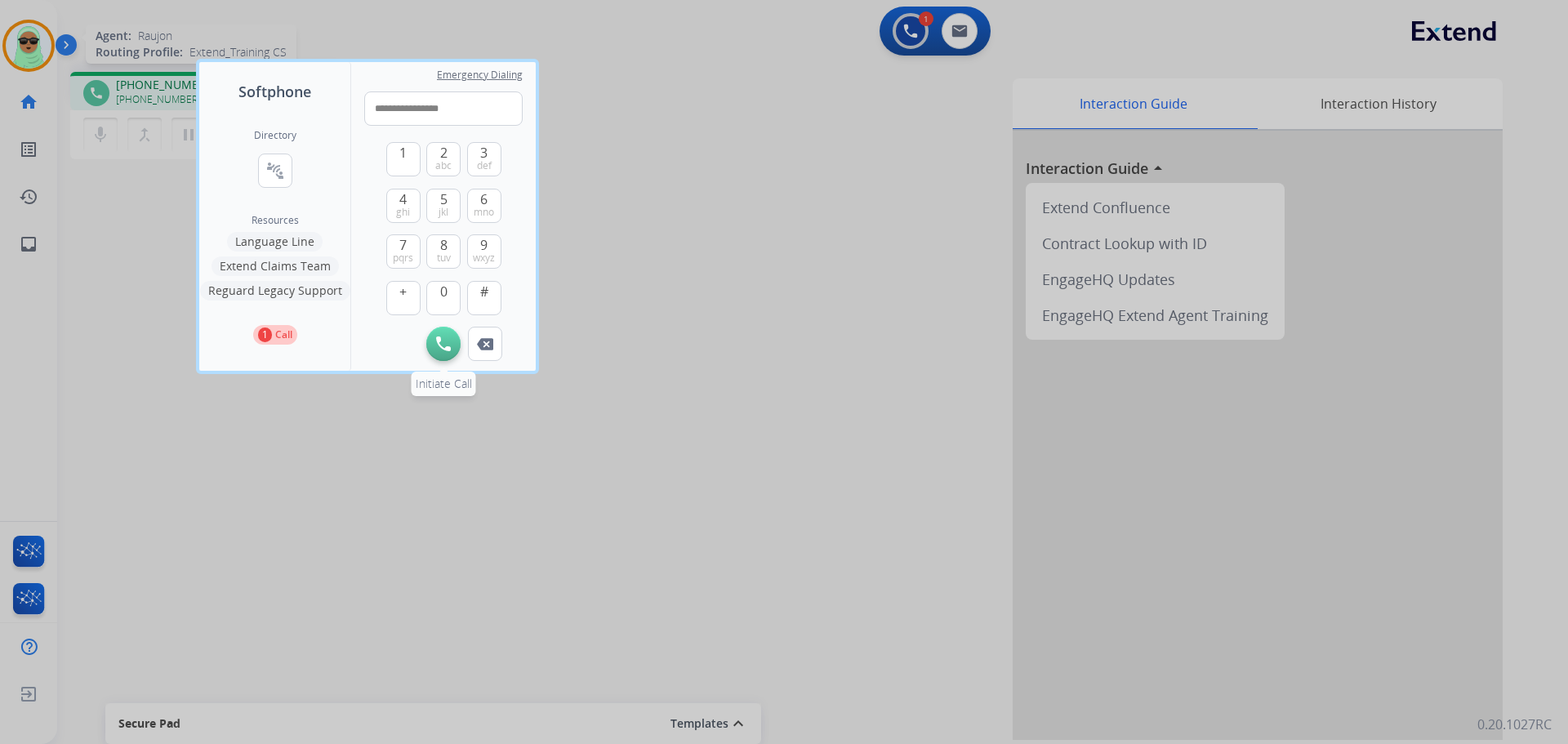
type input "**********"
click at [450, 351] on button "Initiate Call" at bounding box center [444, 344] width 34 height 34
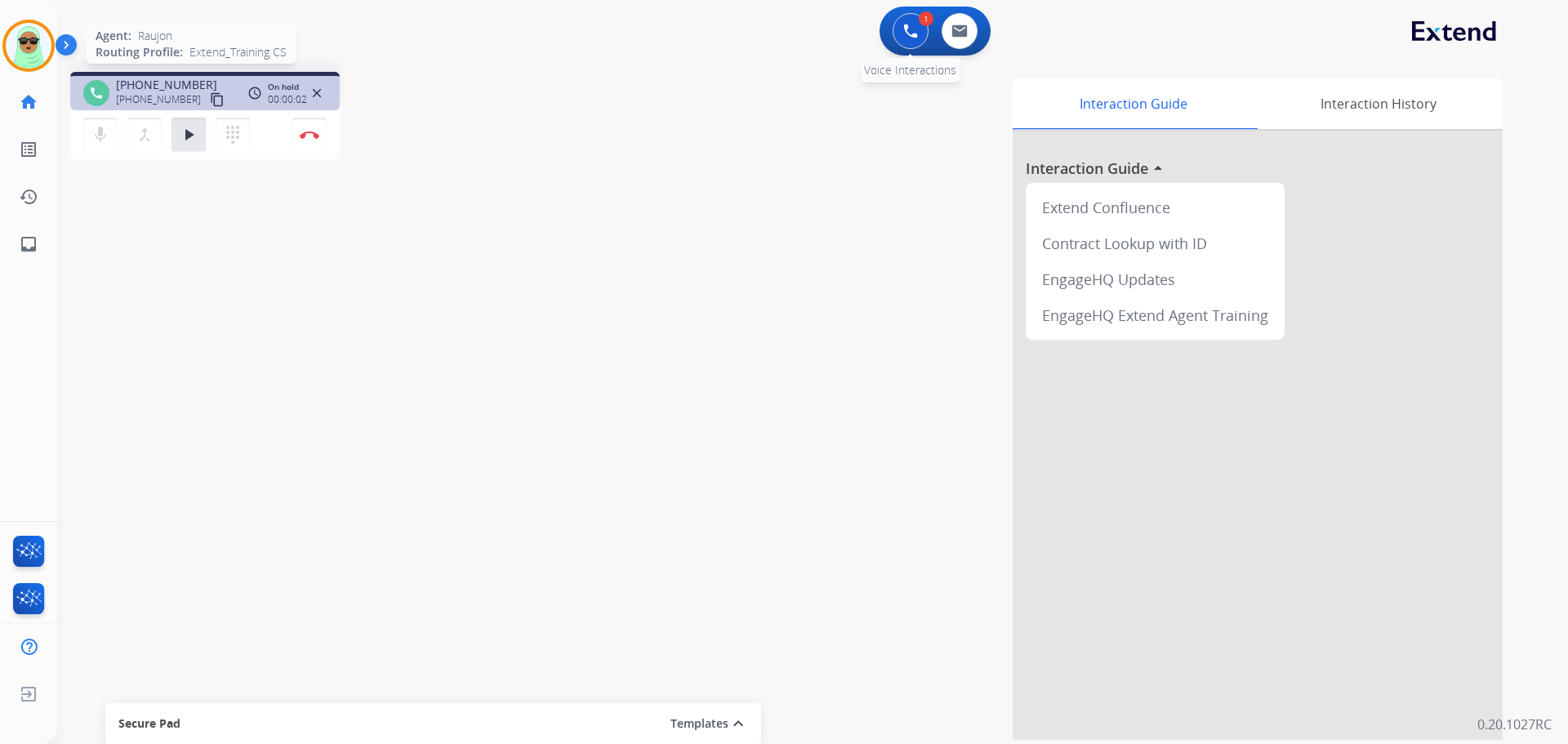
click at [901, 34] on button at bounding box center [910, 31] width 36 height 36
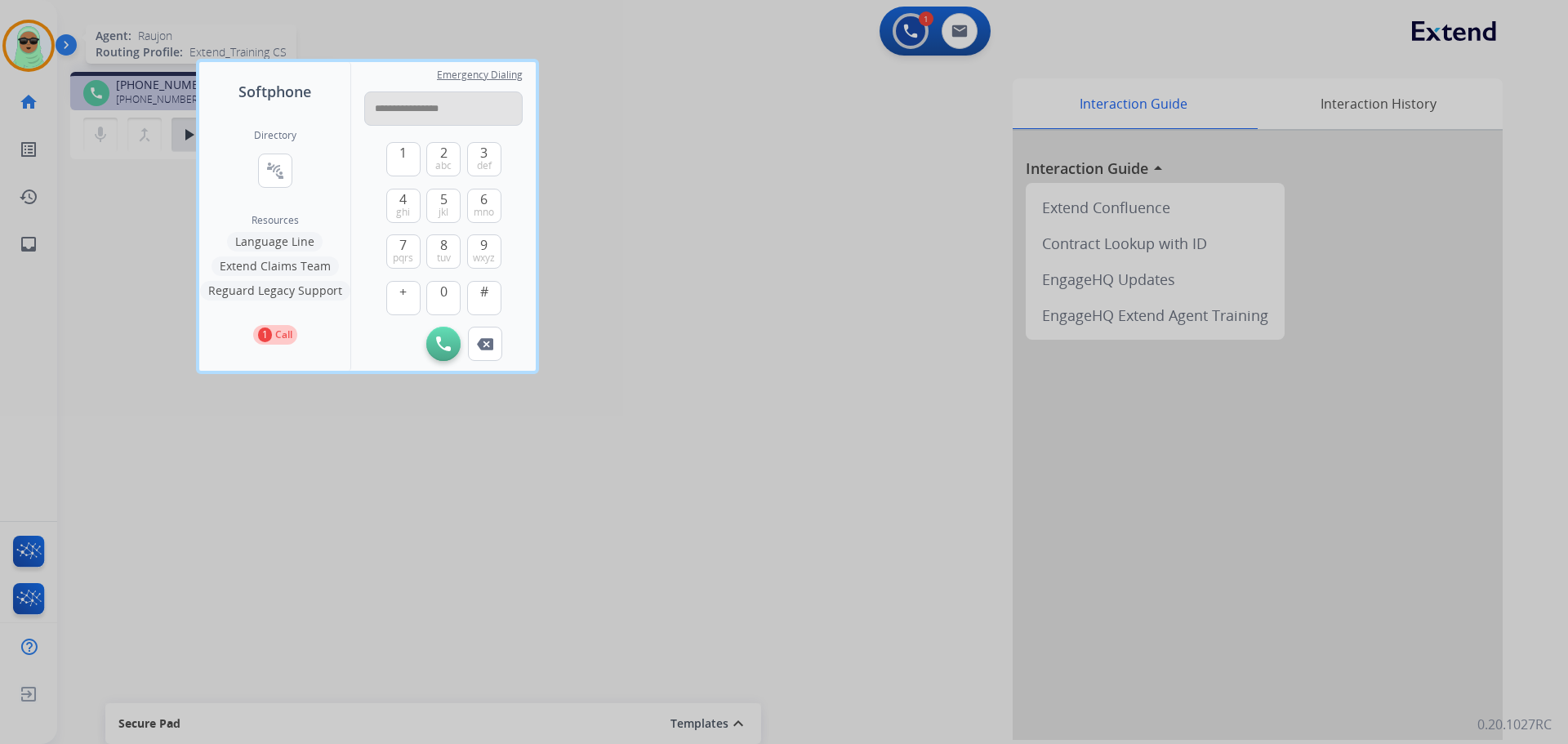
click at [426, 106] on input "**********" at bounding box center [443, 109] width 158 height 34
click at [432, 109] on input "**********" at bounding box center [443, 109] width 158 height 34
type input "**********"
click at [432, 337] on button "Initiate Call" at bounding box center [444, 344] width 34 height 34
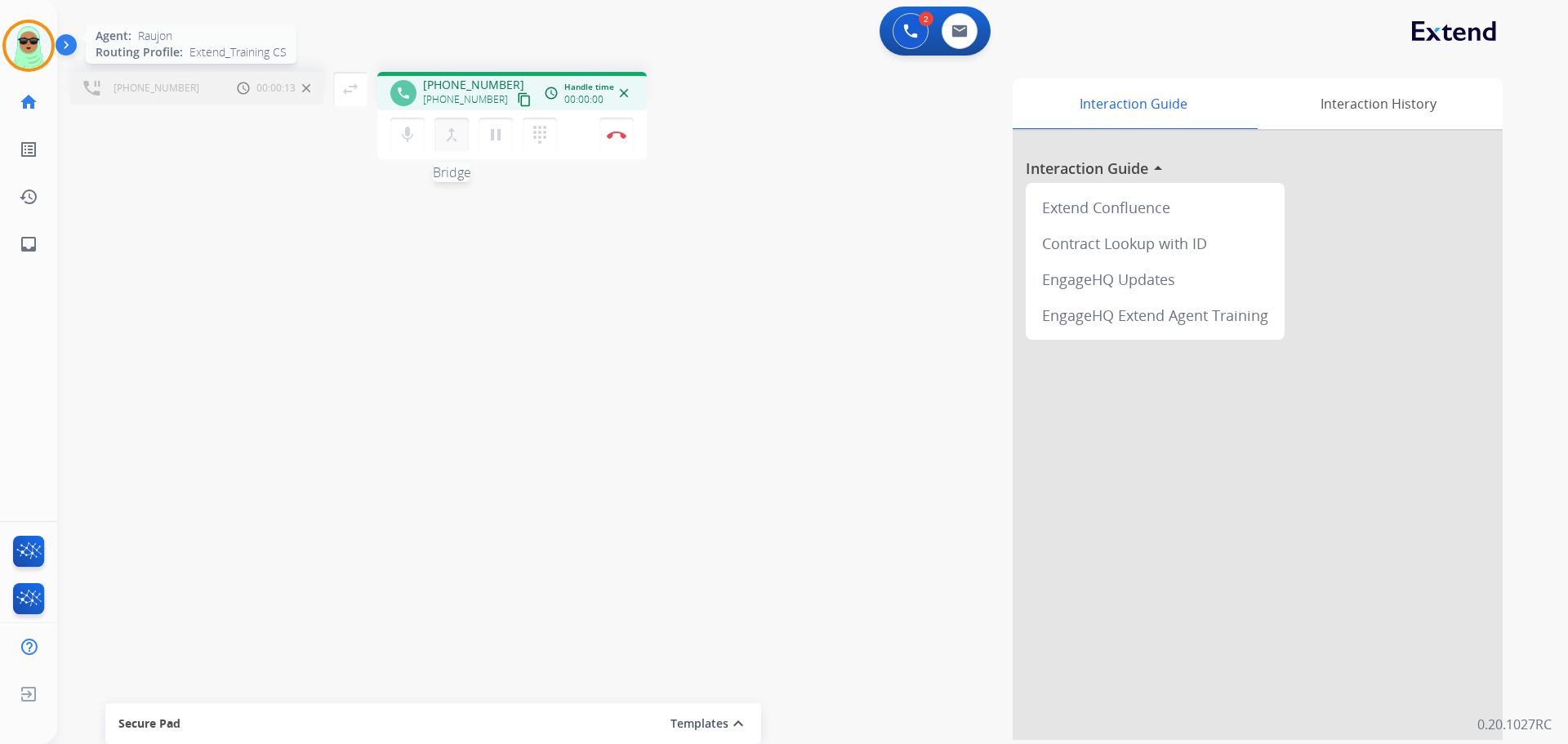
drag, startPoint x: 450, startPoint y: 143, endPoint x: 436, endPoint y: 136, distance: 15.7
click at [450, 143] on mat-icon "merge_type" at bounding box center [452, 135] width 20 height 20
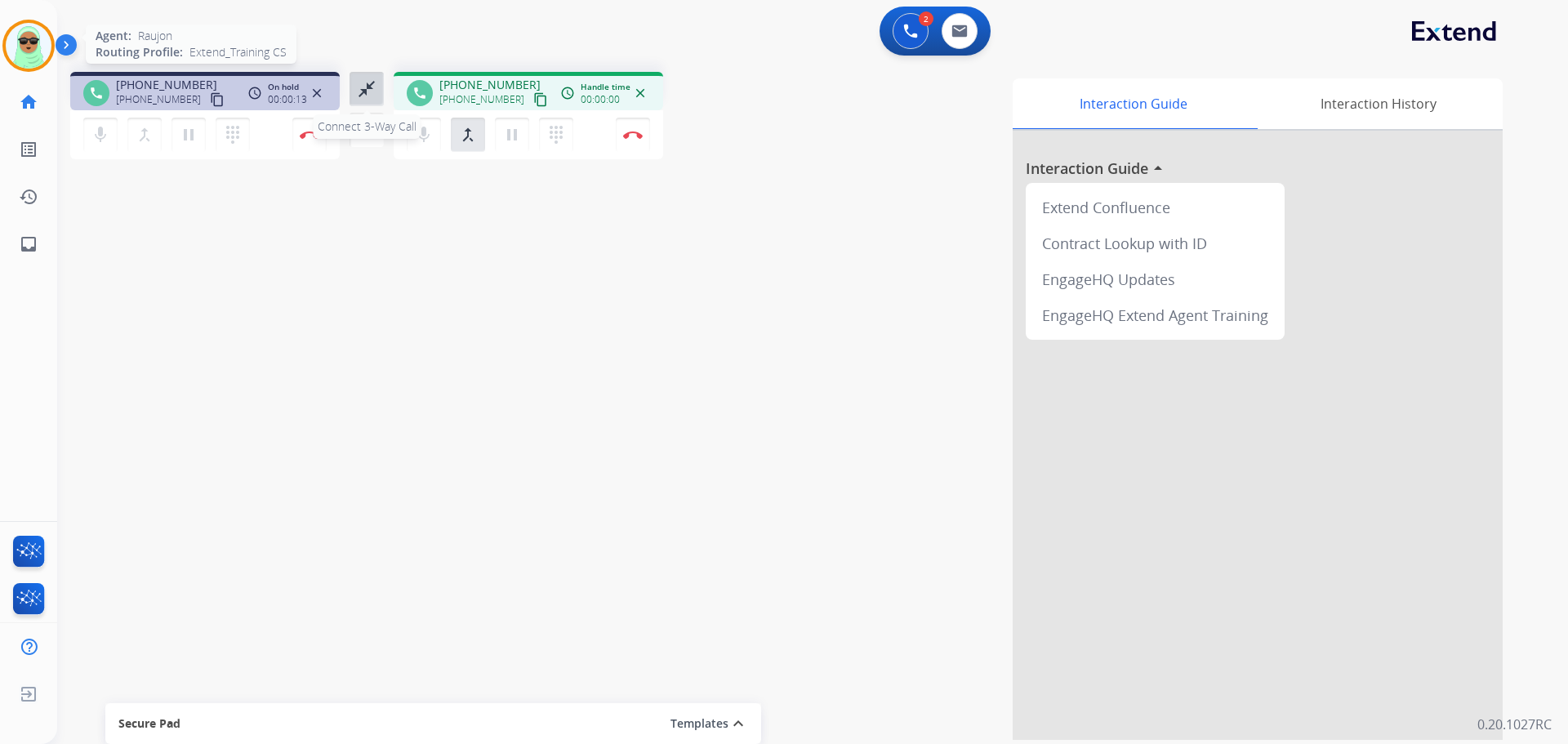
click at [364, 95] on mat-icon "close_fullscreen" at bounding box center [367, 89] width 20 height 20
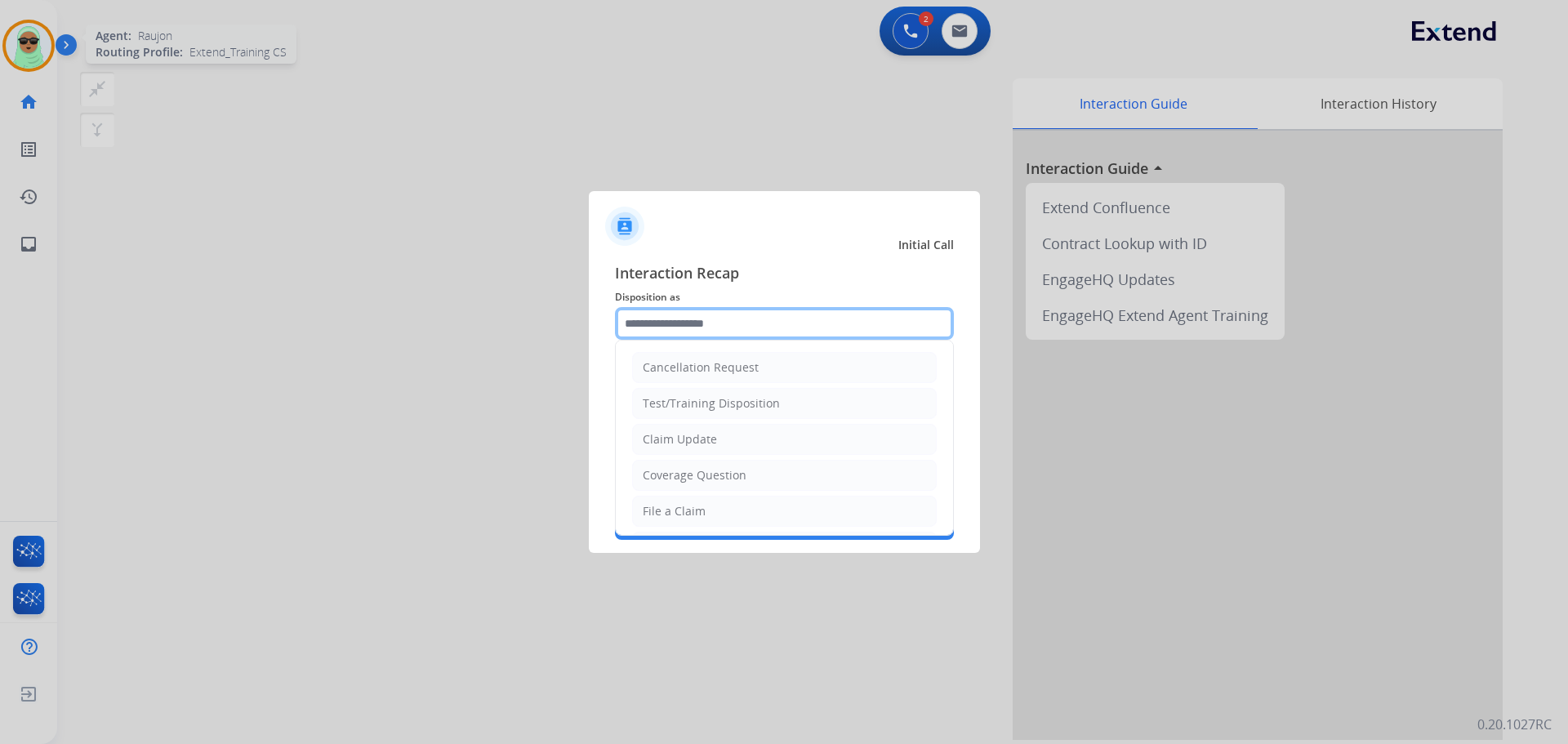
click at [707, 328] on input "text" at bounding box center [784, 323] width 339 height 33
click at [735, 448] on li "Claim Update" at bounding box center [784, 439] width 305 height 31
type input "**********"
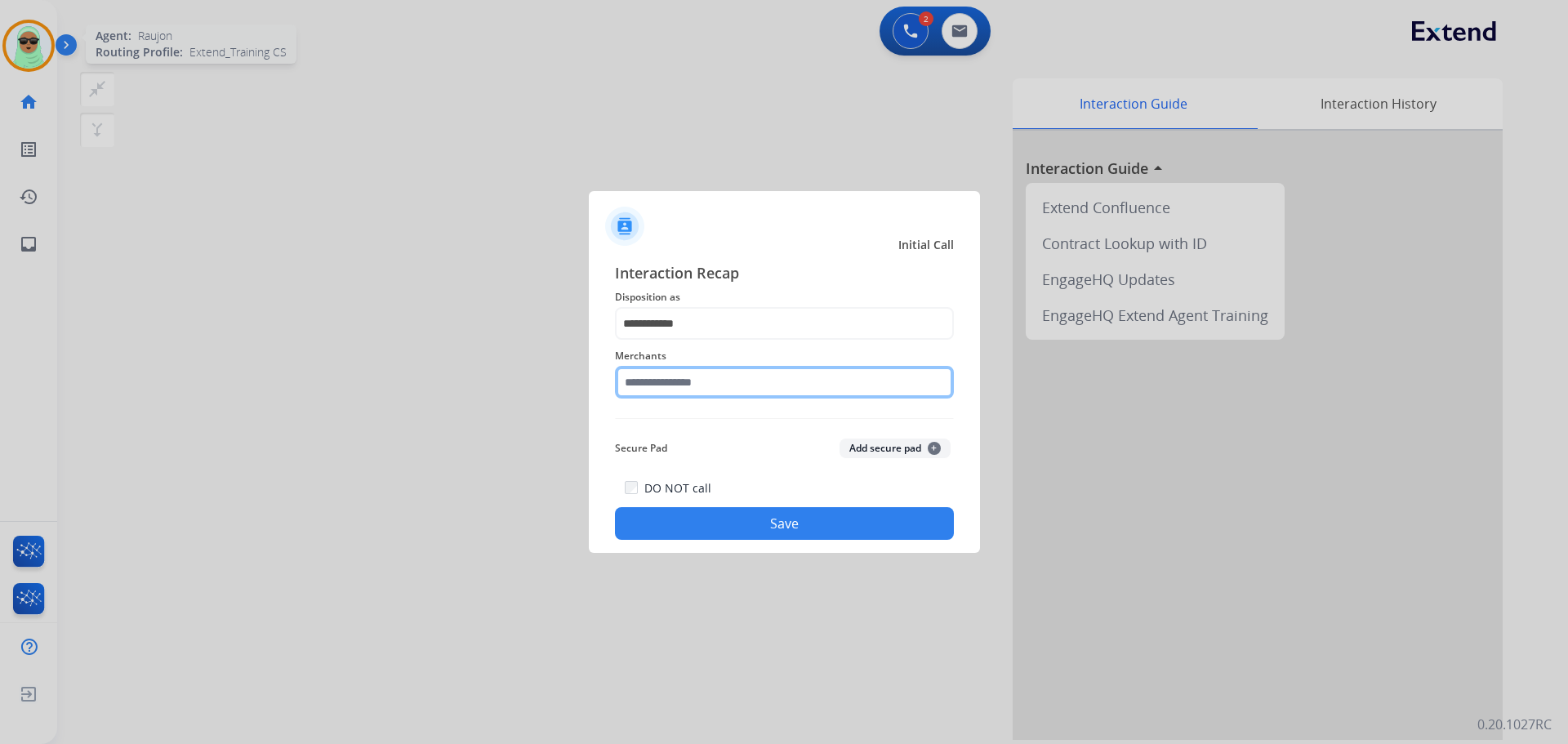
click at [744, 393] on input "text" at bounding box center [784, 382] width 339 height 33
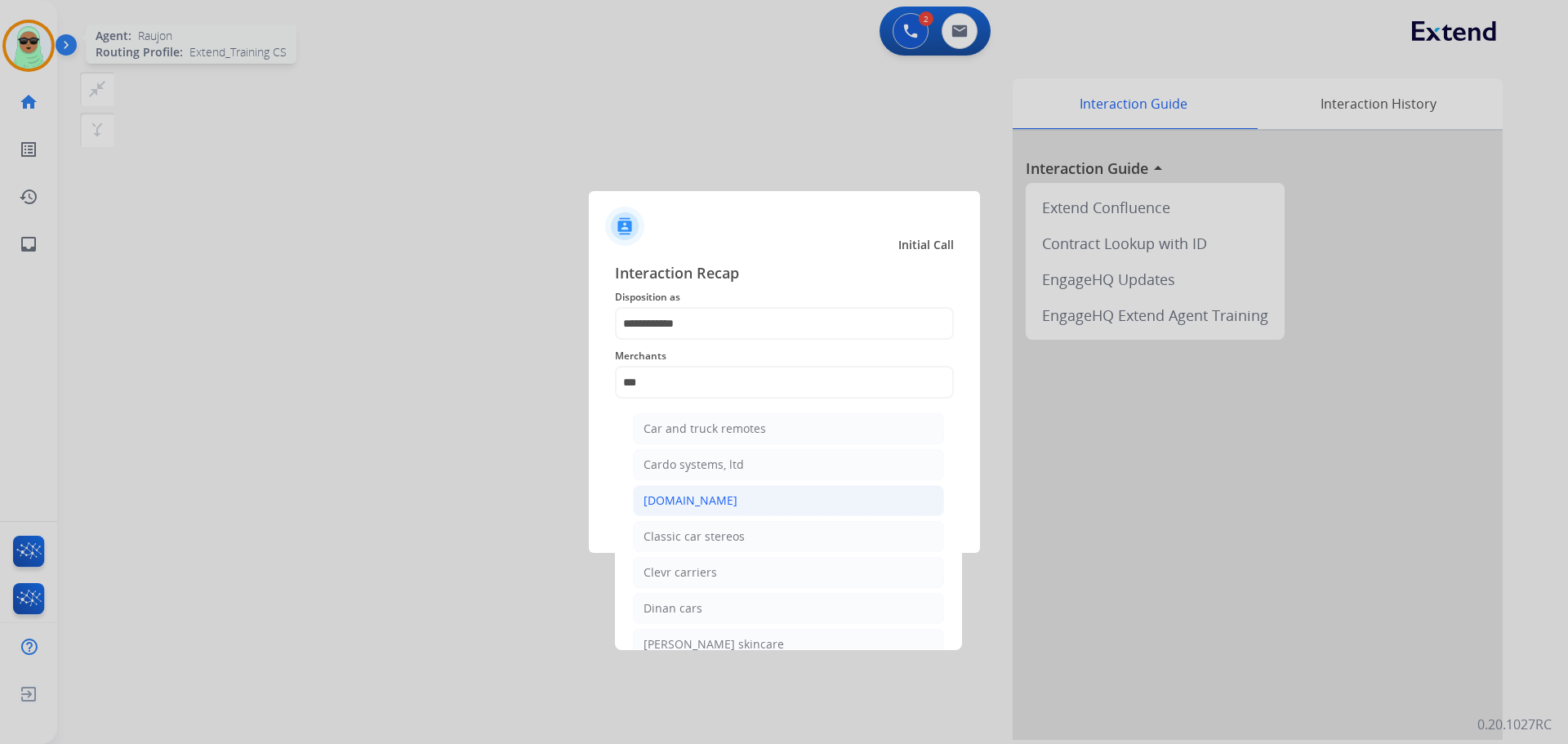
click at [743, 511] on li "[DOMAIN_NAME]" at bounding box center [788, 501] width 311 height 31
type input "**********"
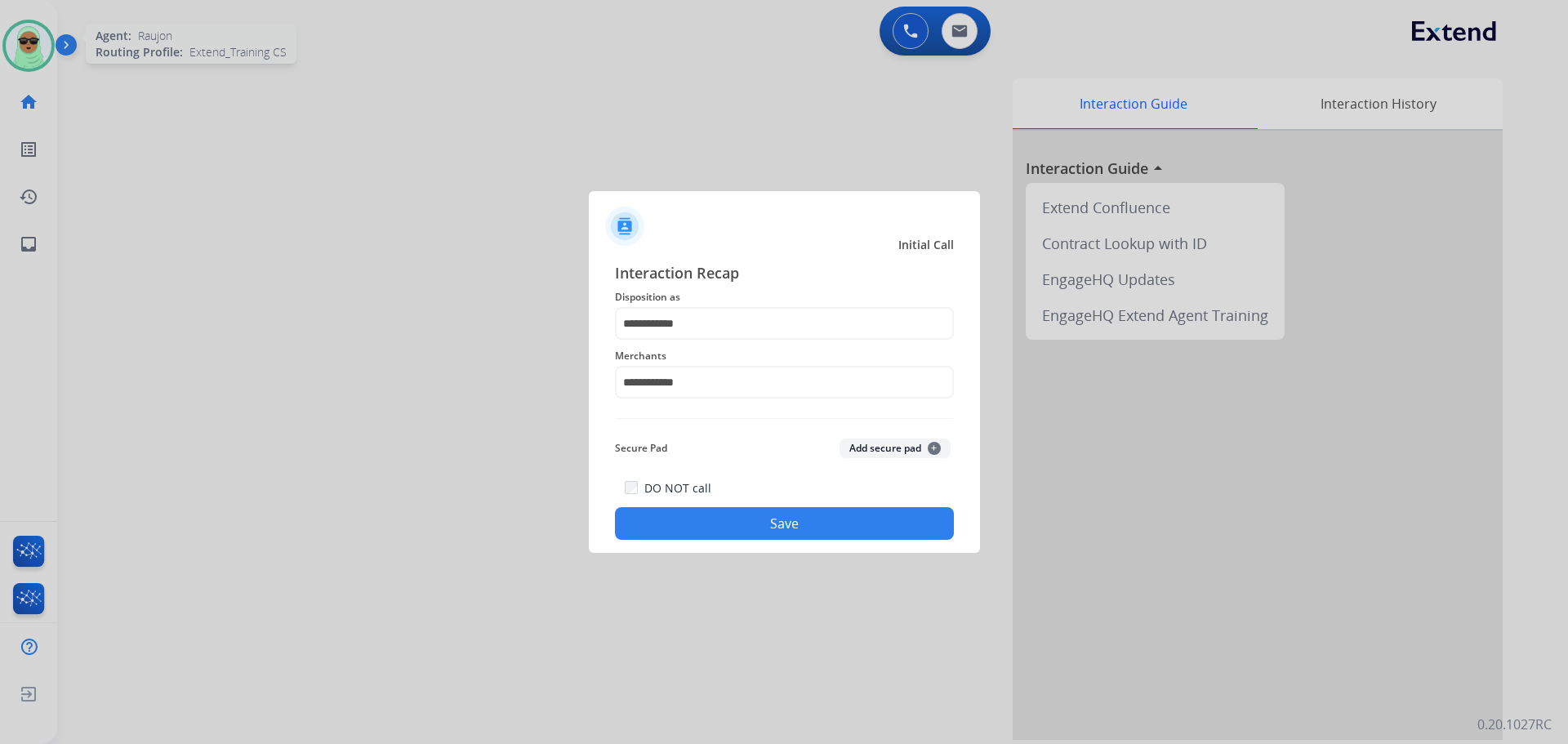
click at [805, 534] on button "Save" at bounding box center [784, 524] width 339 height 33
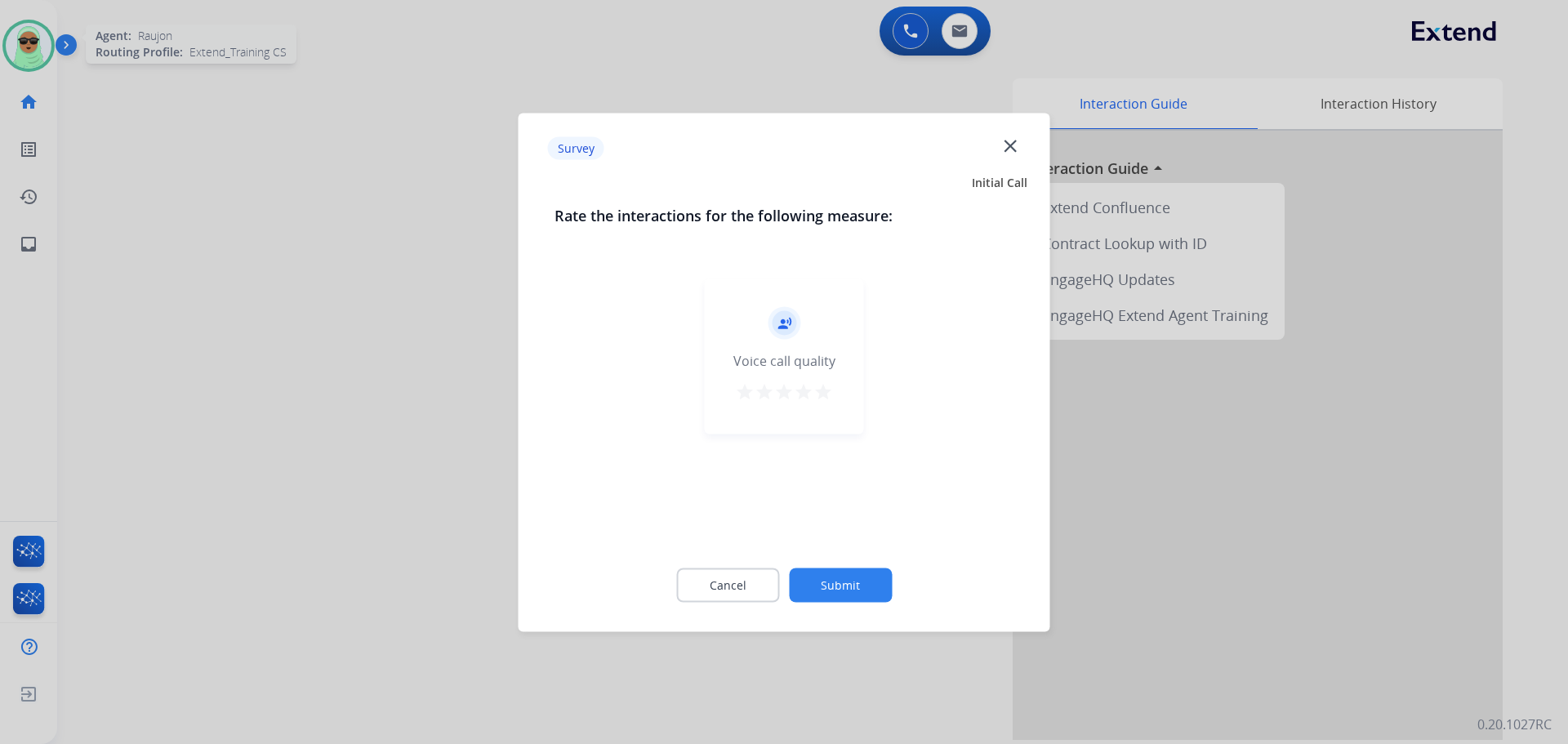
click at [855, 585] on button "Submit" at bounding box center [839, 584] width 103 height 34
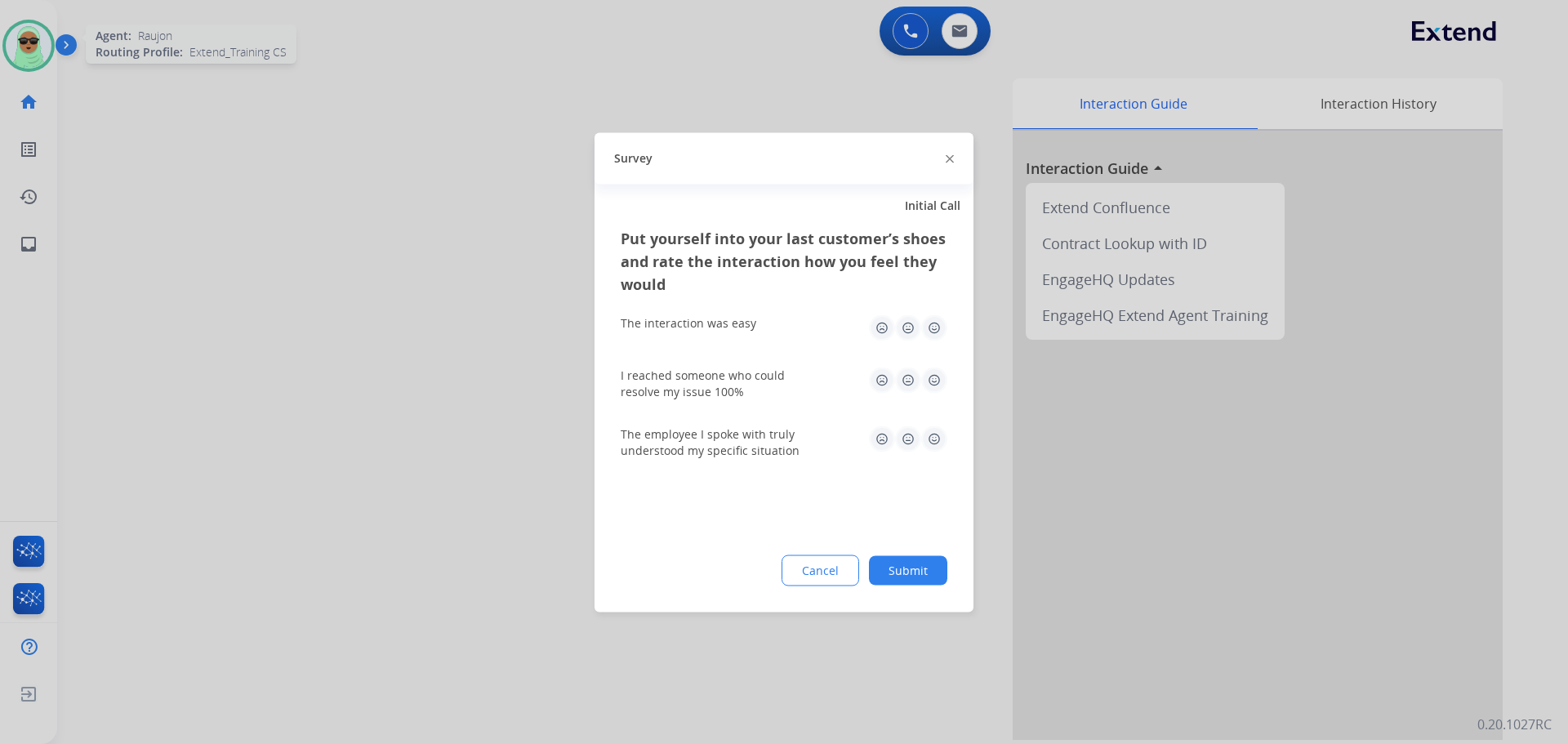
click at [868, 576] on div "Cancel Submit" at bounding box center [784, 569] width 327 height 31
click at [895, 573] on button "Submit" at bounding box center [908, 569] width 79 height 29
